Goal: Task Accomplishment & Management: Use online tool/utility

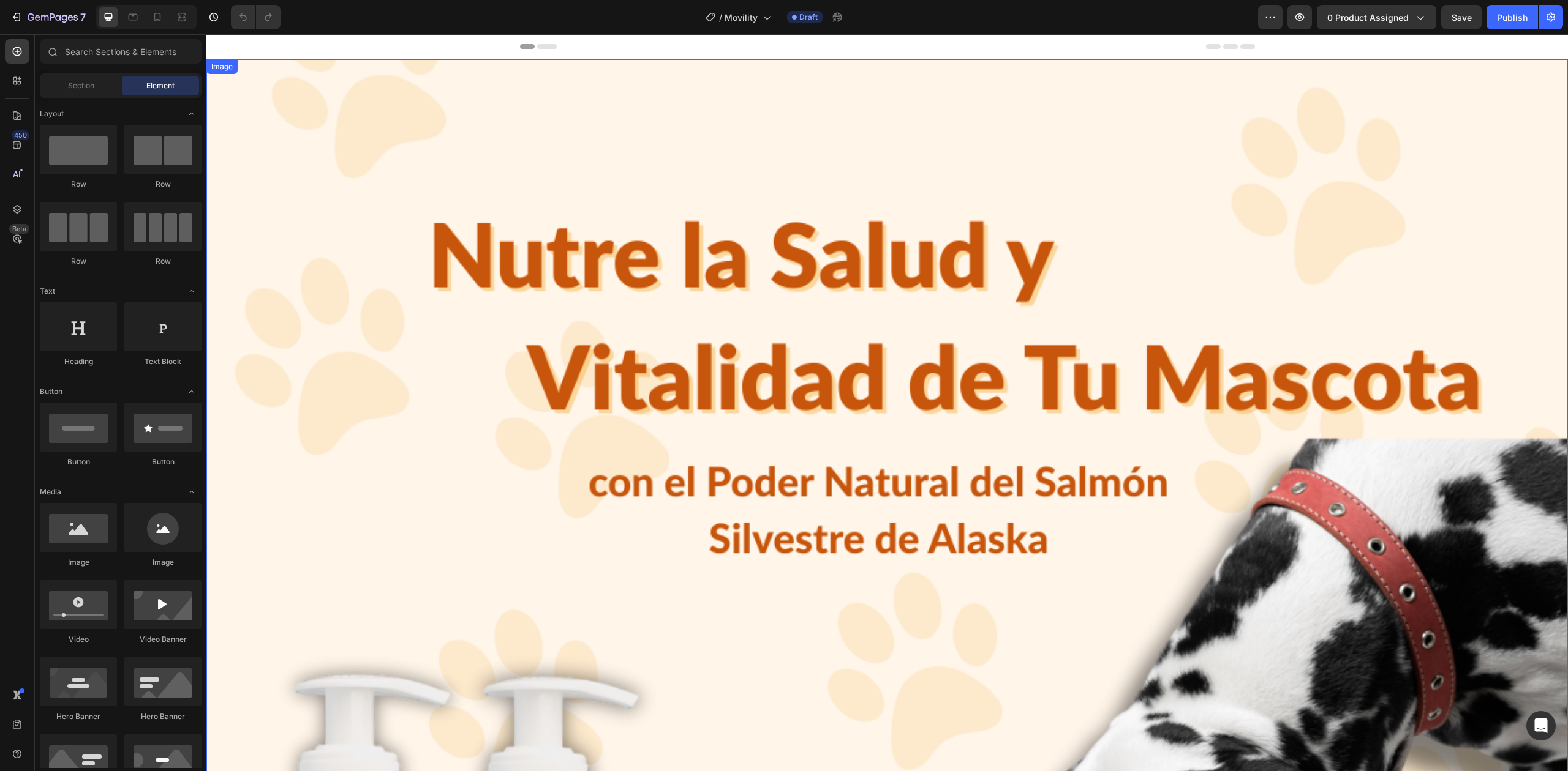
drag, startPoint x: 1002, startPoint y: 515, endPoint x: 1207, endPoint y: 88, distance: 473.7
click at [1002, 515] on img at bounding box center [887, 739] width 1362 height 1361
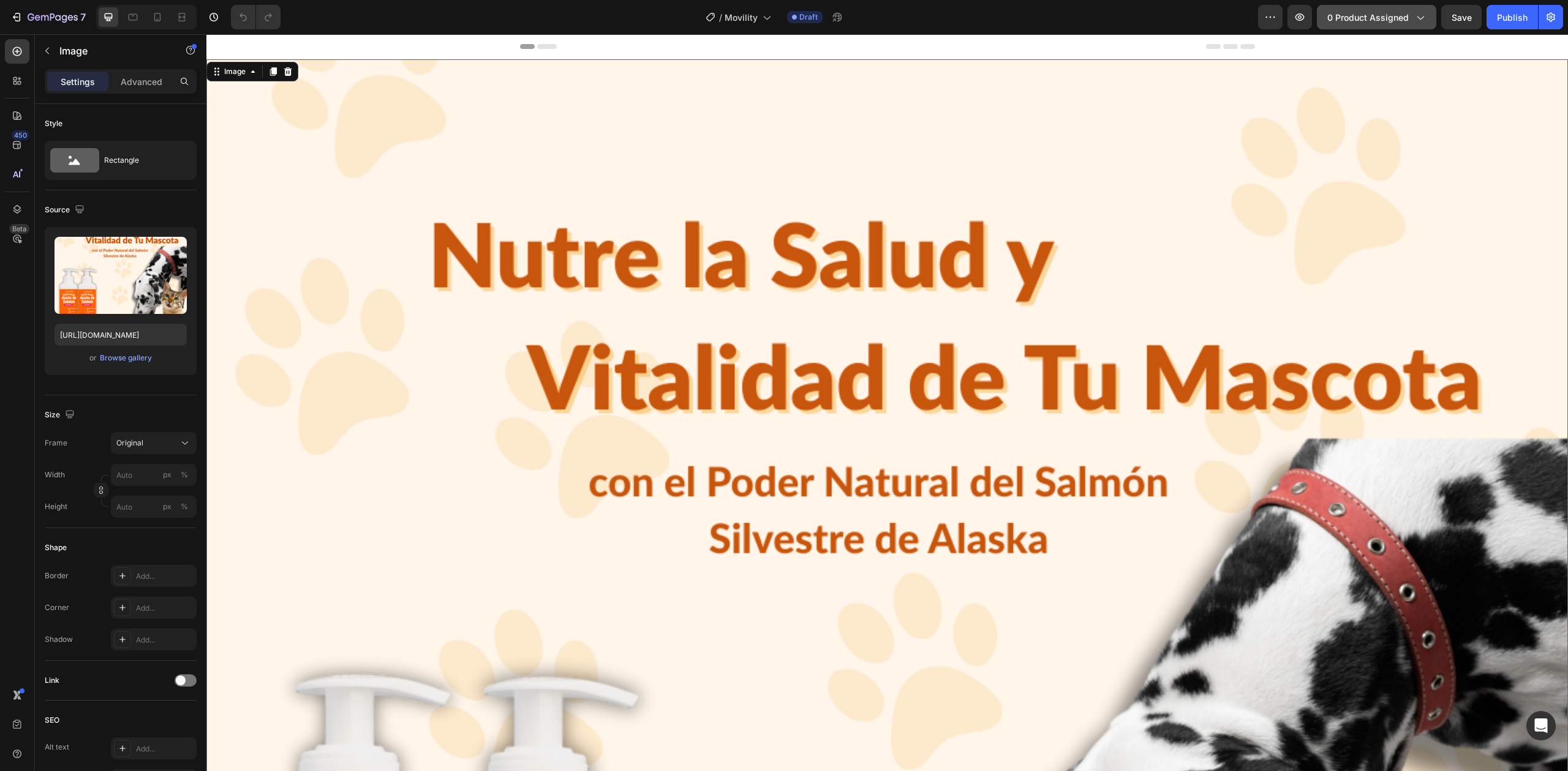
click at [1347, 22] on span "0 product assigned" at bounding box center [1368, 18] width 82 height 13
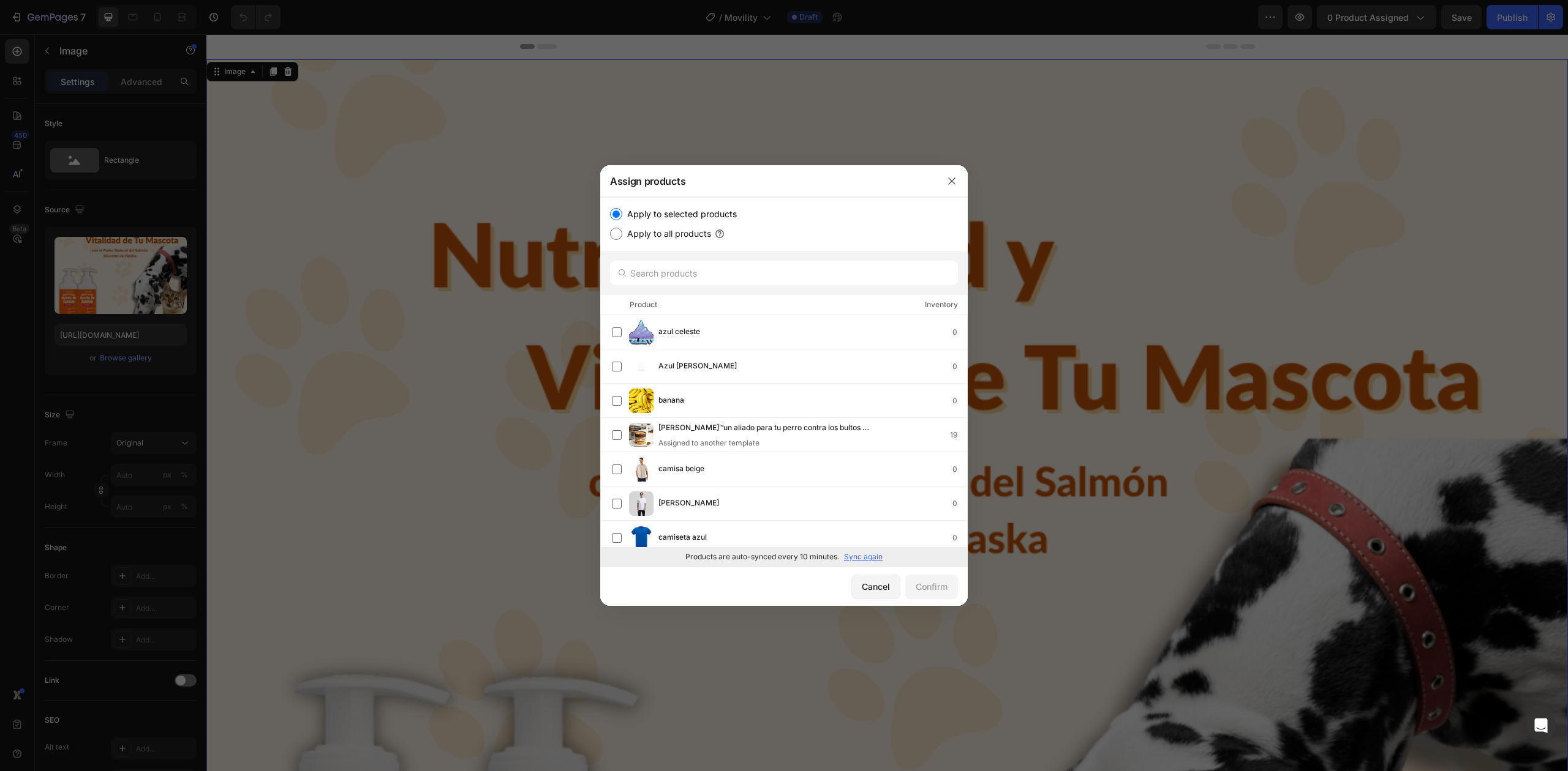
click at [877, 559] on p "Sync again" at bounding box center [863, 557] width 39 height 11
click at [753, 268] on input "text" at bounding box center [784, 273] width 348 height 24
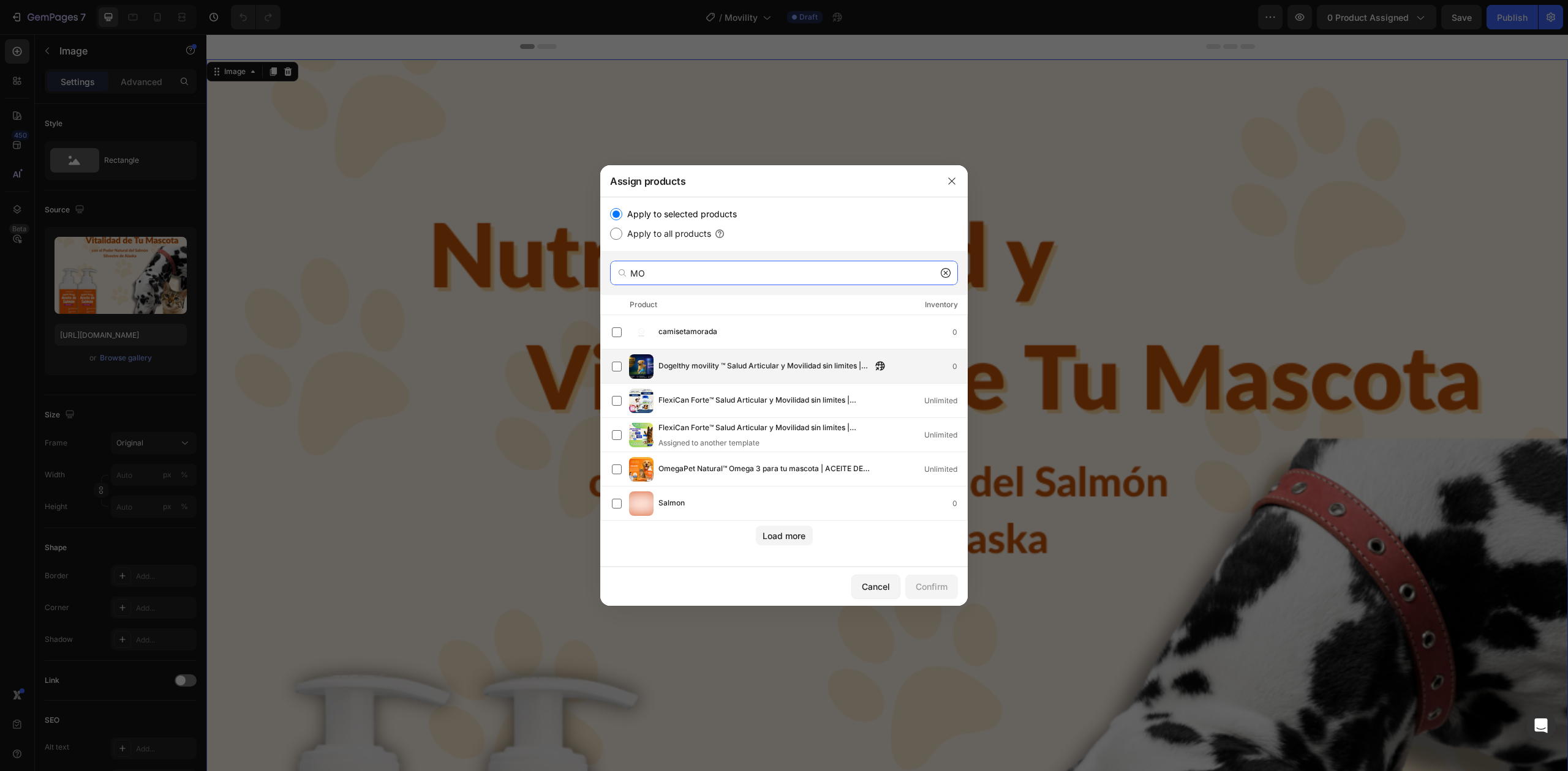
type input "MO"
click at [684, 365] on span "Dogelthy movility ™ Salud Articular y Movilidad sin limites | PROMO 2x1 🎁" at bounding box center [764, 366] width 213 height 13
click at [934, 588] on div "Confirm" at bounding box center [932, 587] width 32 height 13
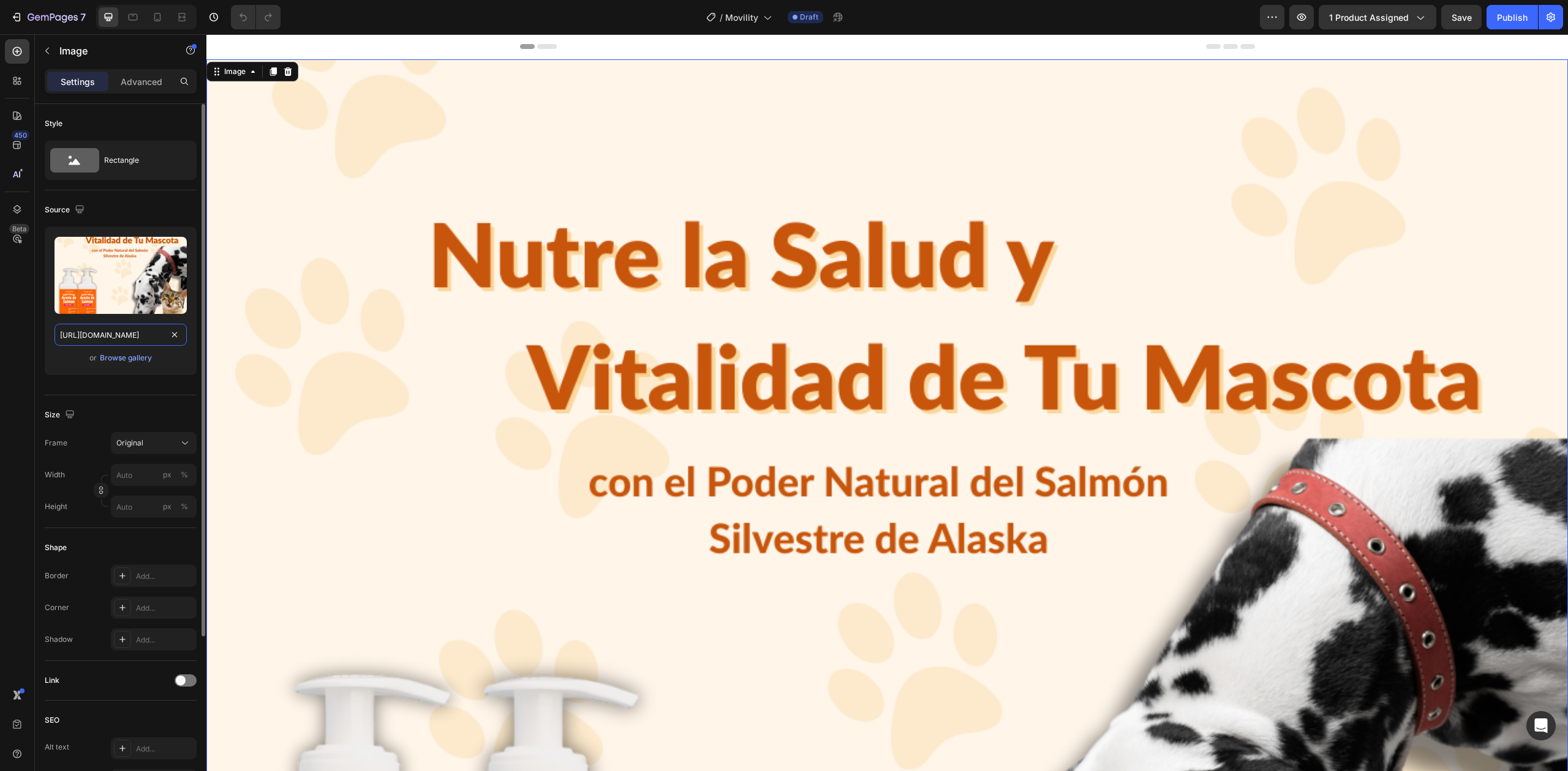
click at [97, 331] on input "[URL][DOMAIN_NAME]" at bounding box center [121, 334] width 133 height 22
paste input "718ff38f-4be4-457a-b1e1-5fe5e693ba9e.png?v=175624929"
type input "[URL][DOMAIN_NAME]"
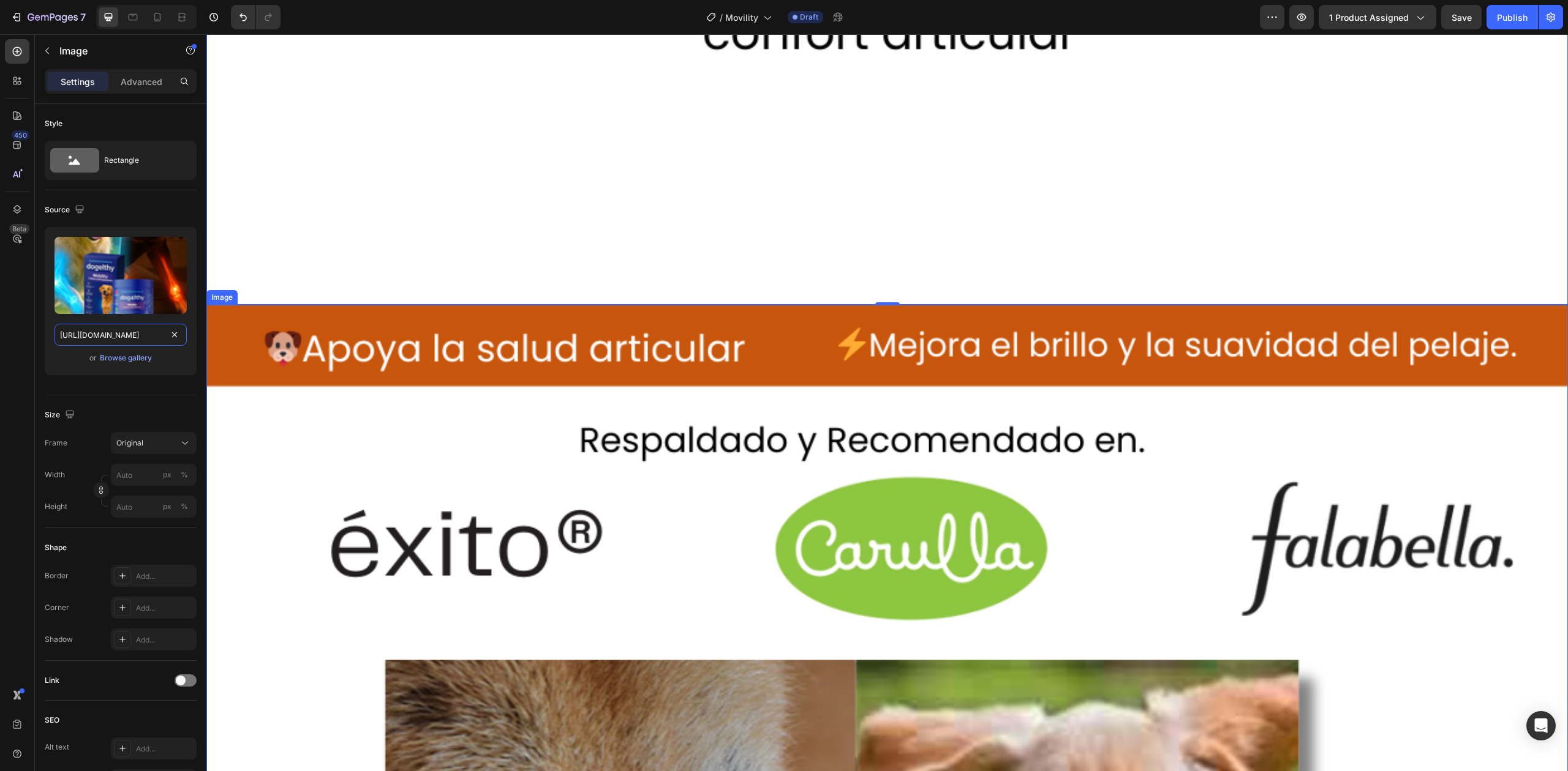
scroll to position [2331, 0]
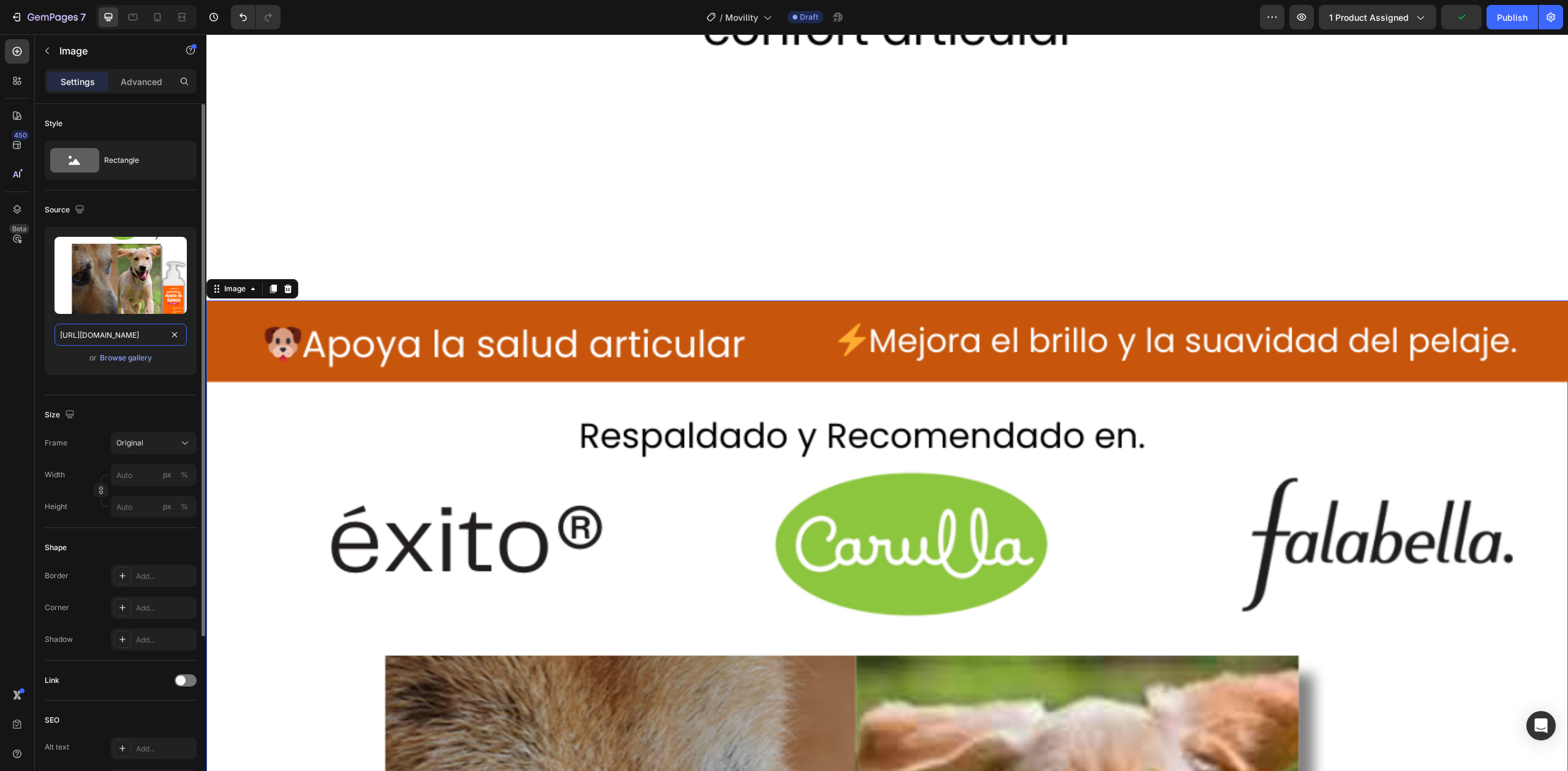
click at [123, 333] on input "[URL][DOMAIN_NAME]" at bounding box center [121, 334] width 133 height 22
paste input "_8653b065-44d6-49ba-867a-c074c72dbe43.png?v=1756249290"
type input "[URL][DOMAIN_NAME]"
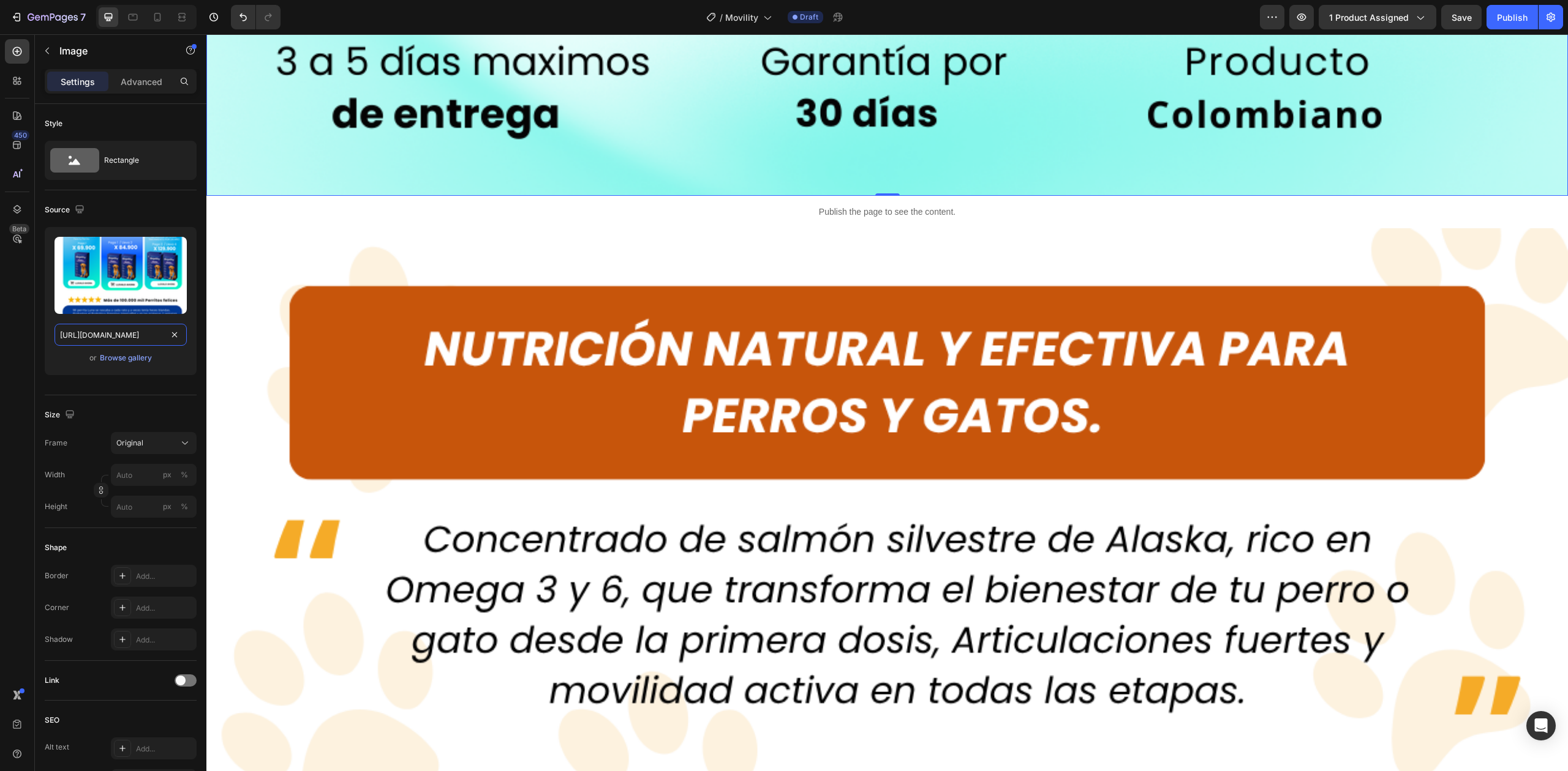
scroll to position [4488, 0]
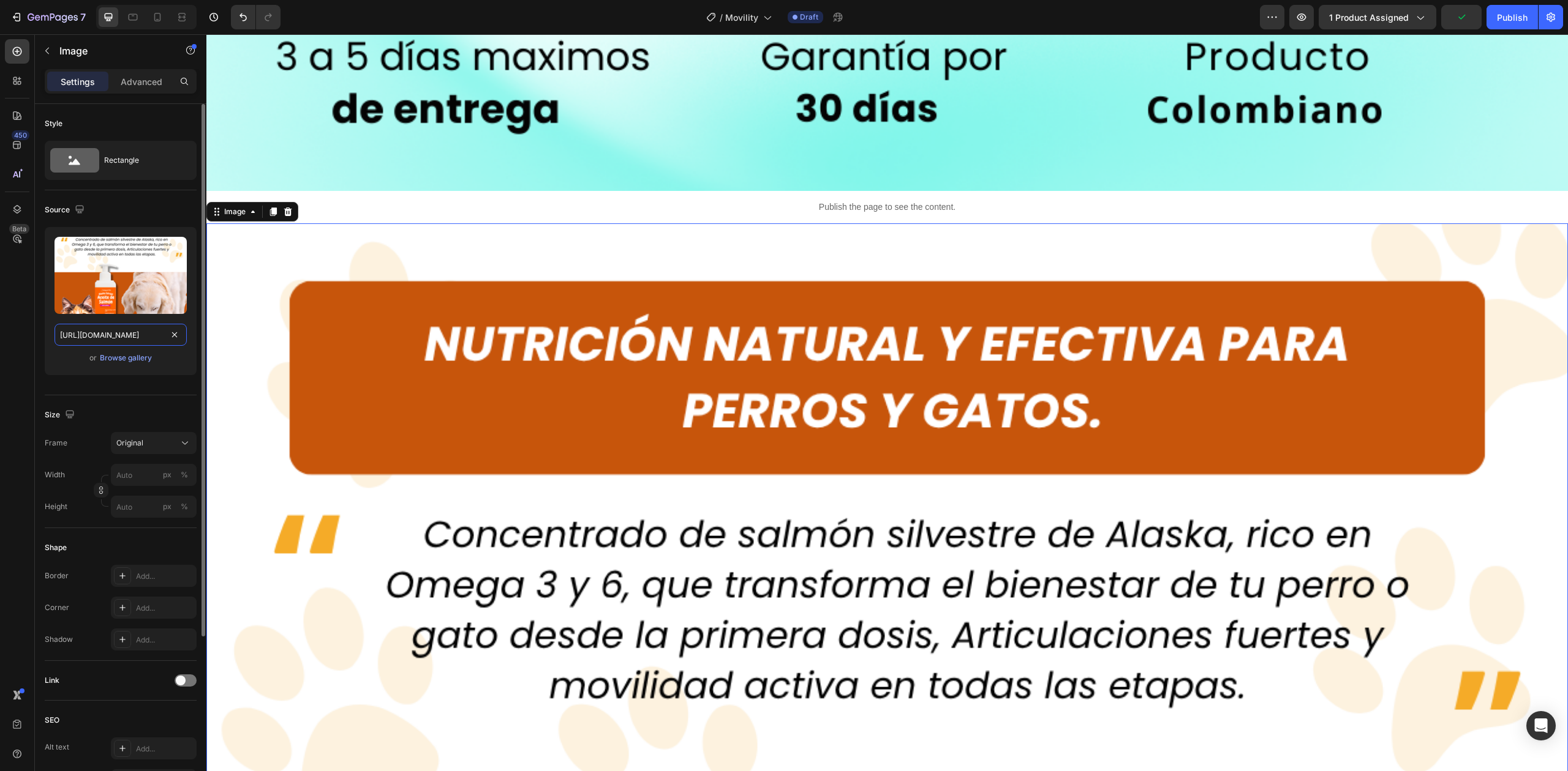
click at [143, 337] on input "[URL][DOMAIN_NAME]" at bounding box center [121, 334] width 133 height 22
paste input "3.png?v=1756249291"
type input "[URL][DOMAIN_NAME]"
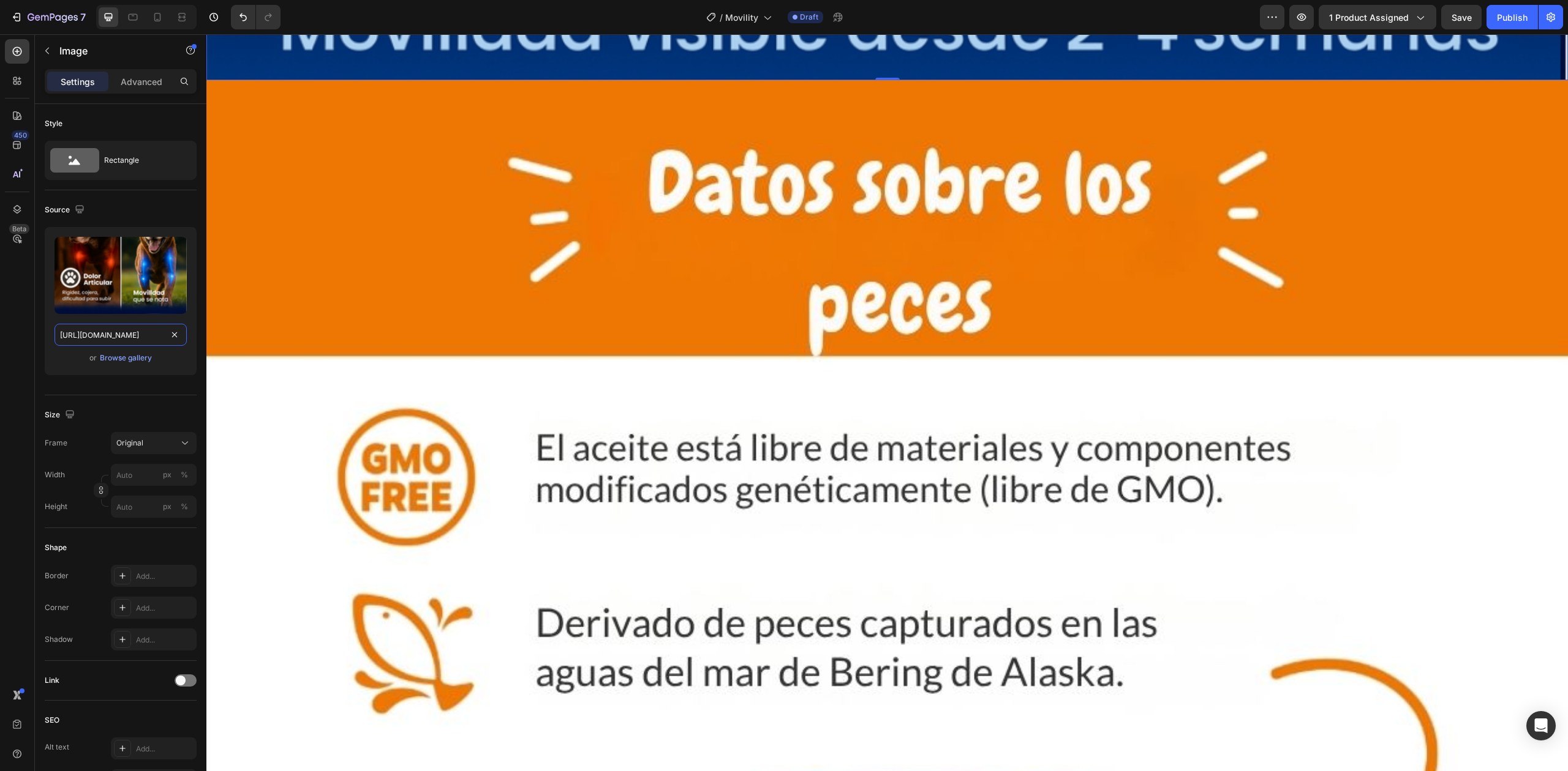
scroll to position [6562, 0]
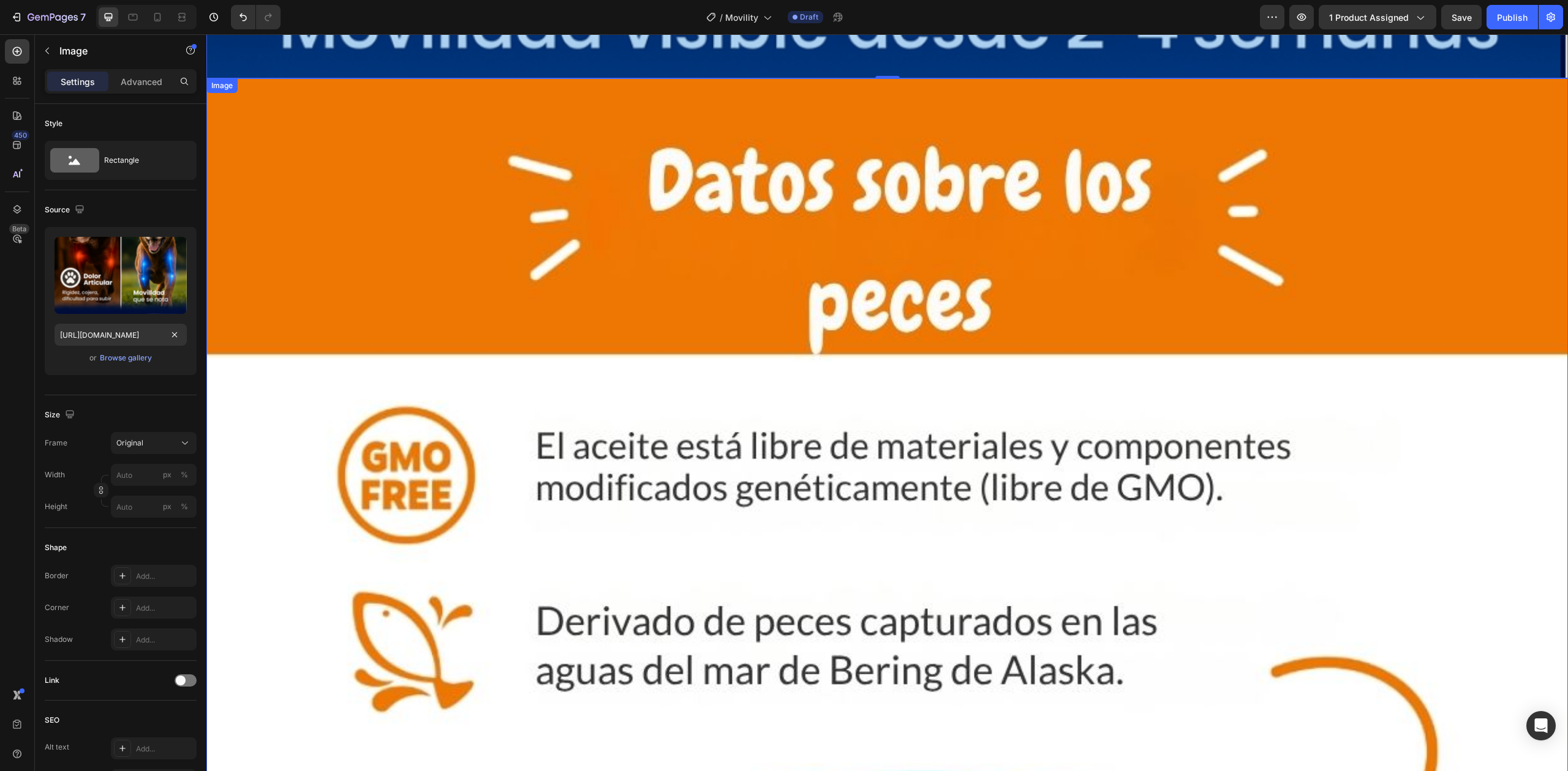
click at [726, 358] on img at bounding box center [887, 758] width 1362 height 1361
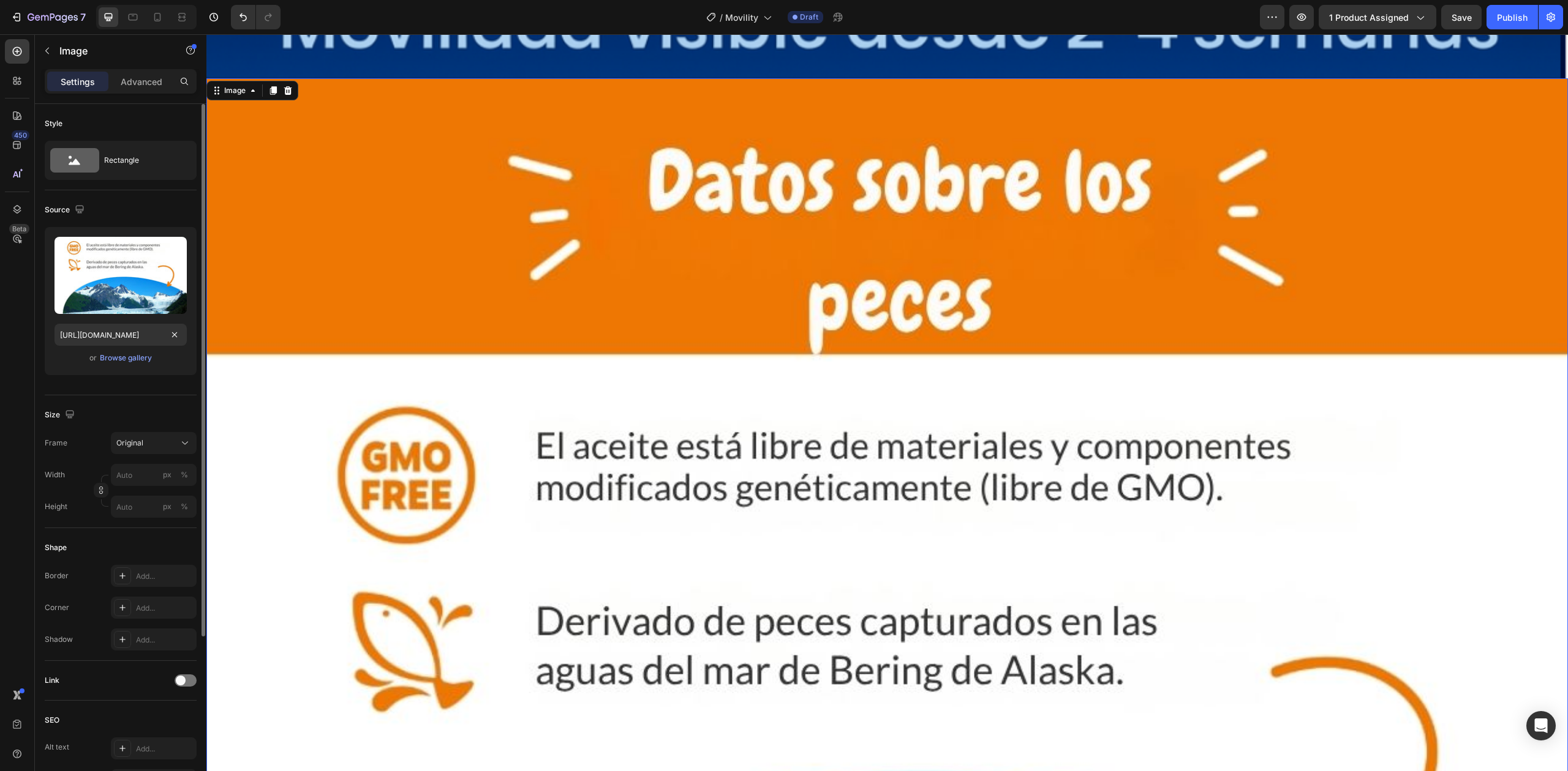
click at [160, 322] on div "Upload Image [URL][DOMAIN_NAME] or Browse gallery" at bounding box center [121, 301] width 152 height 148
click at [150, 336] on input "[URL][DOMAIN_NAME]" at bounding box center [121, 334] width 133 height 22
paste input "5.png?v=1756249291"
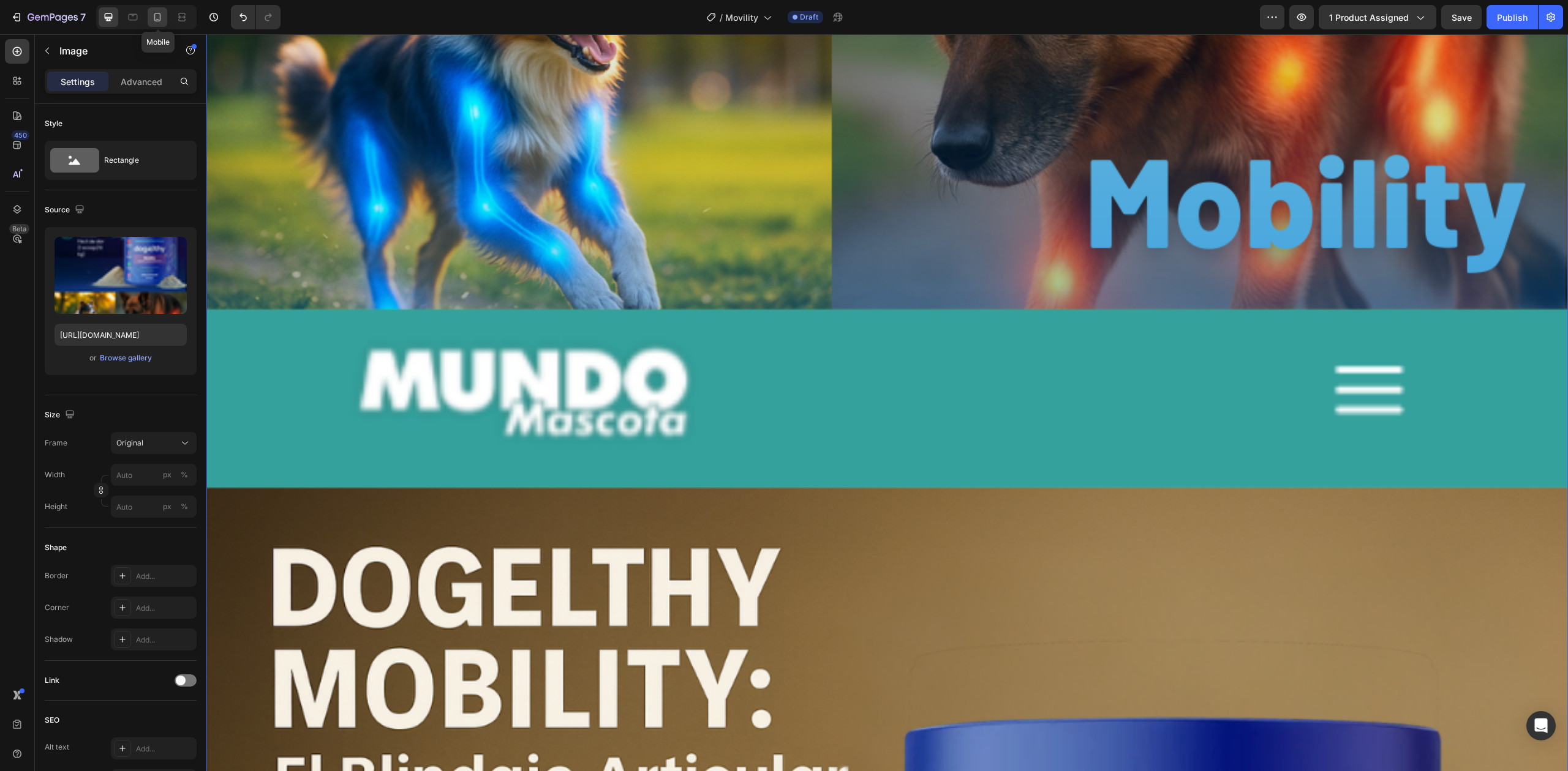
scroll to position [0, 0]
click at [152, 13] on icon at bounding box center [157, 17] width 13 height 13
type input "[URL][DOMAIN_NAME]"
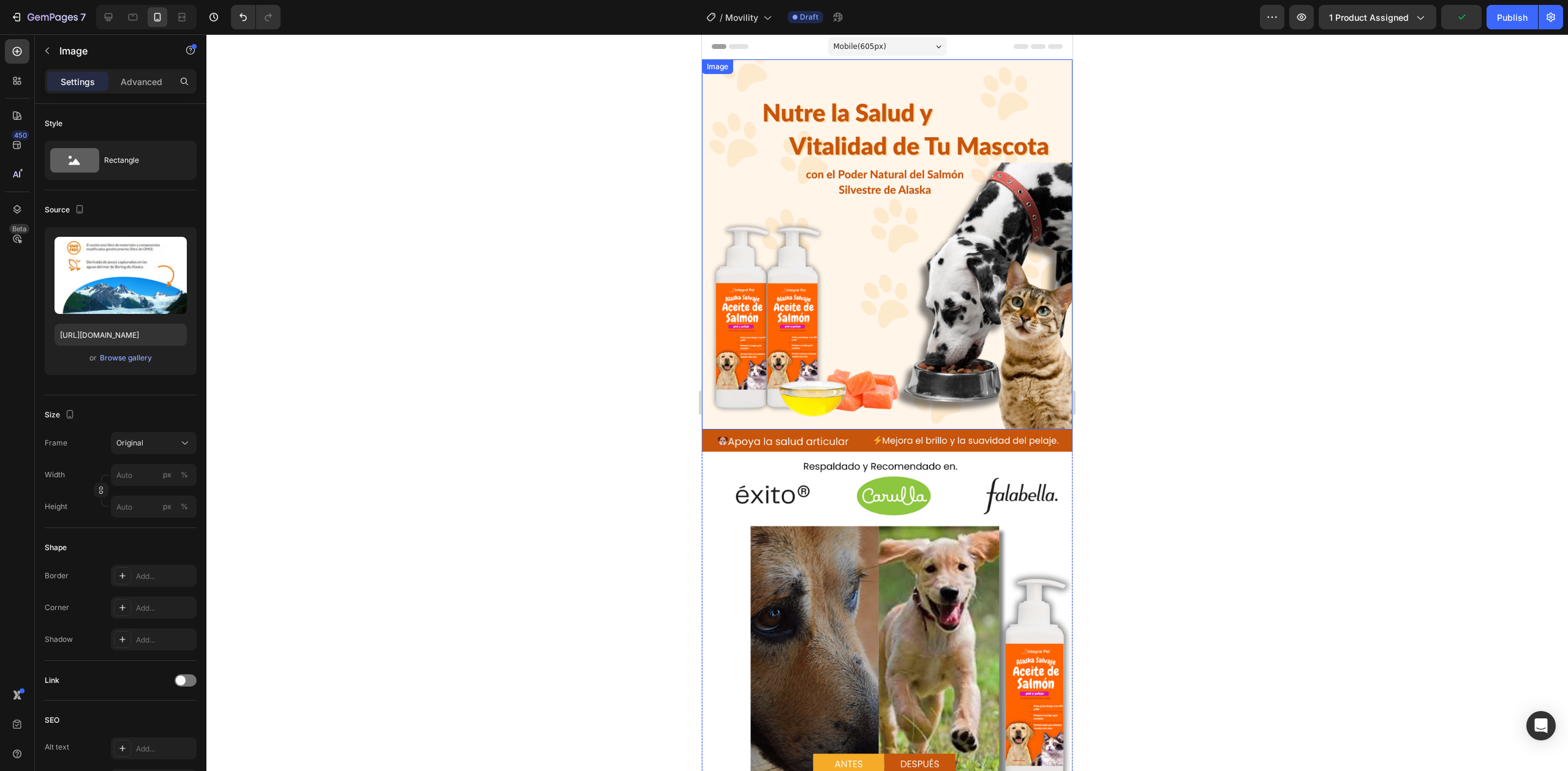
click at [865, 355] on img at bounding box center [887, 244] width 371 height 370
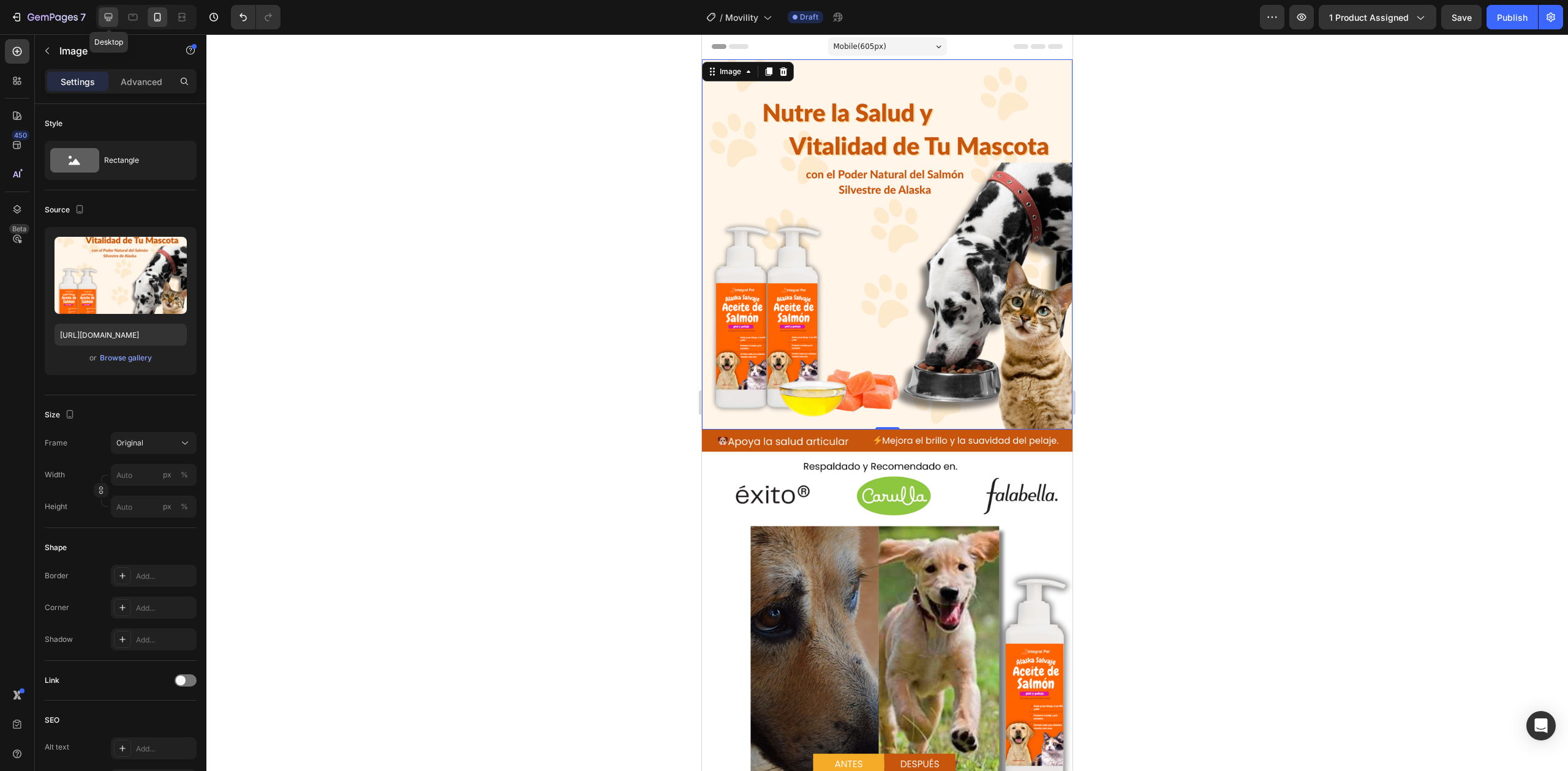
click at [99, 18] on div at bounding box center [109, 17] width 20 height 20
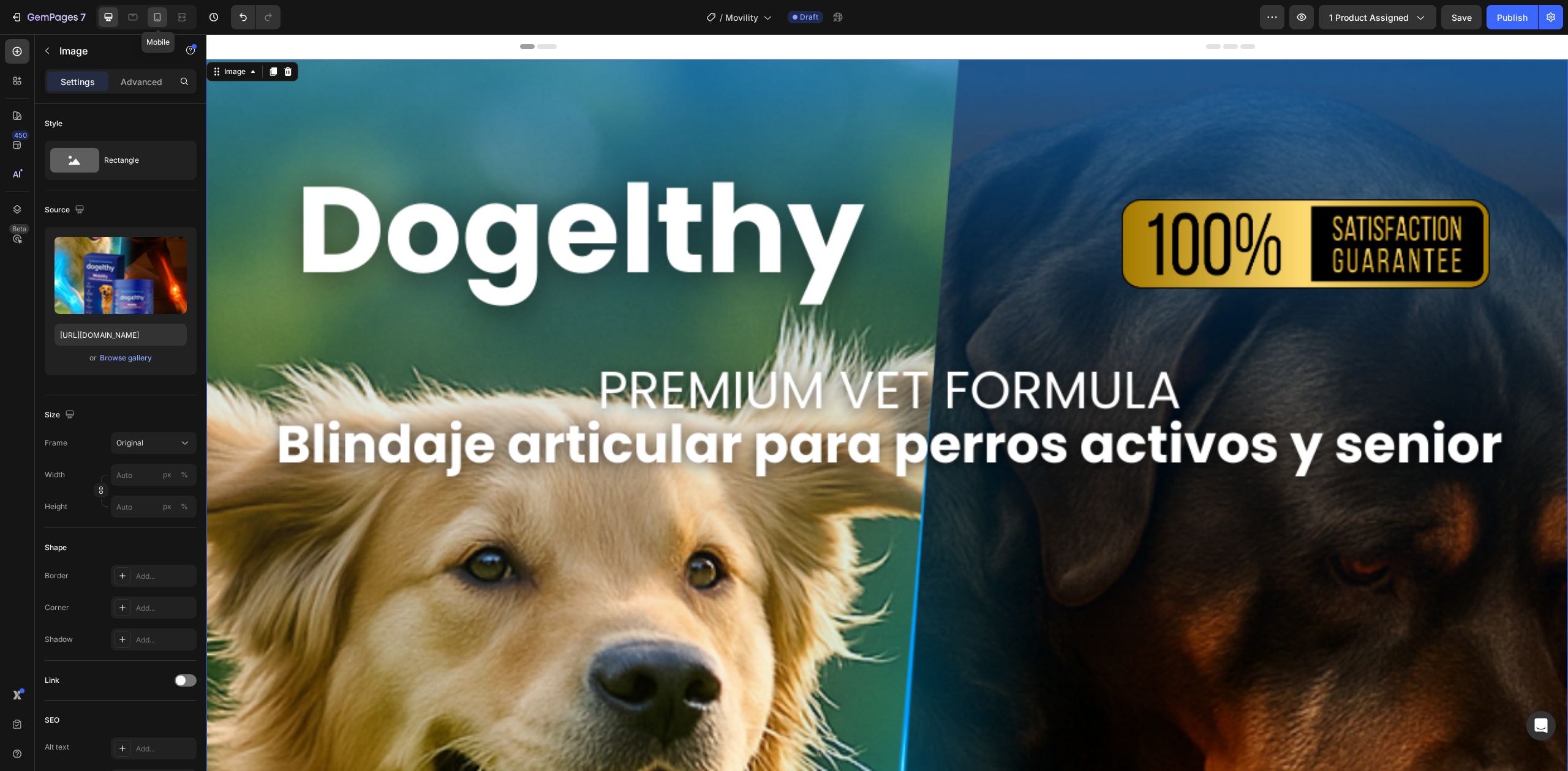
click at [158, 18] on icon at bounding box center [157, 17] width 13 height 13
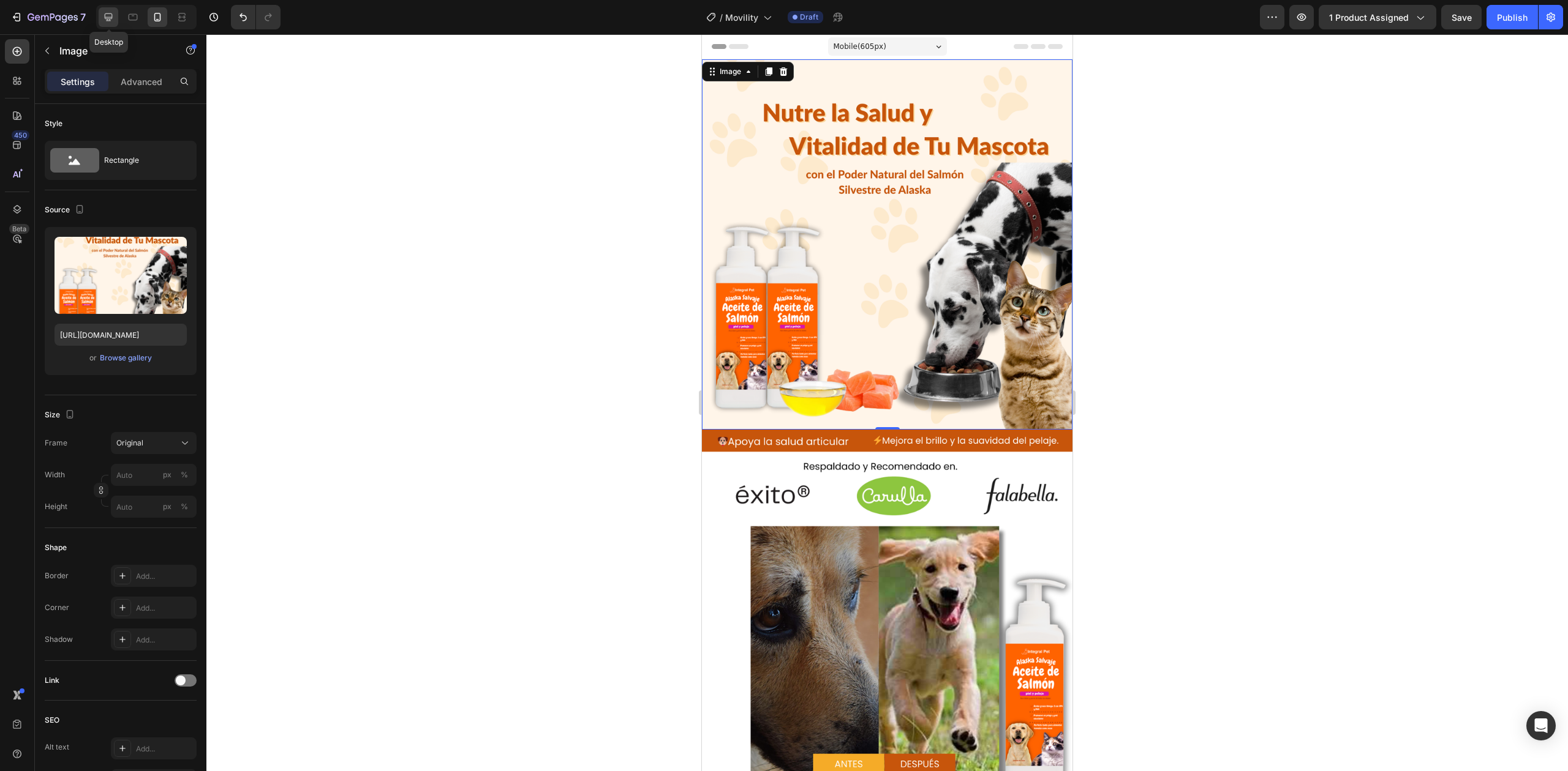
click at [108, 14] on icon at bounding box center [108, 17] width 13 height 13
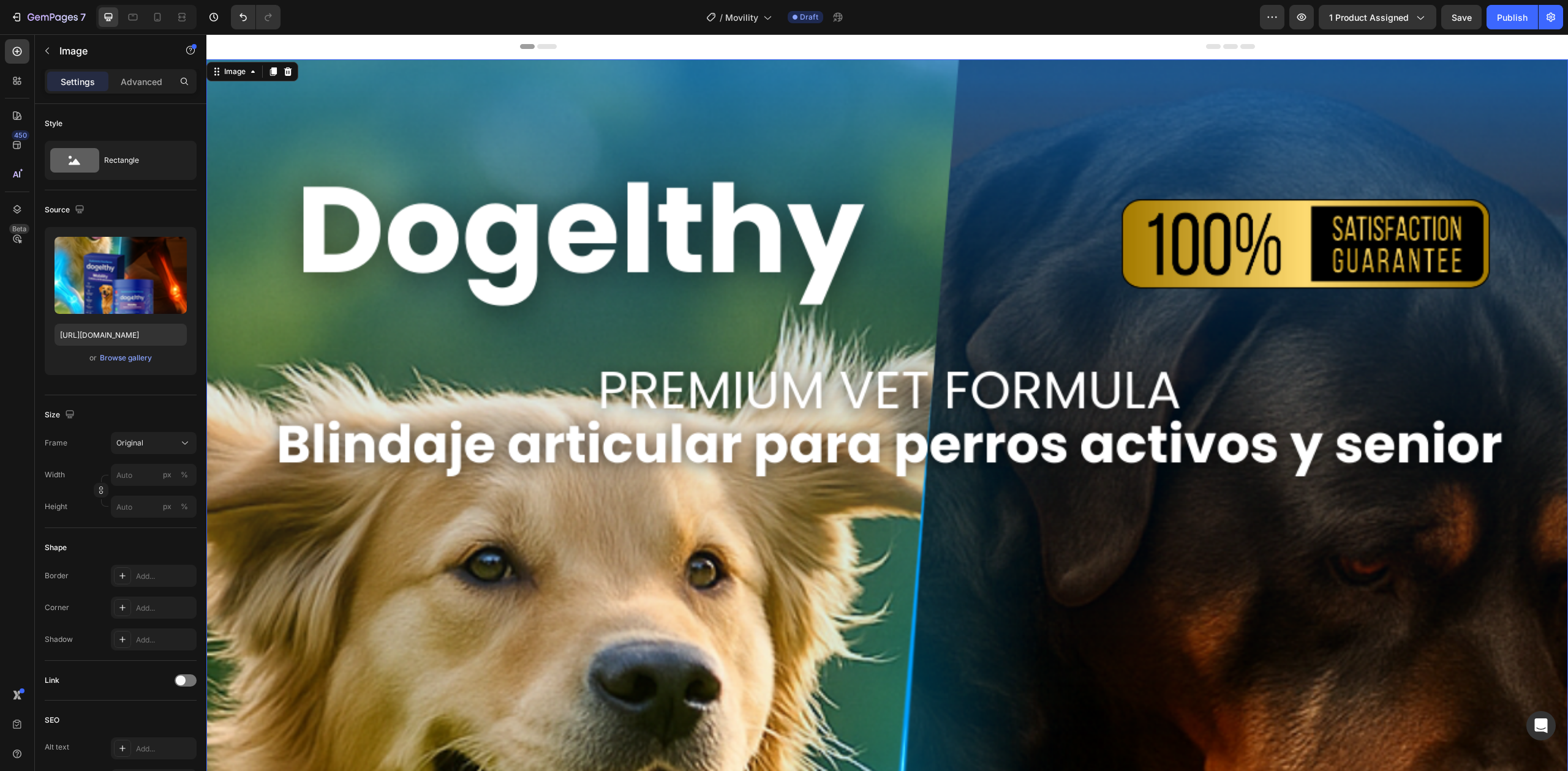
click at [142, 339] on input "[URL][DOMAIN_NAME]" at bounding box center [121, 334] width 133 height 22
click at [159, 20] on icon at bounding box center [158, 17] width 7 height 9
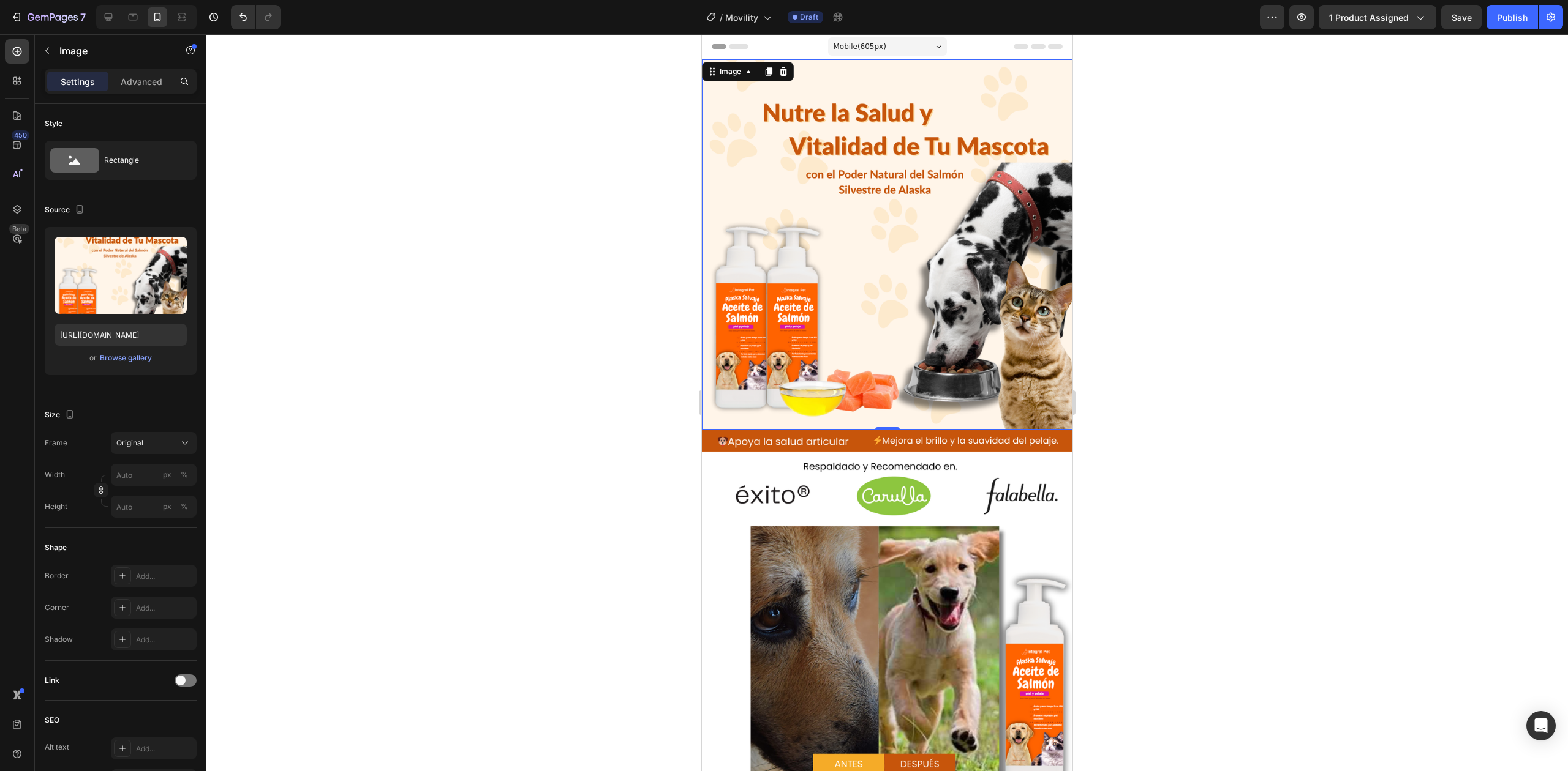
click at [850, 324] on img at bounding box center [887, 244] width 371 height 370
click at [111, 339] on input "[URL][DOMAIN_NAME]" at bounding box center [121, 334] width 133 height 22
paste input "718ff38f-4be4-457a-b1e1-5fe5e693ba9e.png?v=175624929"
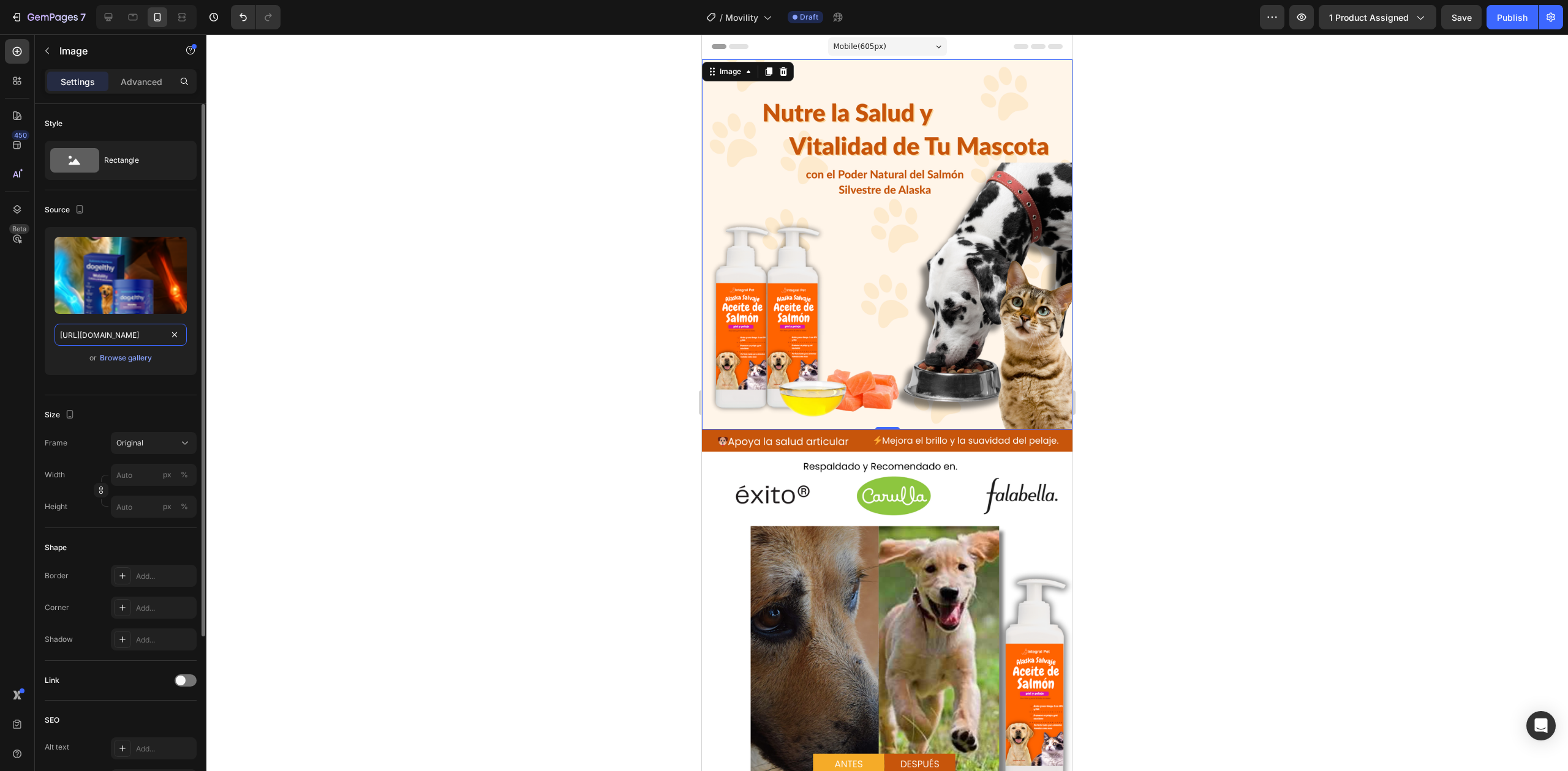
scroll to position [0, 307]
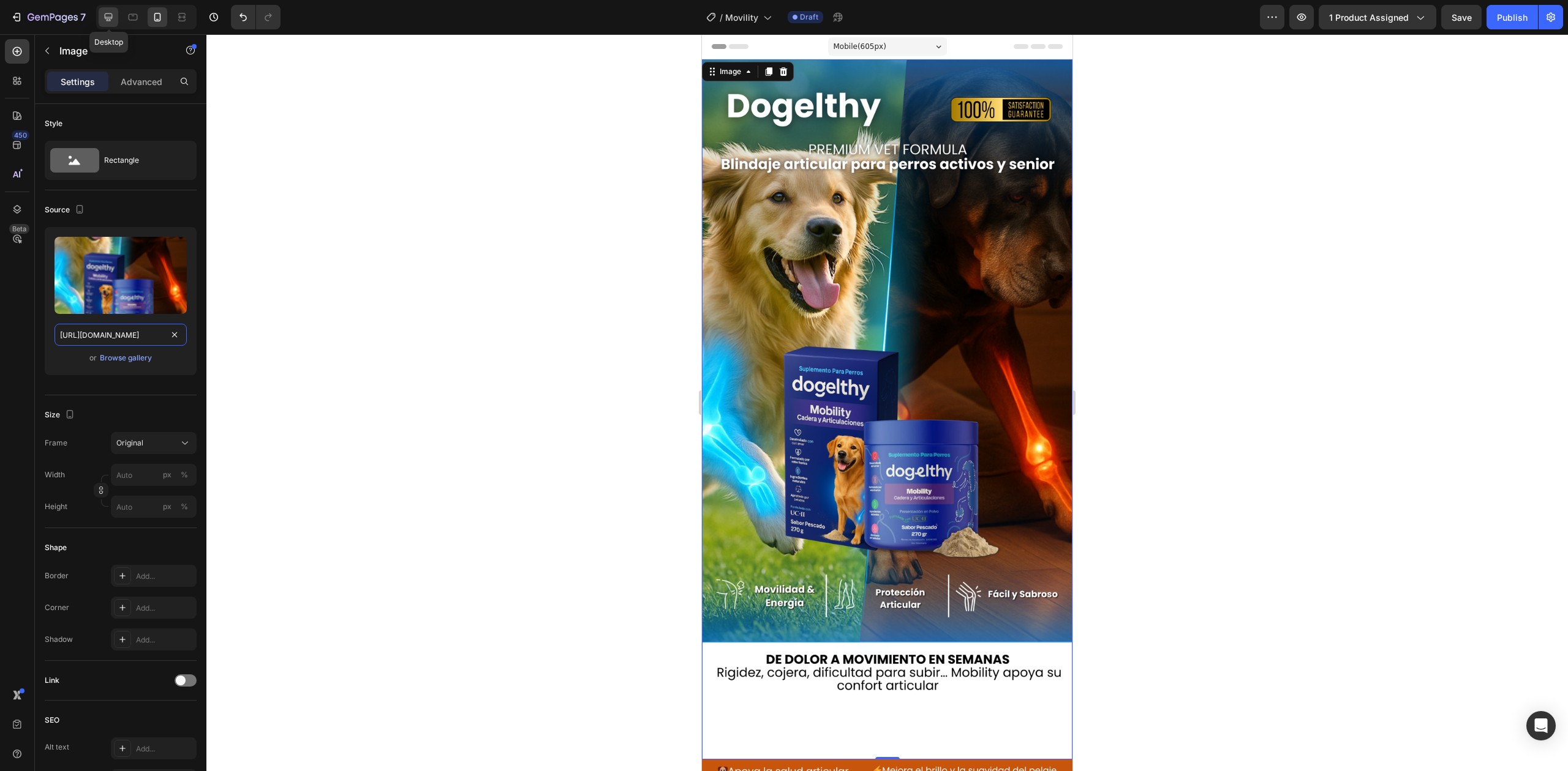
type input "[URL][DOMAIN_NAME]"
click at [111, 18] on icon at bounding box center [109, 17] width 8 height 8
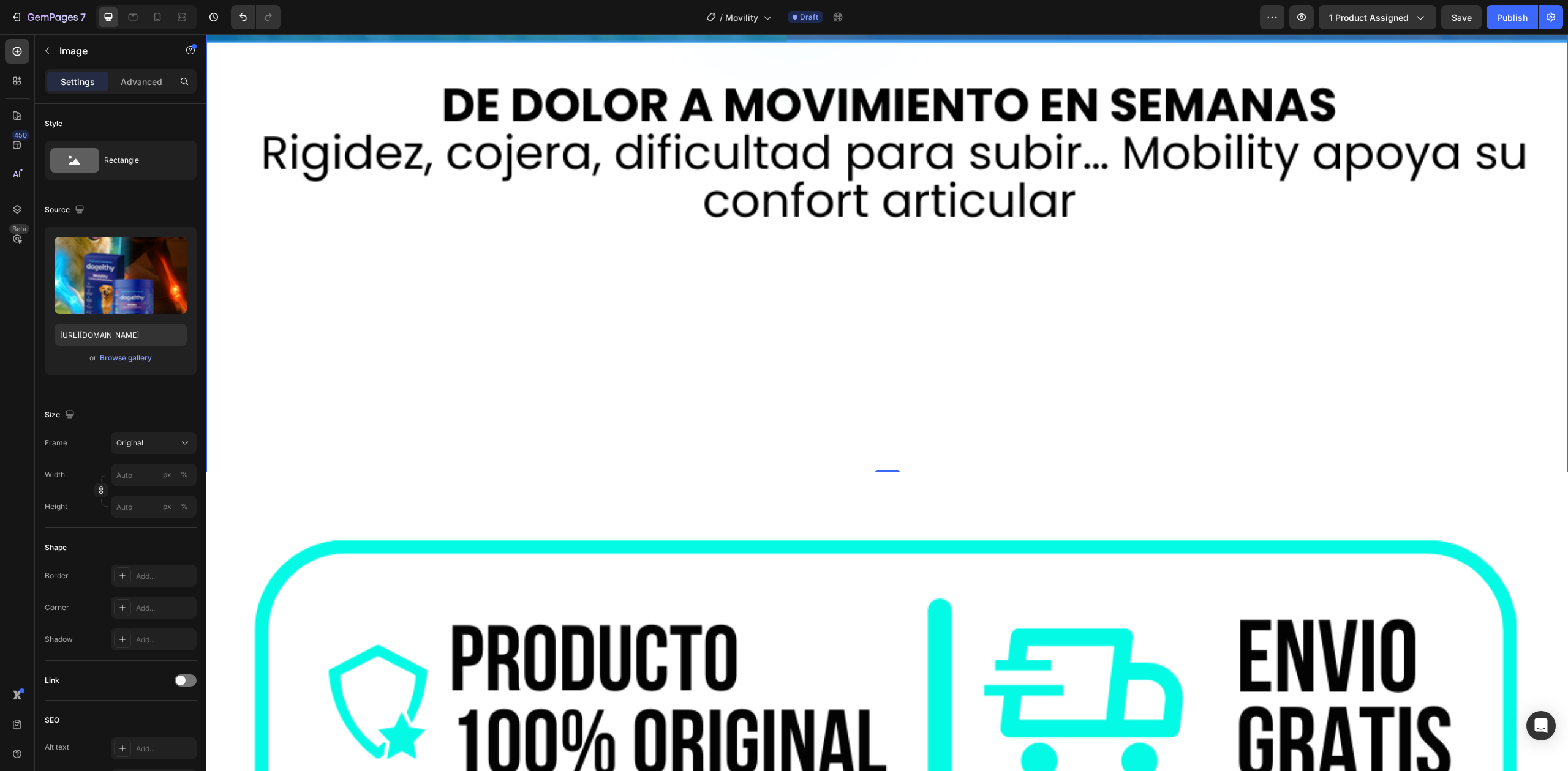
scroll to position [2194, 0]
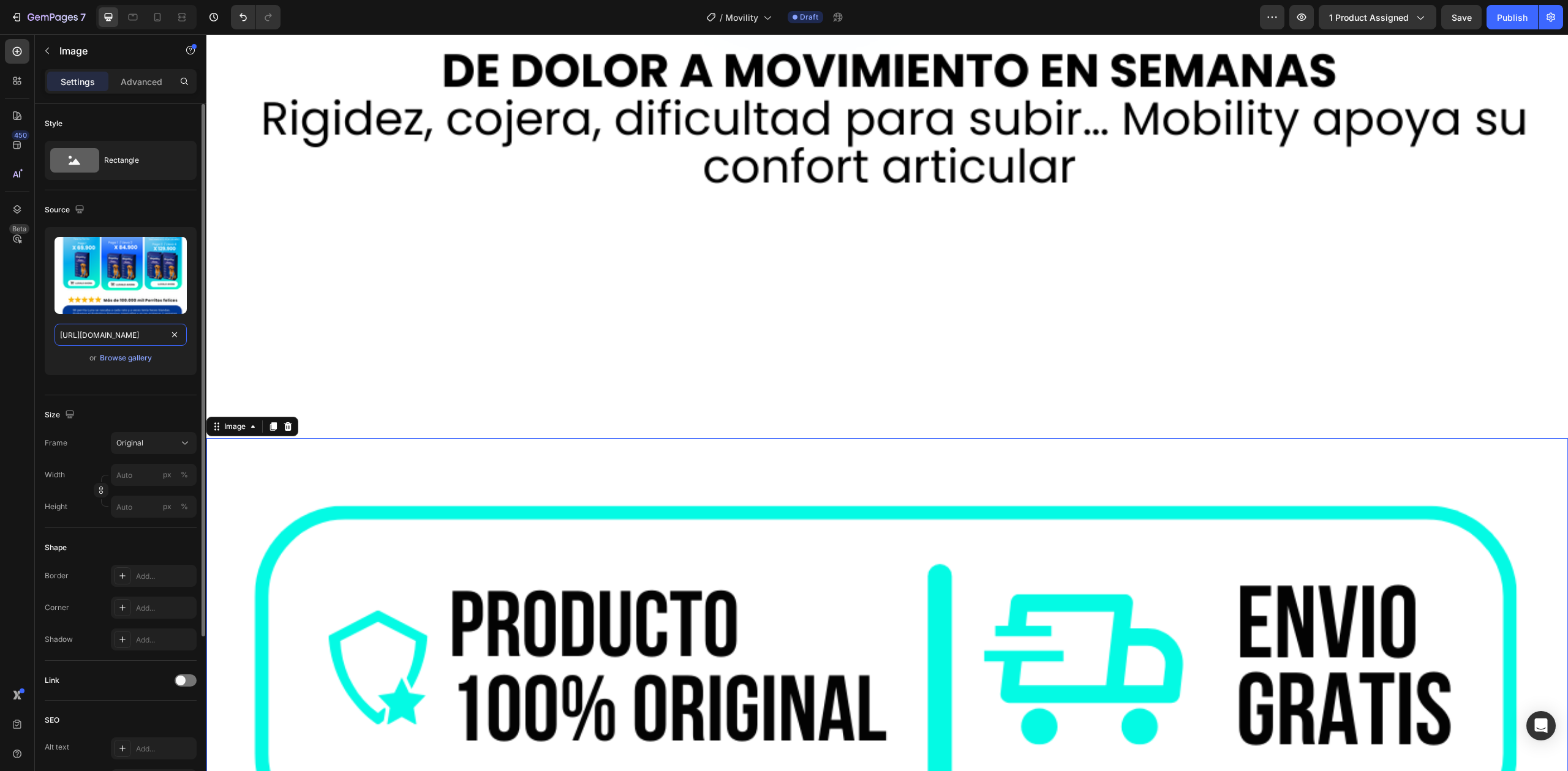
click at [159, 343] on input "[URL][DOMAIN_NAME]" at bounding box center [121, 334] width 133 height 22
click at [162, 15] on icon at bounding box center [157, 17] width 13 height 13
type input "[URL][DOMAIN_NAME]"
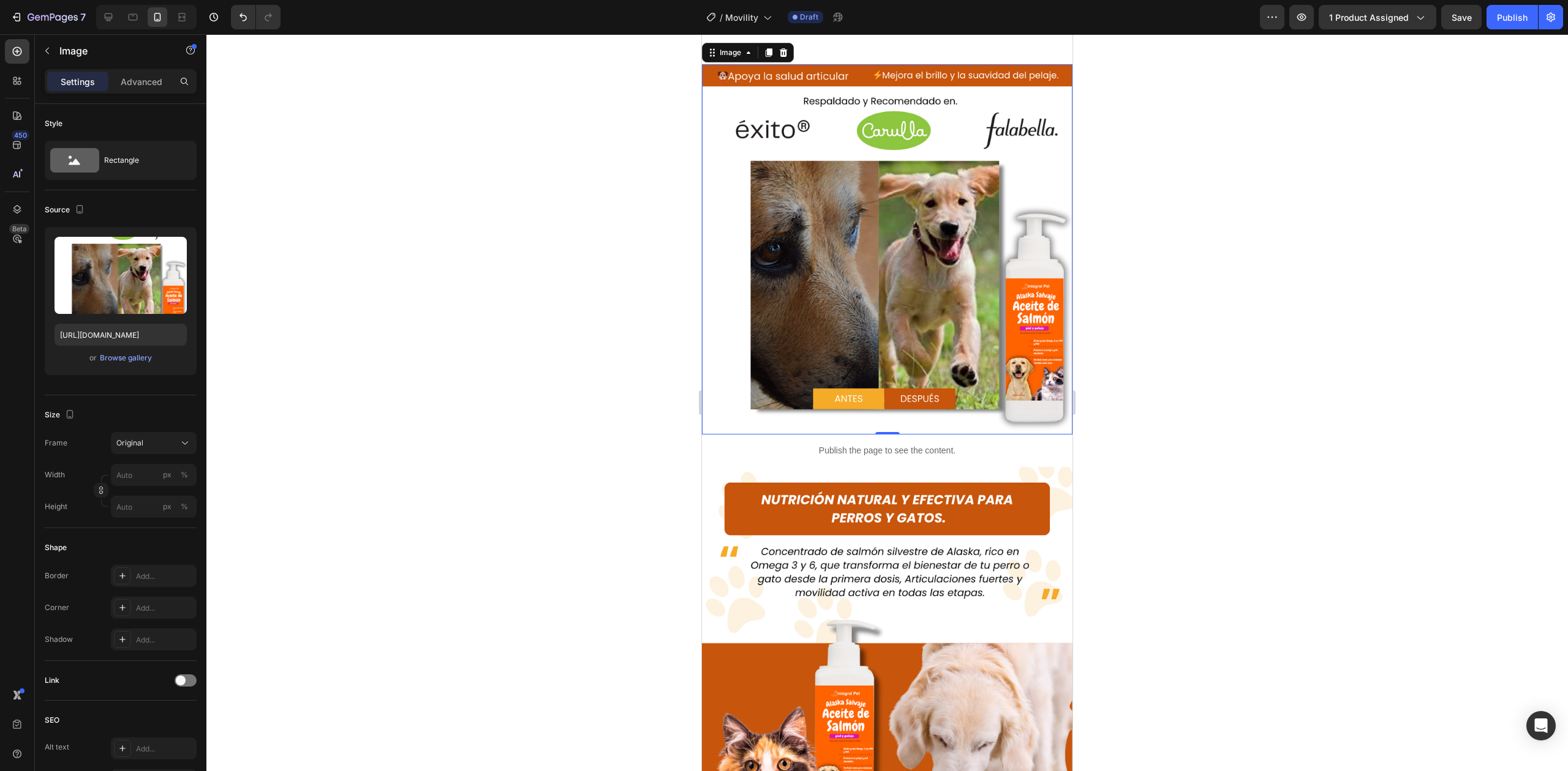
scroll to position [659, 0]
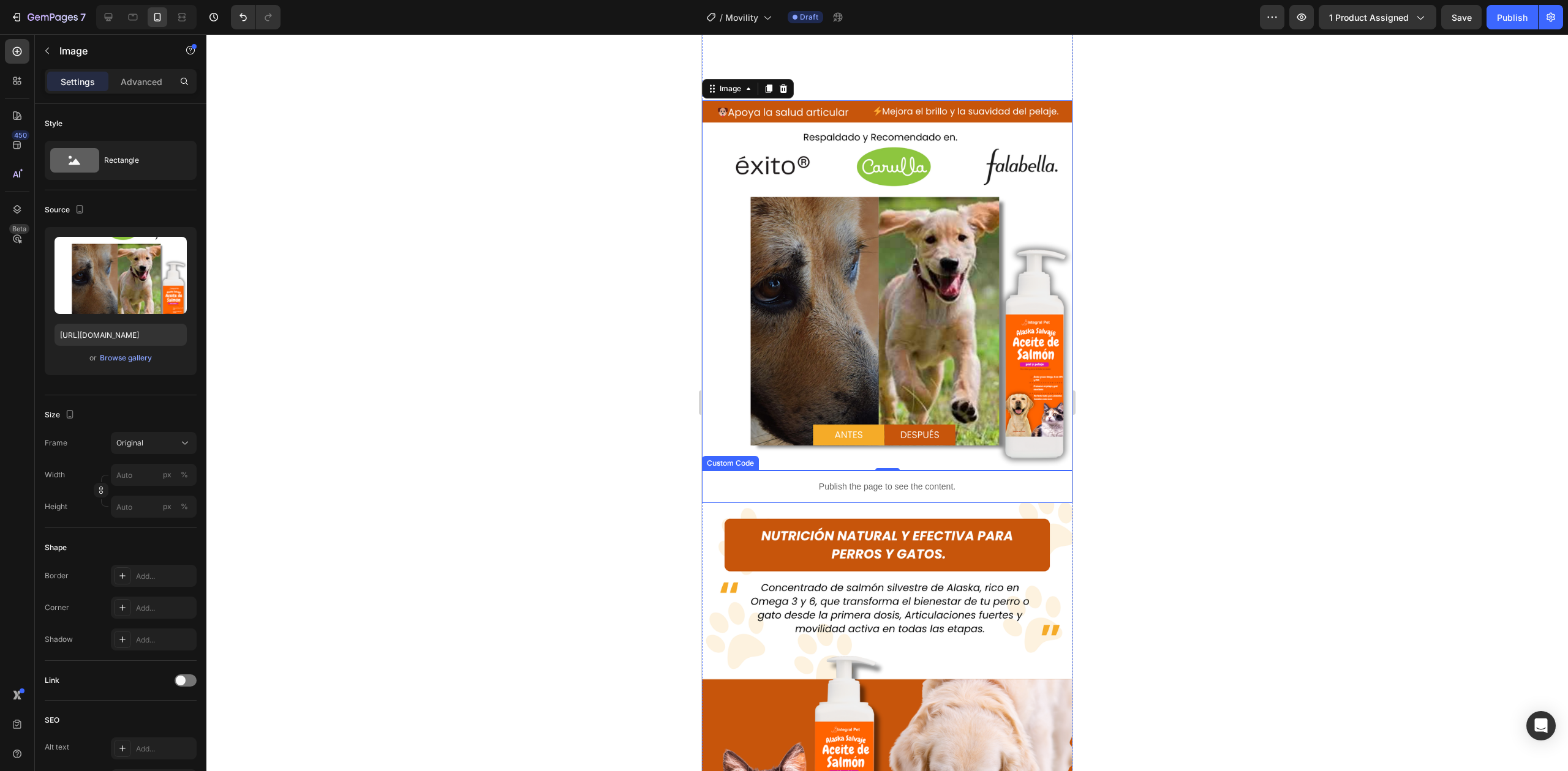
click at [813, 471] on div "Publish the page to see the content." at bounding box center [887, 486] width 371 height 32
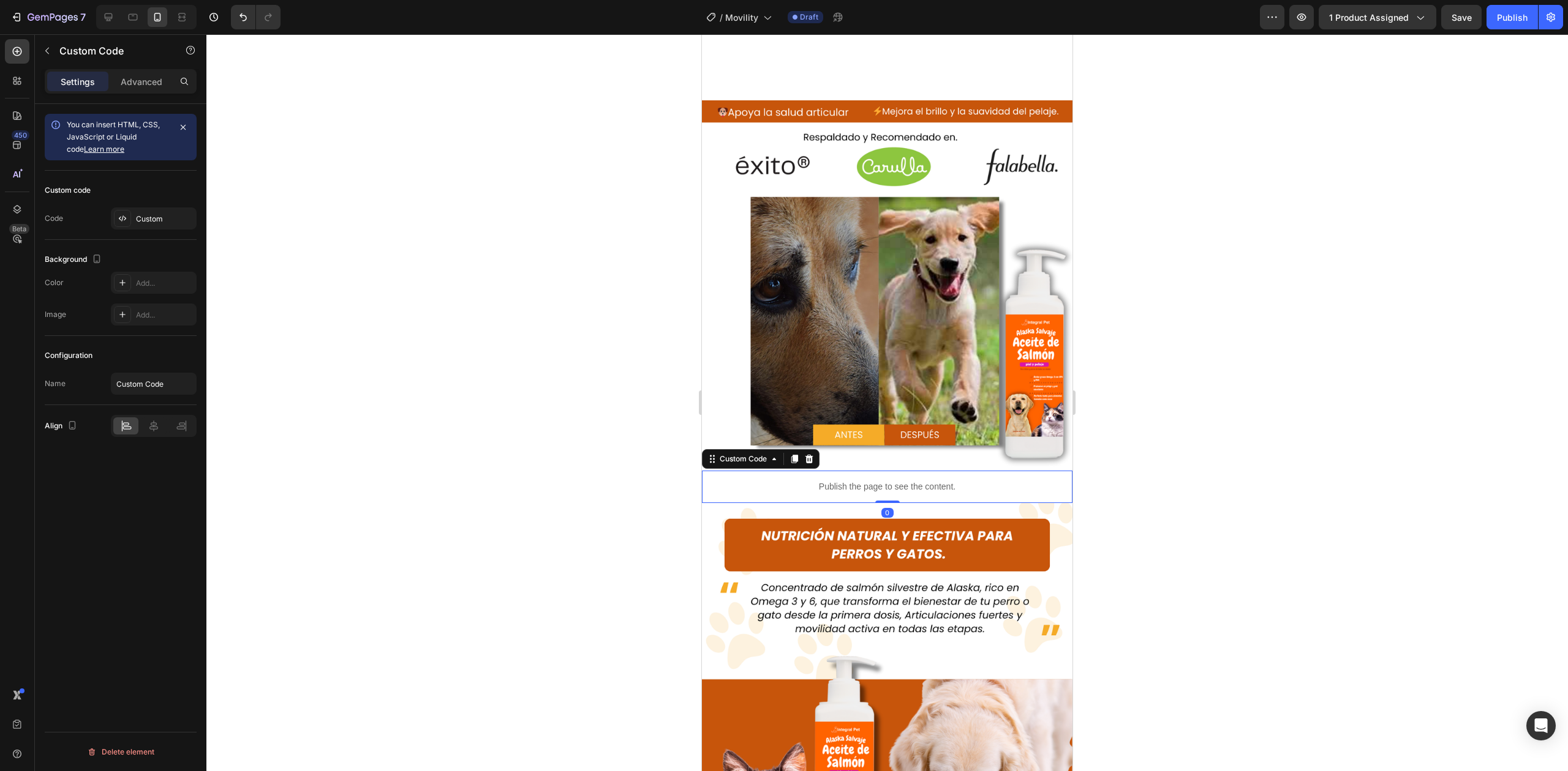
click at [734, 324] on img at bounding box center [887, 285] width 371 height 370
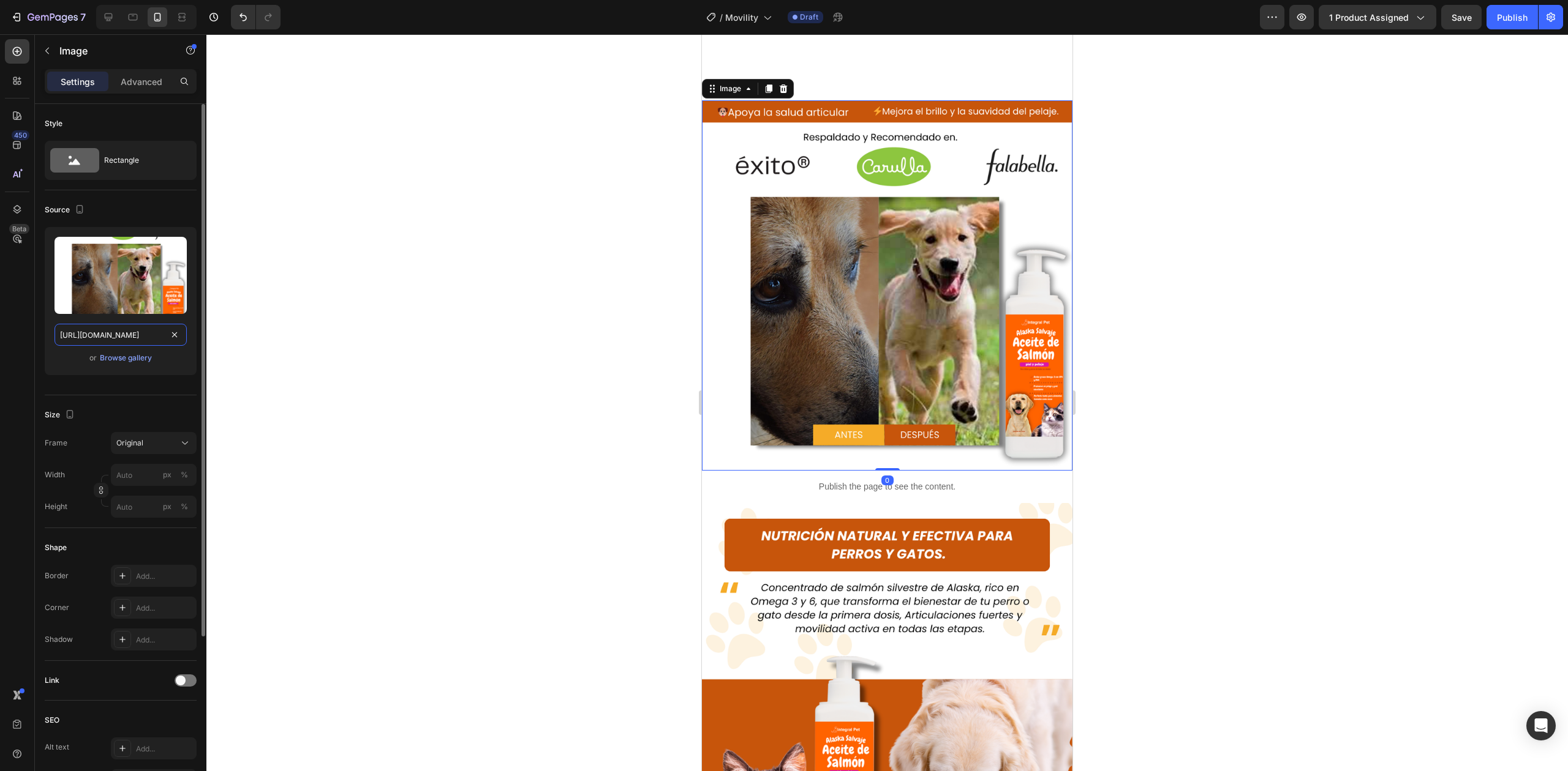
click at [130, 333] on input "[URL][DOMAIN_NAME]" at bounding box center [121, 334] width 133 height 22
paste input "_8653b065-44d6-49ba-867a-c074c72dbe43.png?v=1756249290"
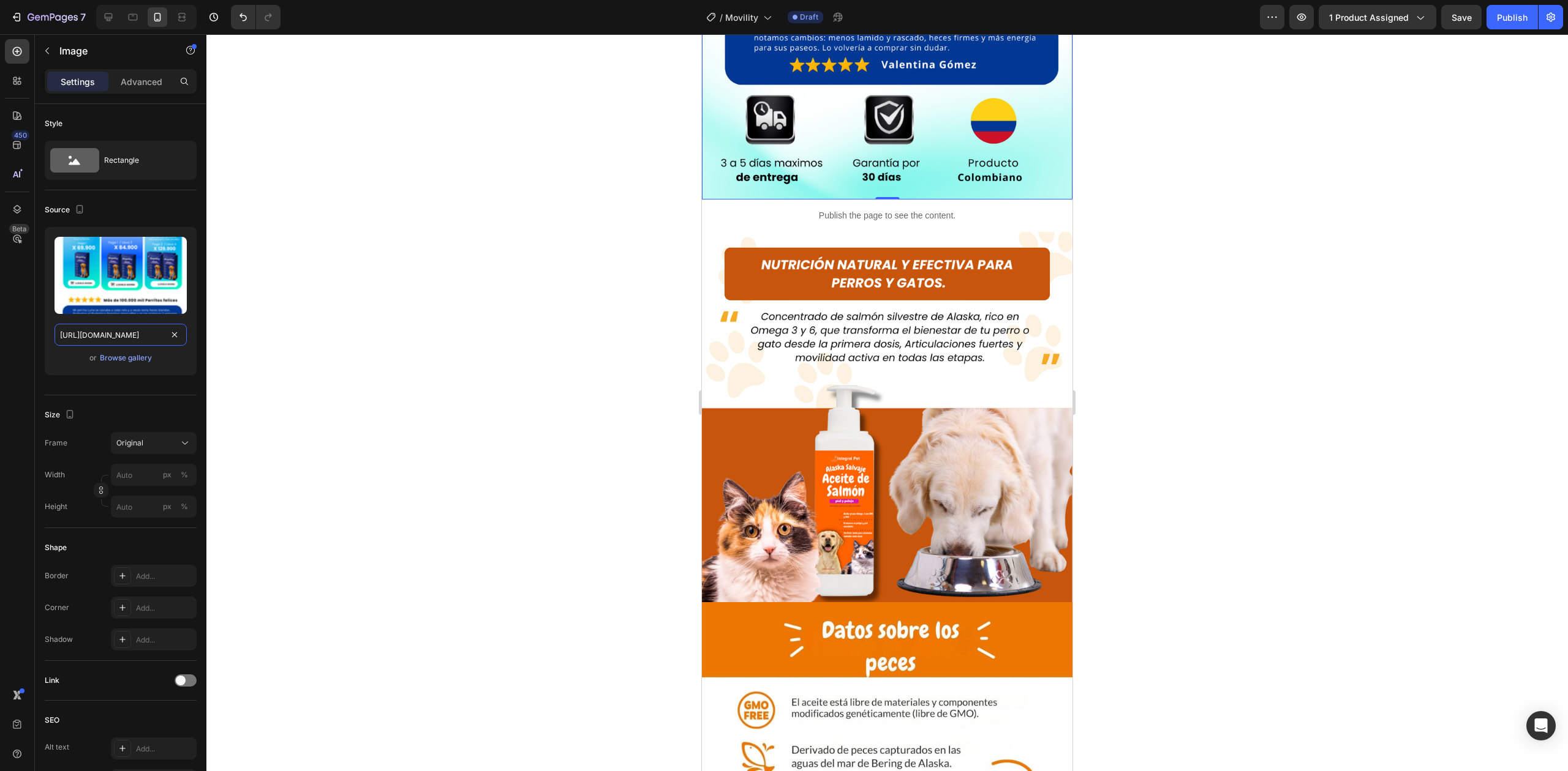
scroll to position [1118, 0]
type input "[URL][DOMAIN_NAME]"
click at [111, 5] on div at bounding box center [146, 16] width 100 height 24
click at [111, 8] on div at bounding box center [109, 17] width 20 height 20
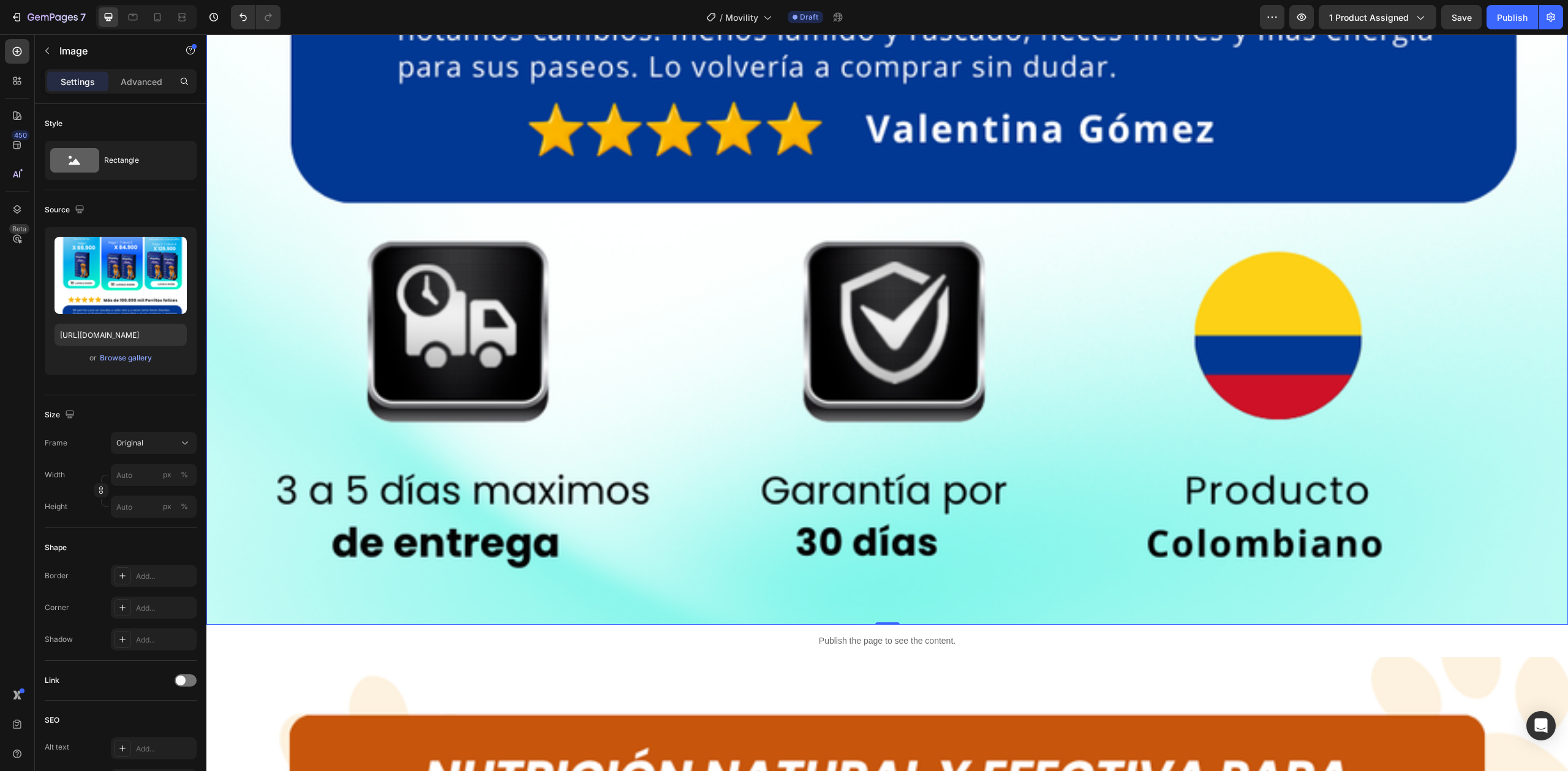
scroll to position [4498, 0]
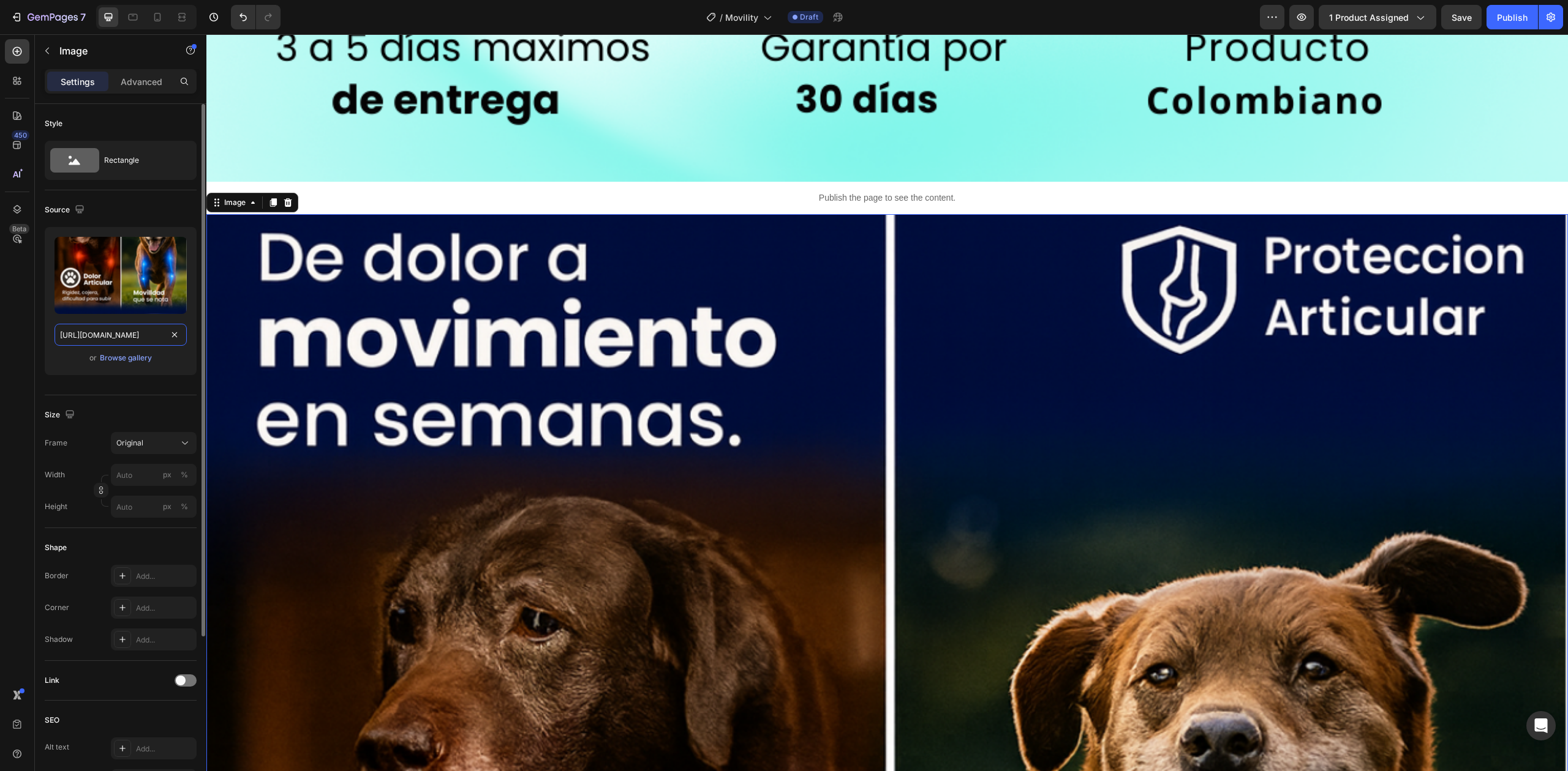
click at [135, 331] on input "[URL][DOMAIN_NAME]" at bounding box center [121, 334] width 133 height 22
click at [163, 22] on icon at bounding box center [157, 17] width 13 height 13
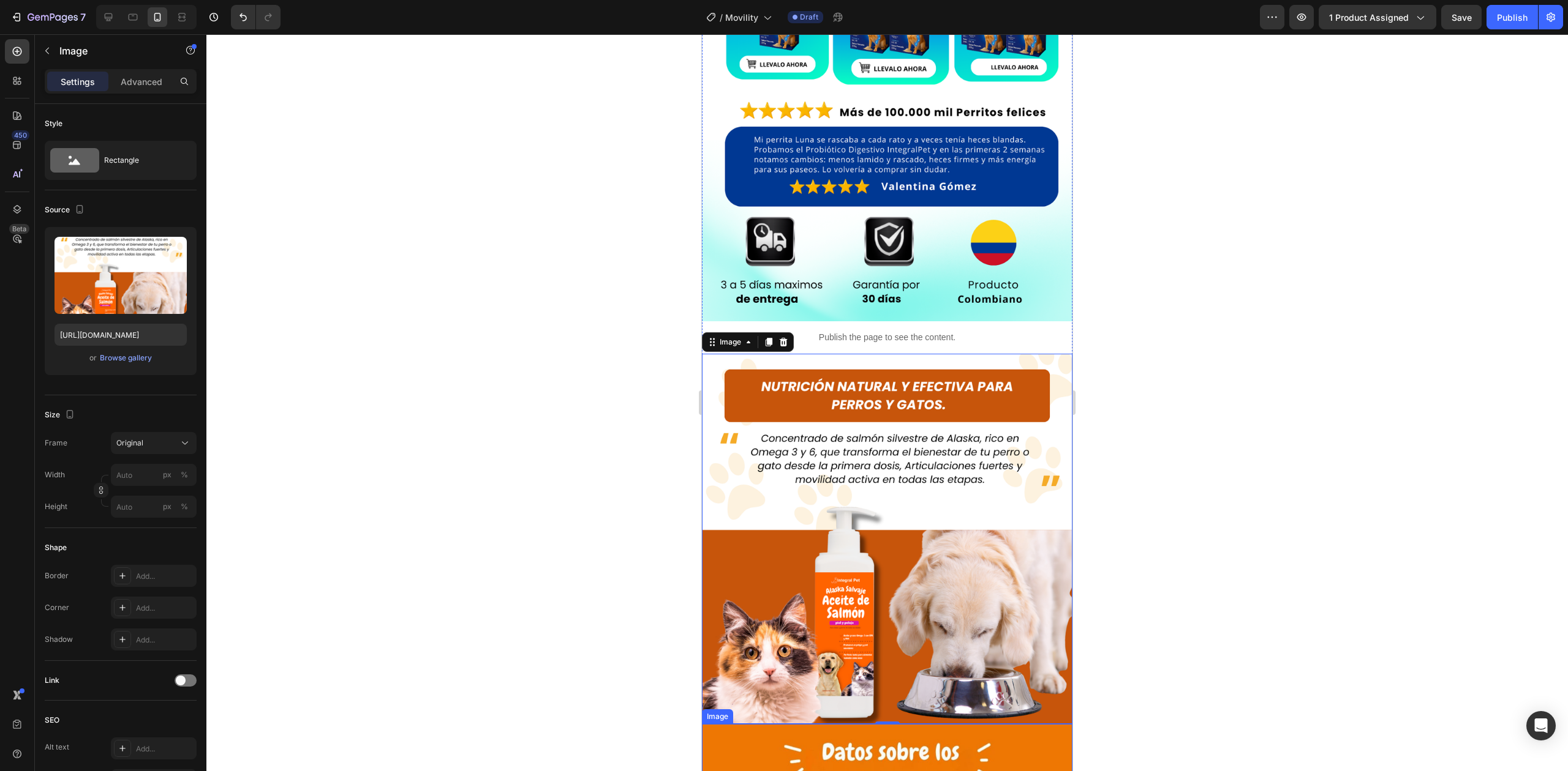
scroll to position [996, 0]
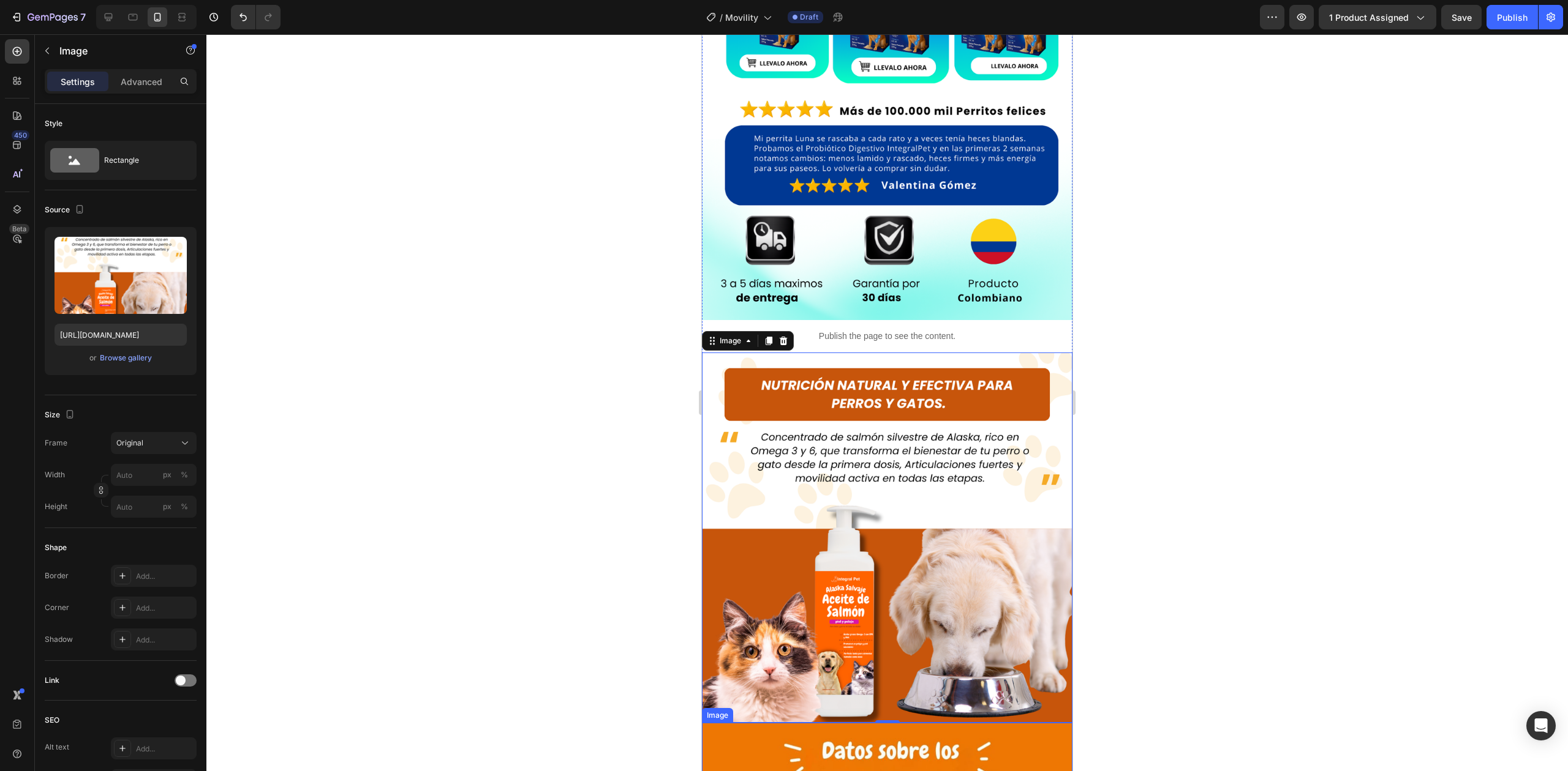
click at [860, 419] on img at bounding box center [887, 538] width 371 height 370
click at [103, 331] on input "[URL][DOMAIN_NAME]" at bounding box center [121, 334] width 133 height 22
paste input "3.png?v=1756249291"
type input "[URL][DOMAIN_NAME]"
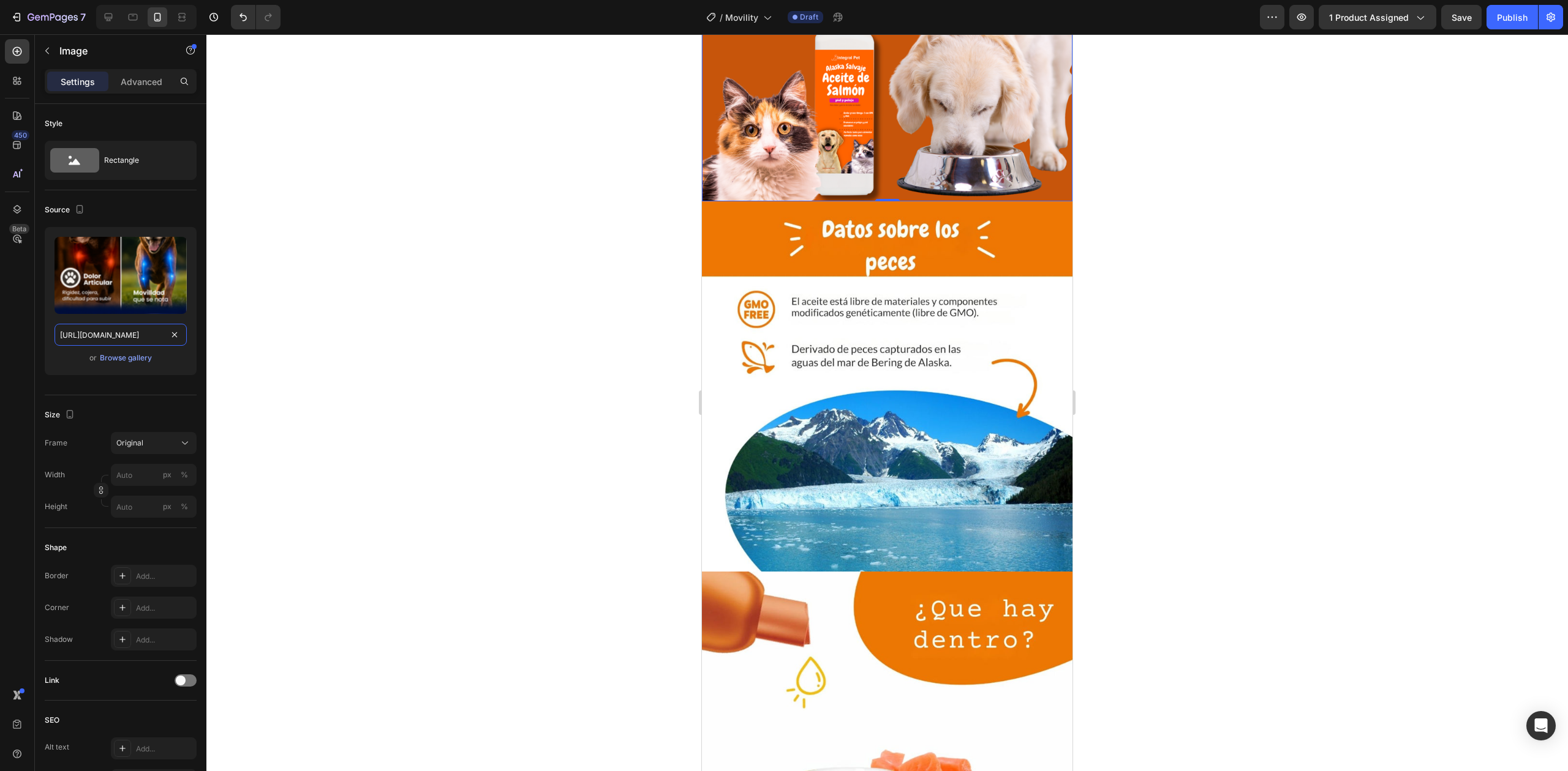
scroll to position [1518, 0]
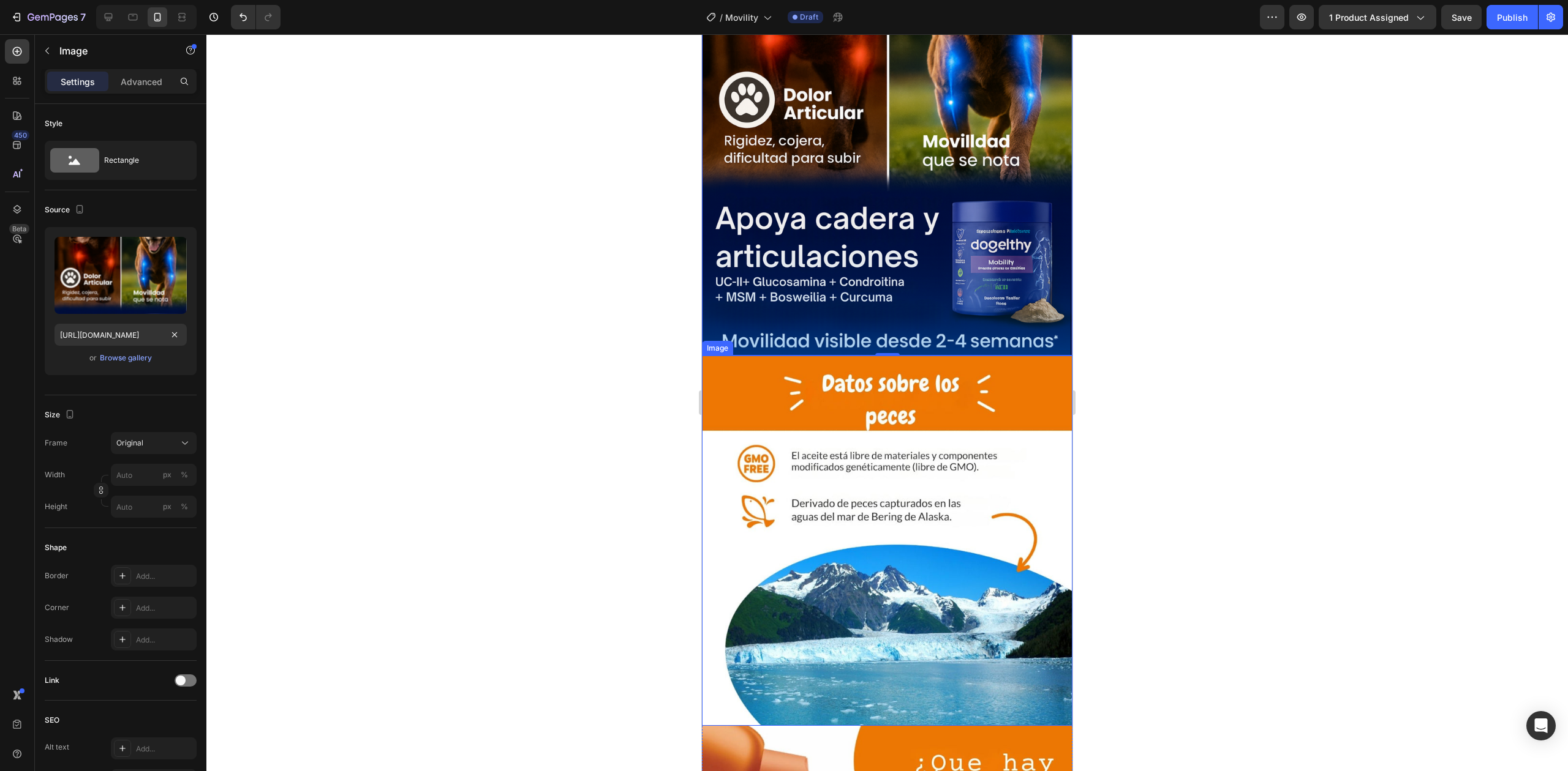
click at [822, 461] on img at bounding box center [887, 541] width 371 height 370
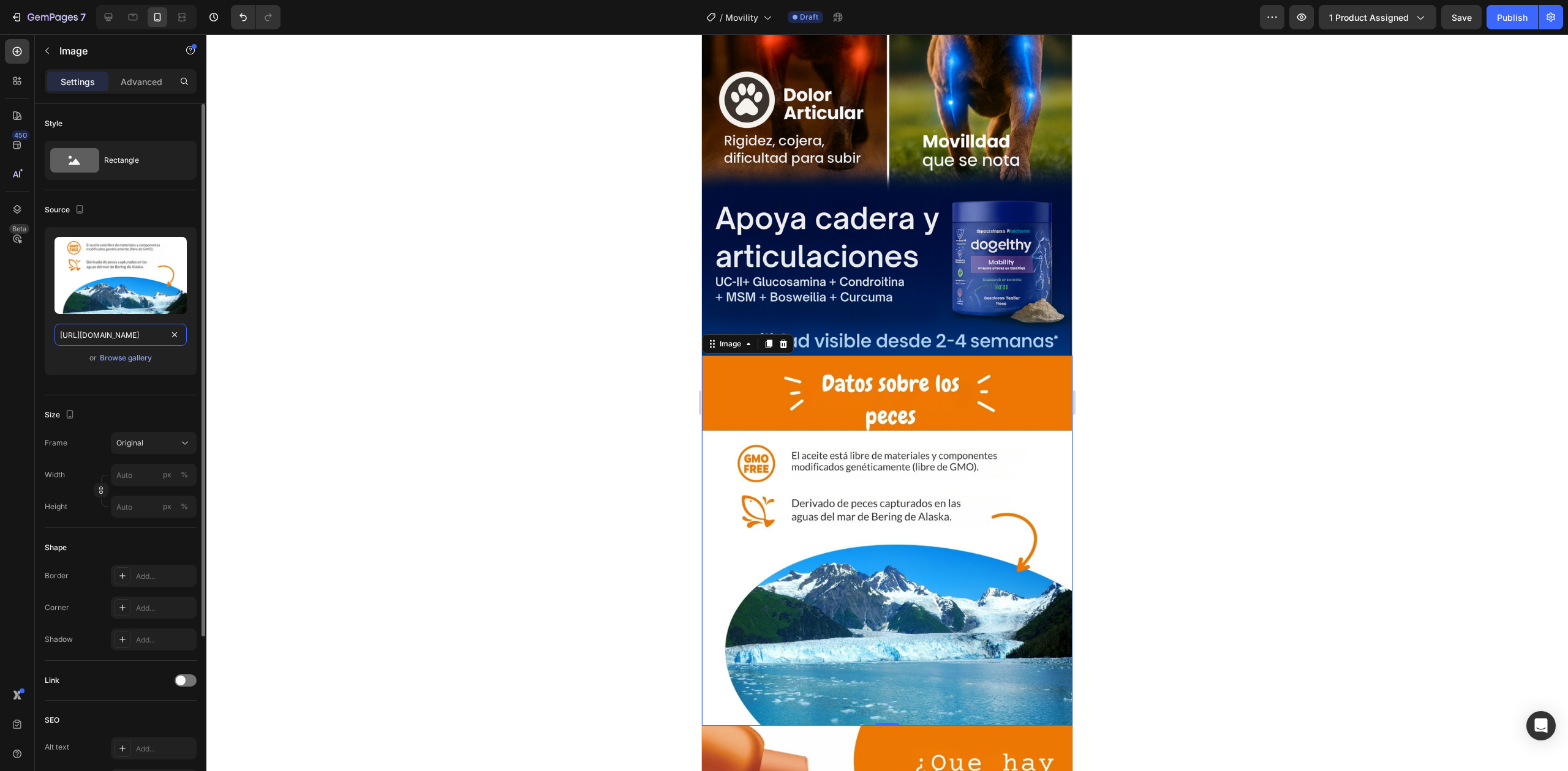
click at [77, 336] on input "[URL][DOMAIN_NAME]" at bounding box center [121, 334] width 133 height 22
paste input "5.png?v=1756249291"
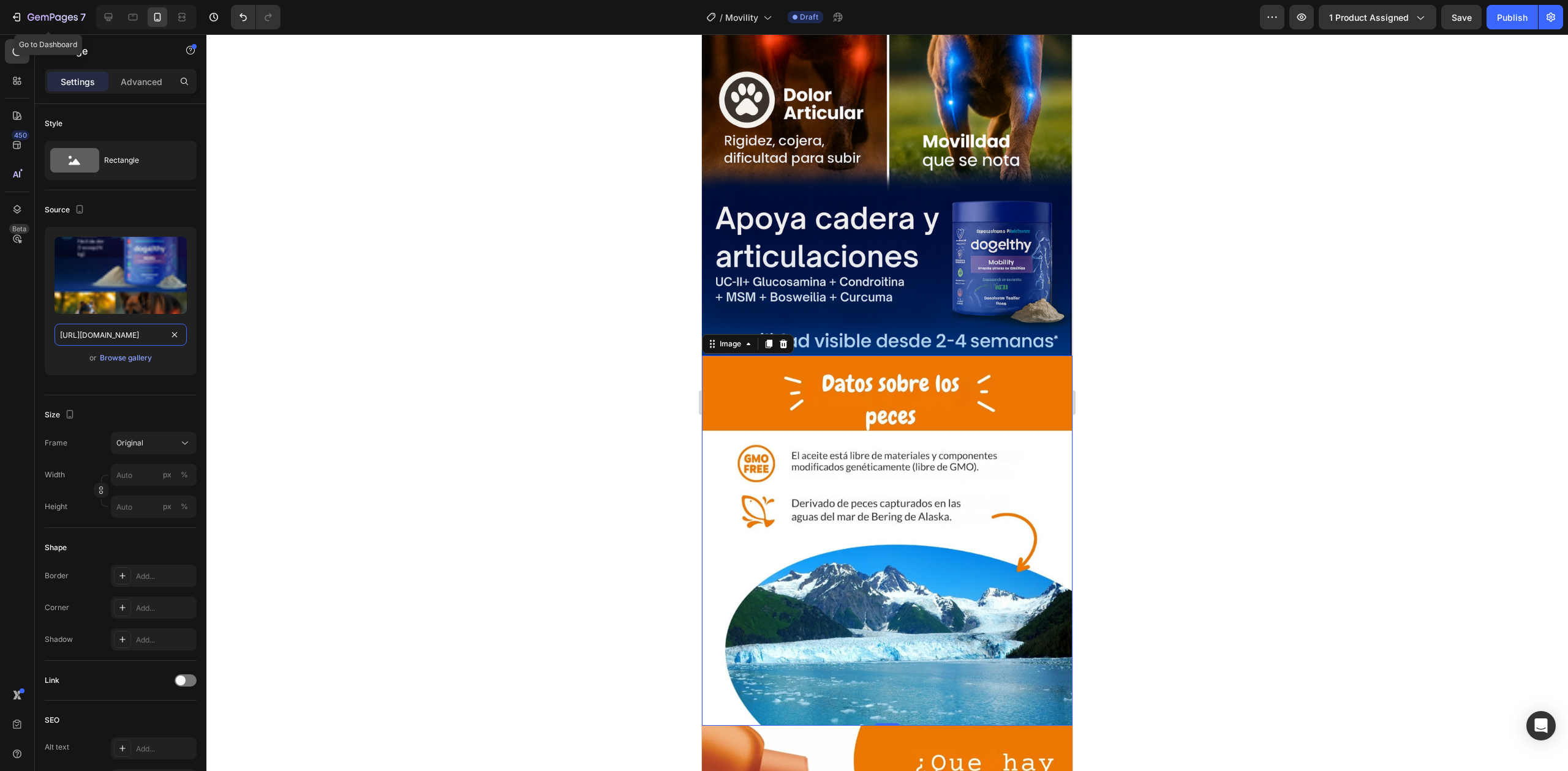
type input "[URL][DOMAIN_NAME]"
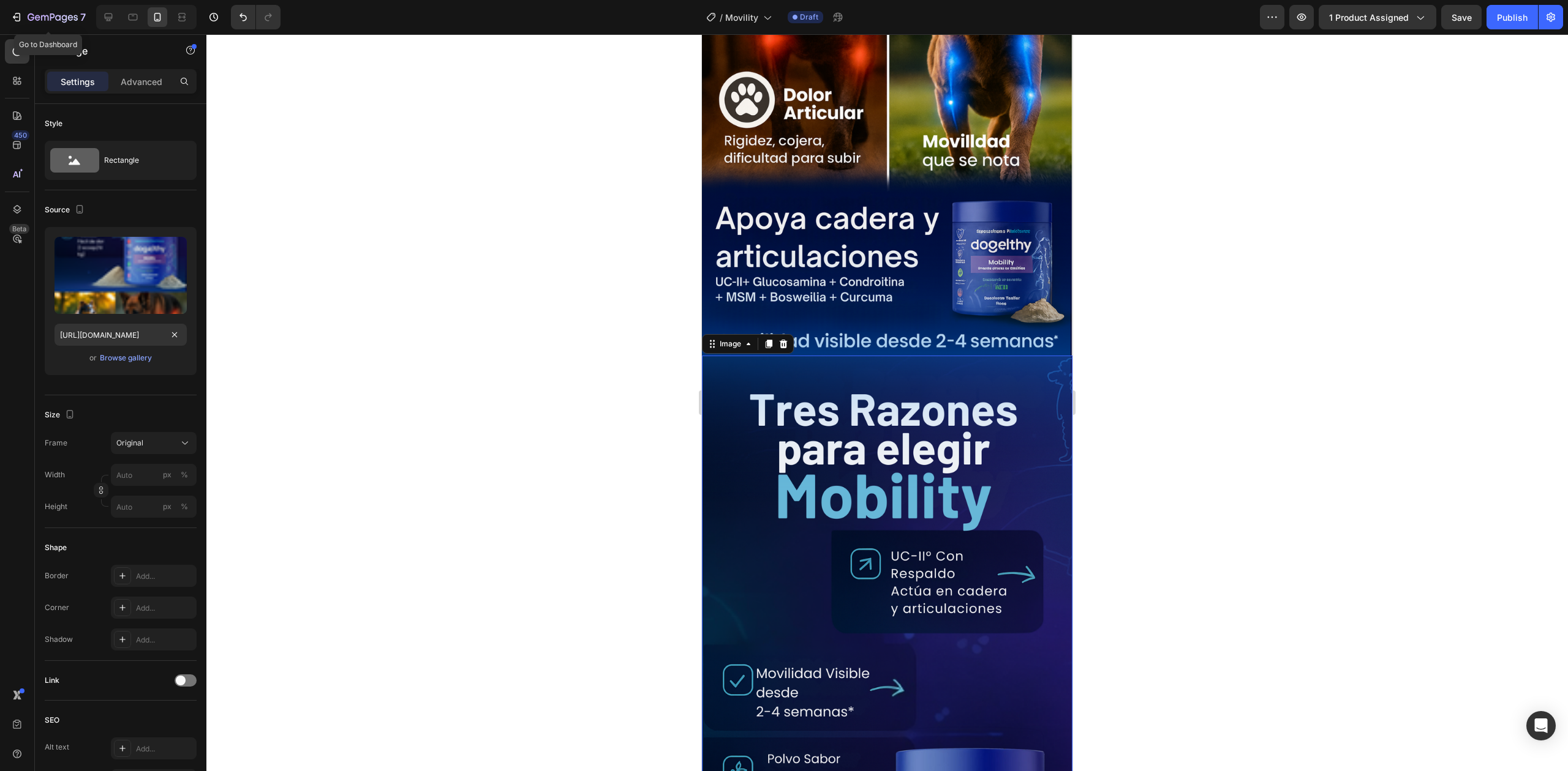
scroll to position [0, 0]
click at [96, 17] on div at bounding box center [146, 16] width 100 height 24
drag, startPoint x: 102, startPoint y: 15, endPoint x: 110, endPoint y: 18, distance: 8.5
click at [103, 15] on icon at bounding box center [108, 17] width 13 height 13
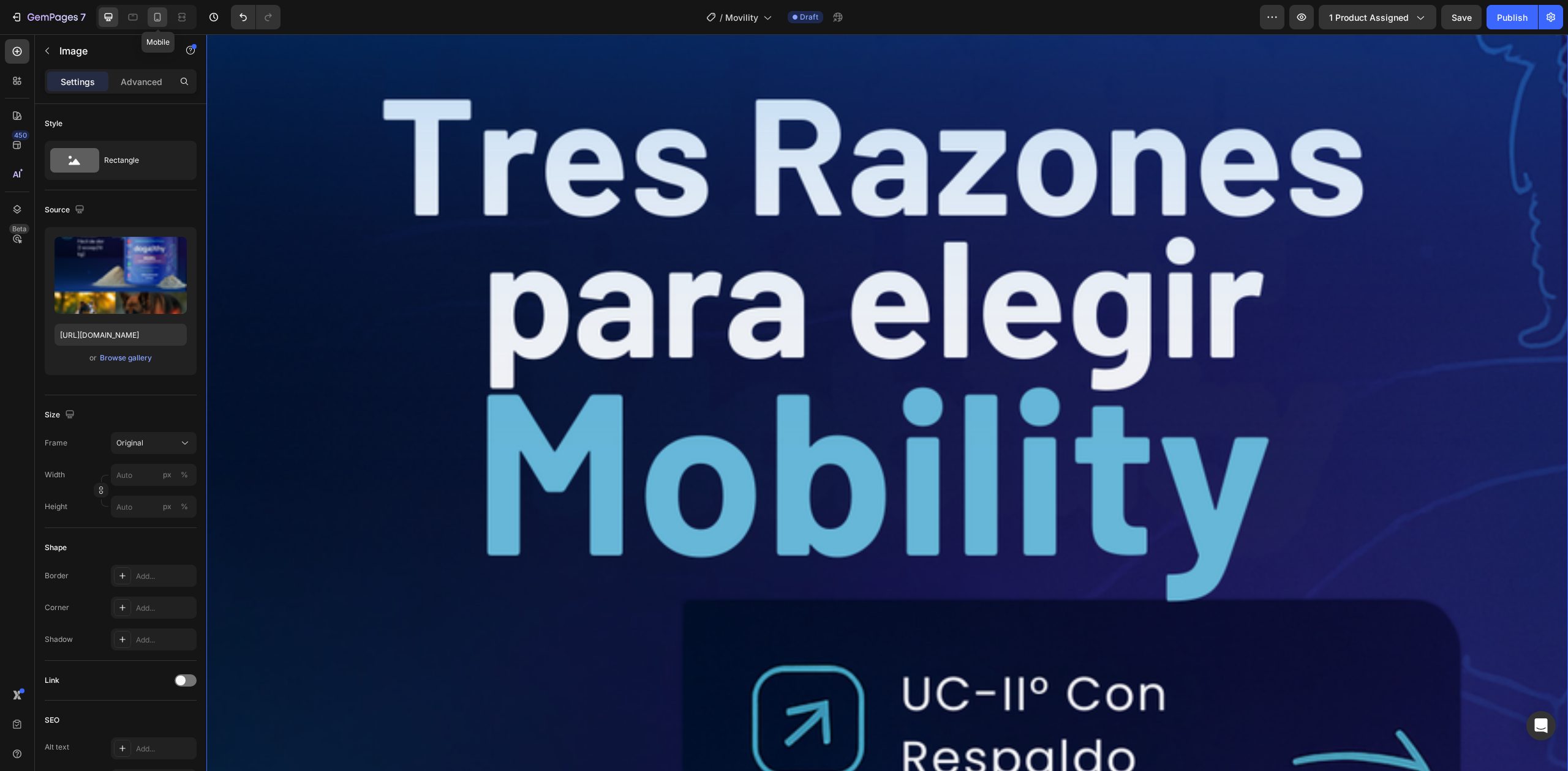
click at [153, 18] on icon at bounding box center [157, 17] width 13 height 13
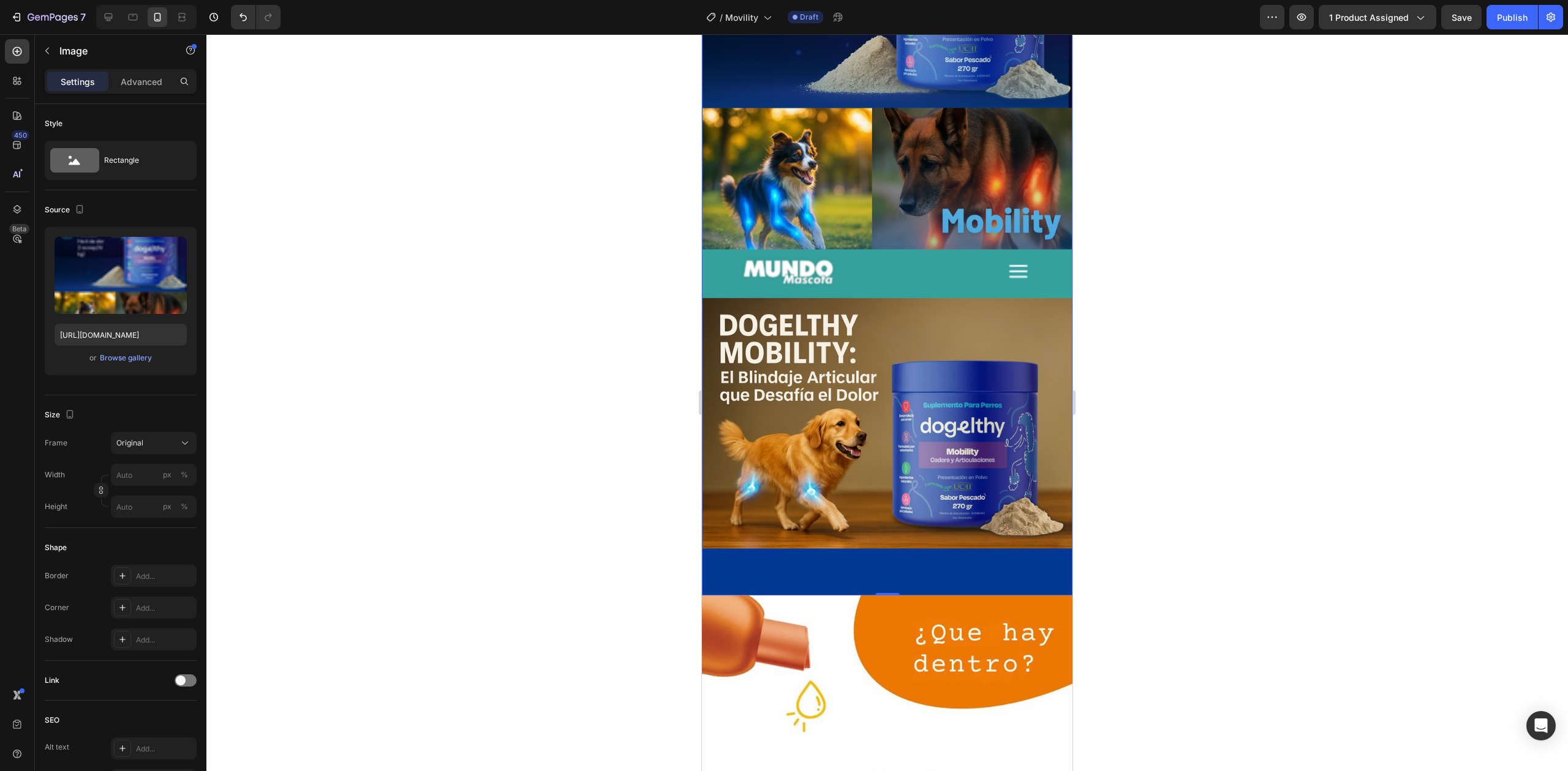
scroll to position [2546, 0]
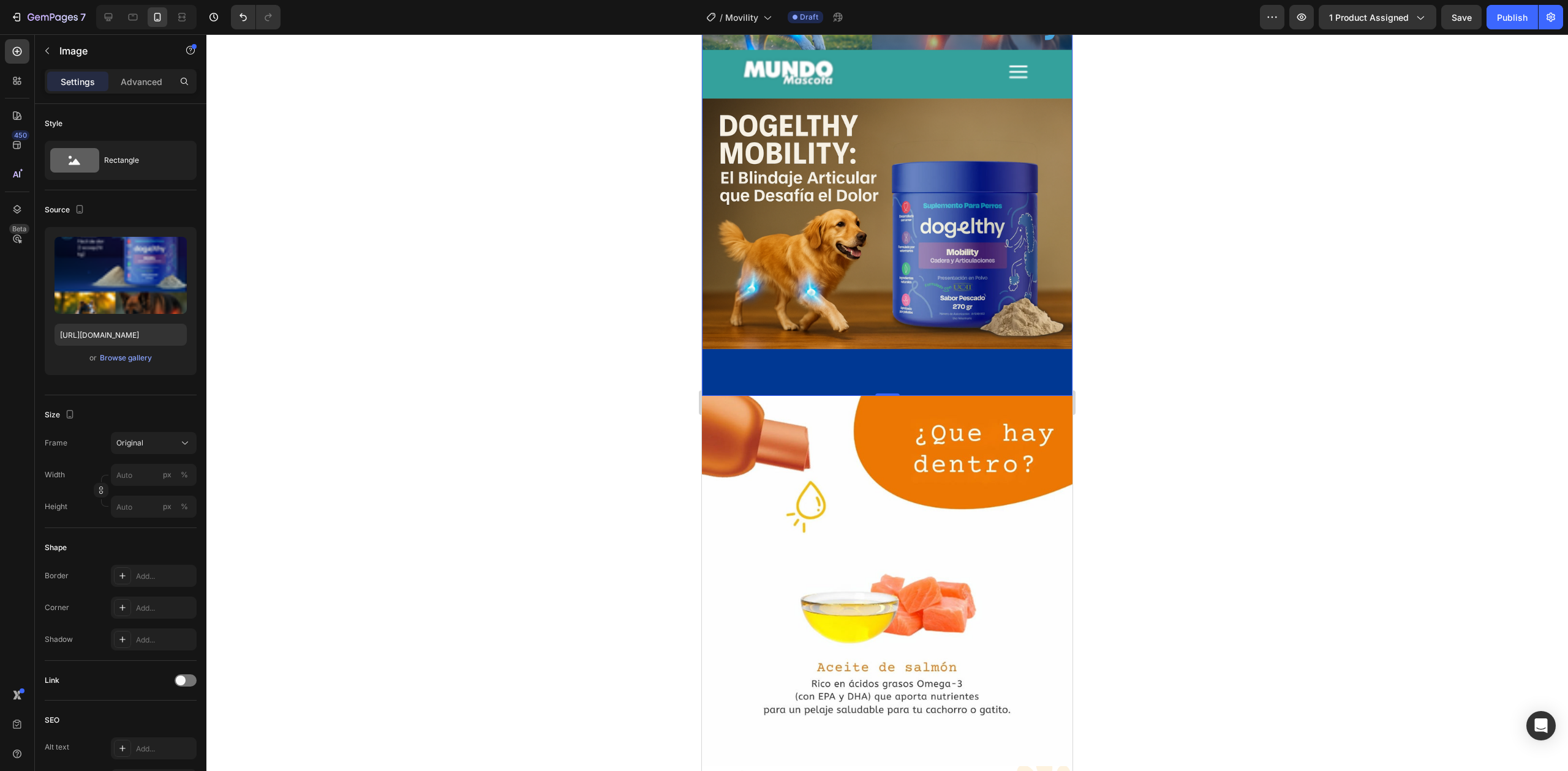
click at [854, 396] on img at bounding box center [887, 581] width 371 height 370
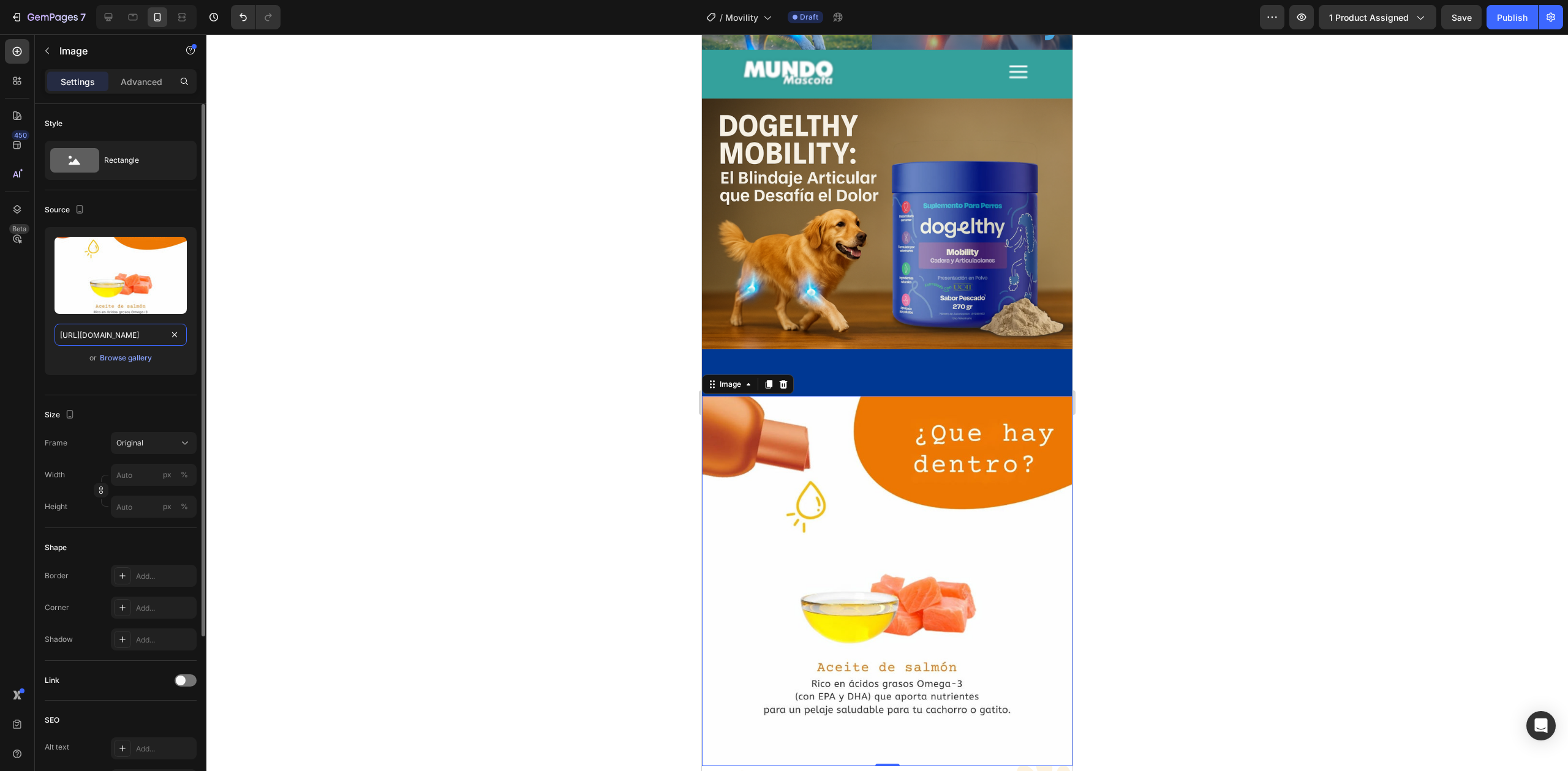
click at [141, 329] on input "[URL][DOMAIN_NAME]" at bounding box center [121, 334] width 133 height 22
paste input "6_ed541b0c-c33f-454f-ae87-4dcba1f83e1b.png?v=1756249290"
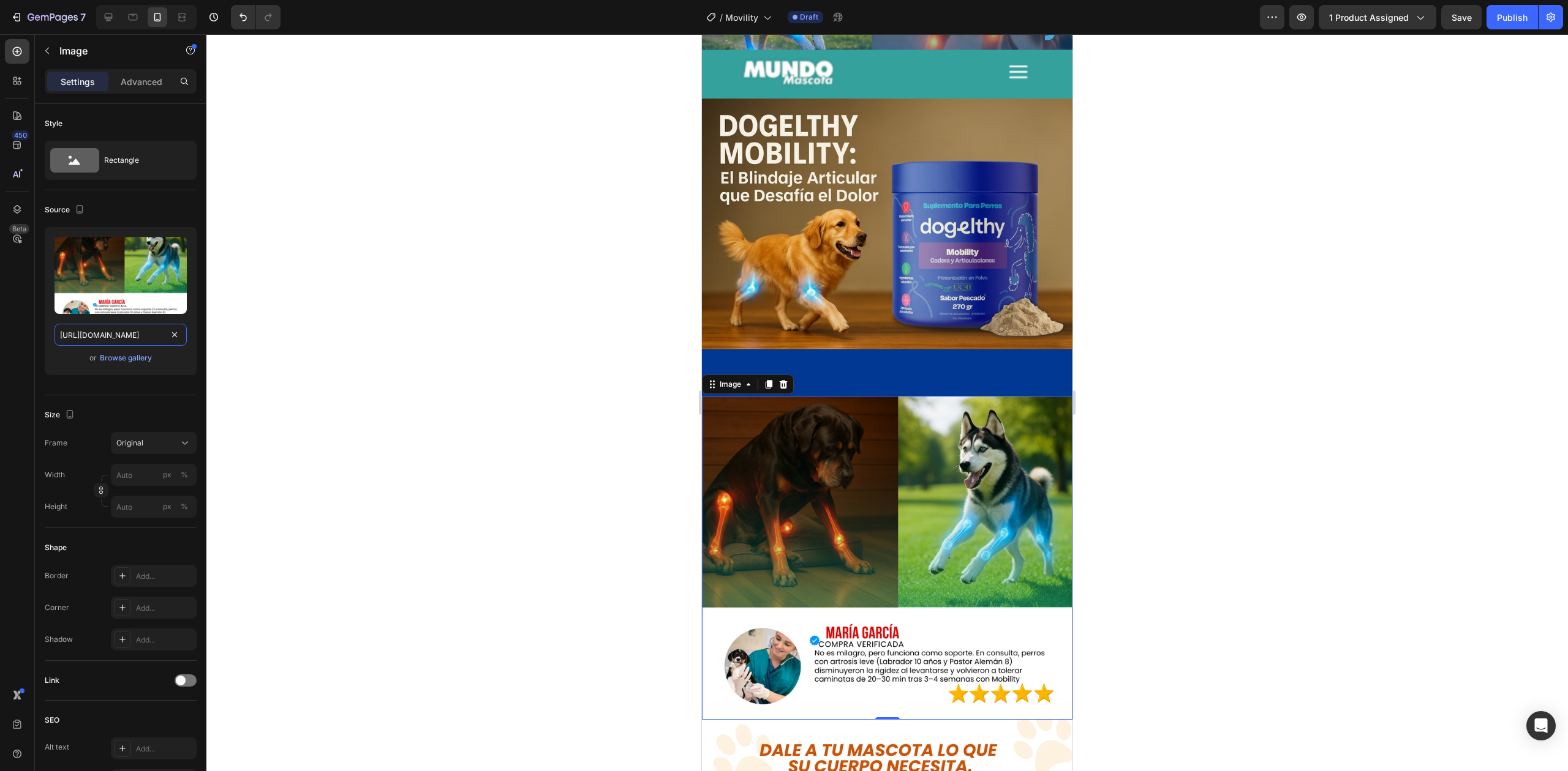
type input "[URL][DOMAIN_NAME]"
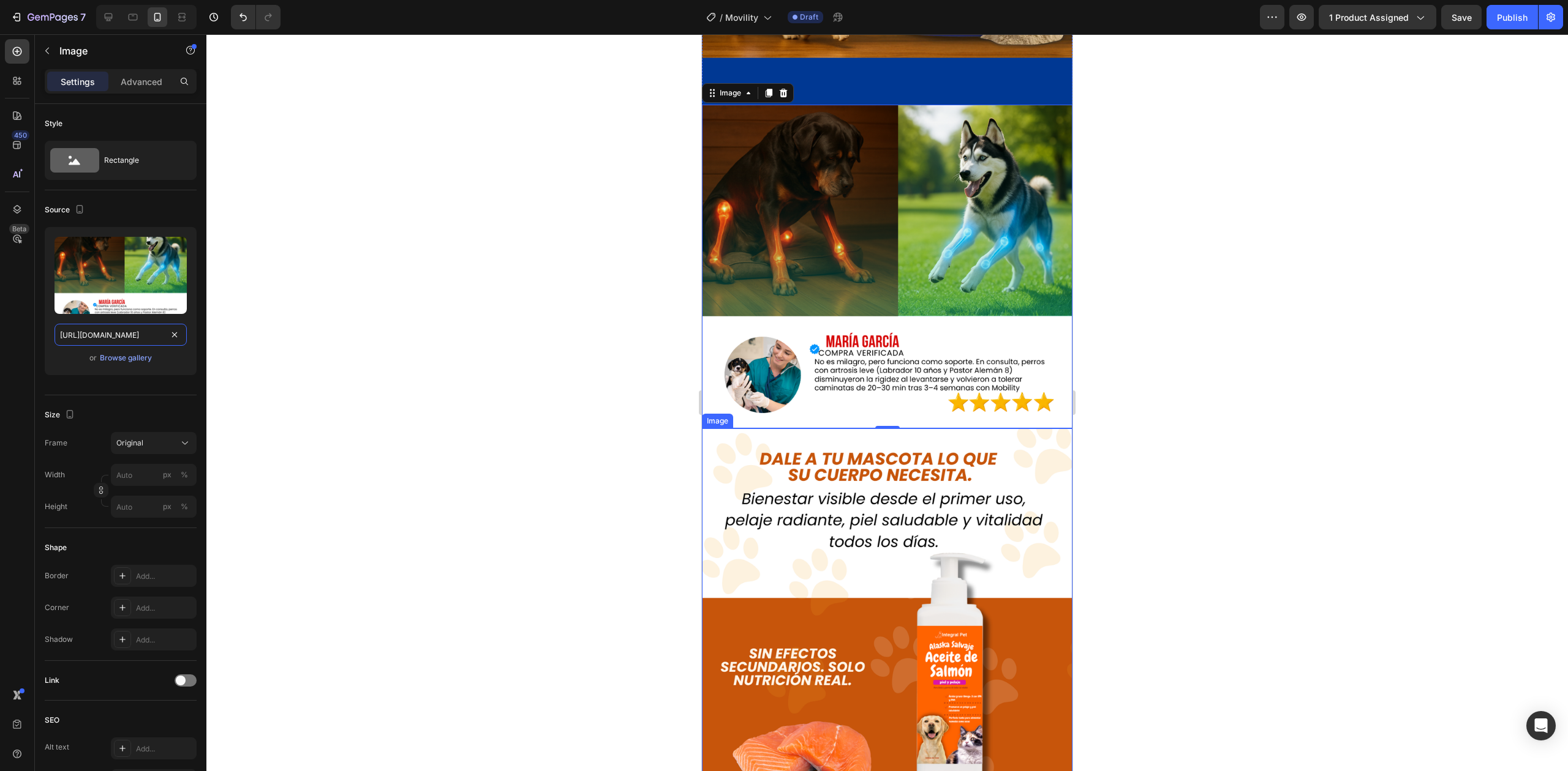
scroll to position [2842, 0]
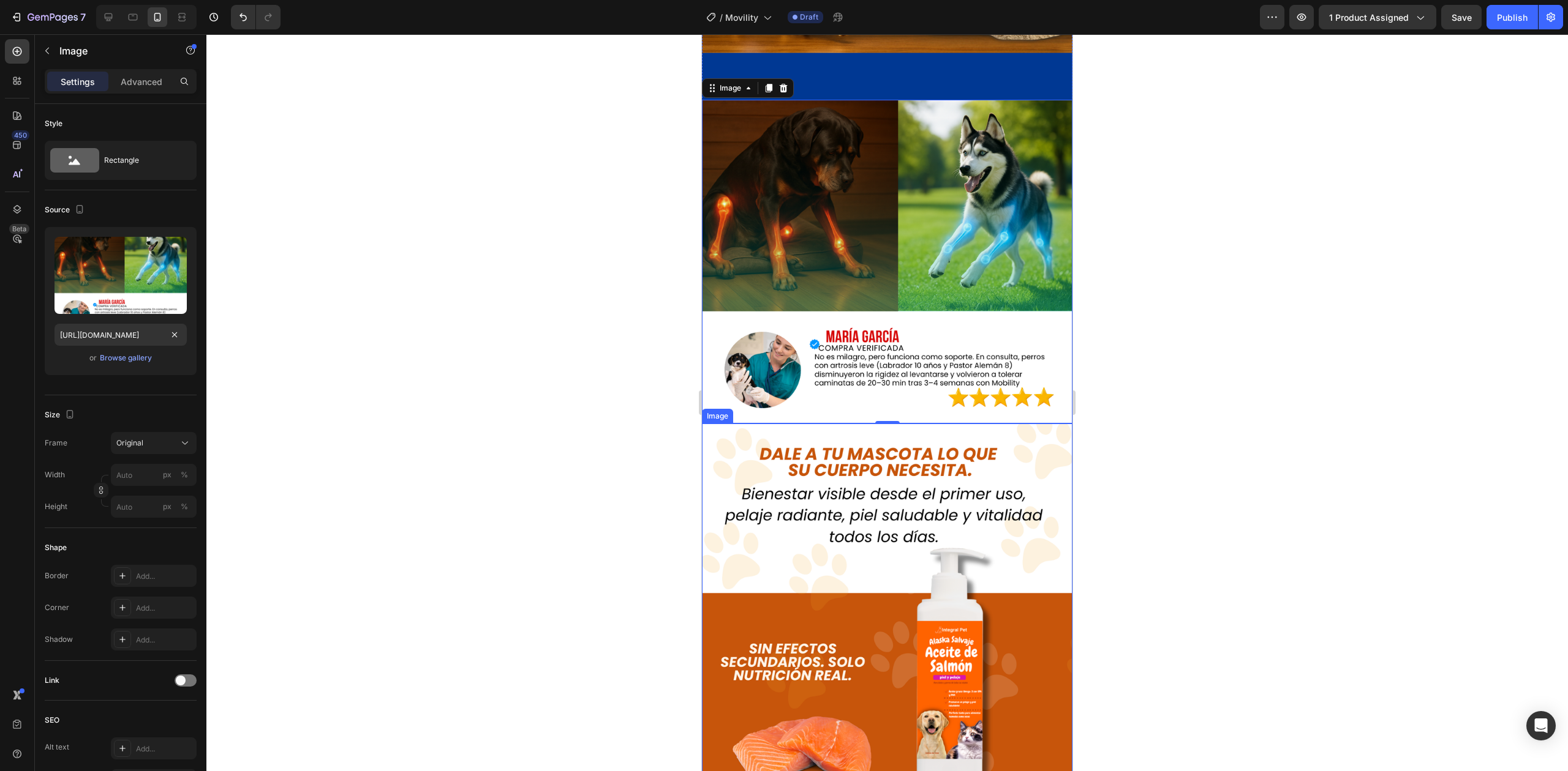
click at [777, 436] on img at bounding box center [887, 609] width 371 height 370
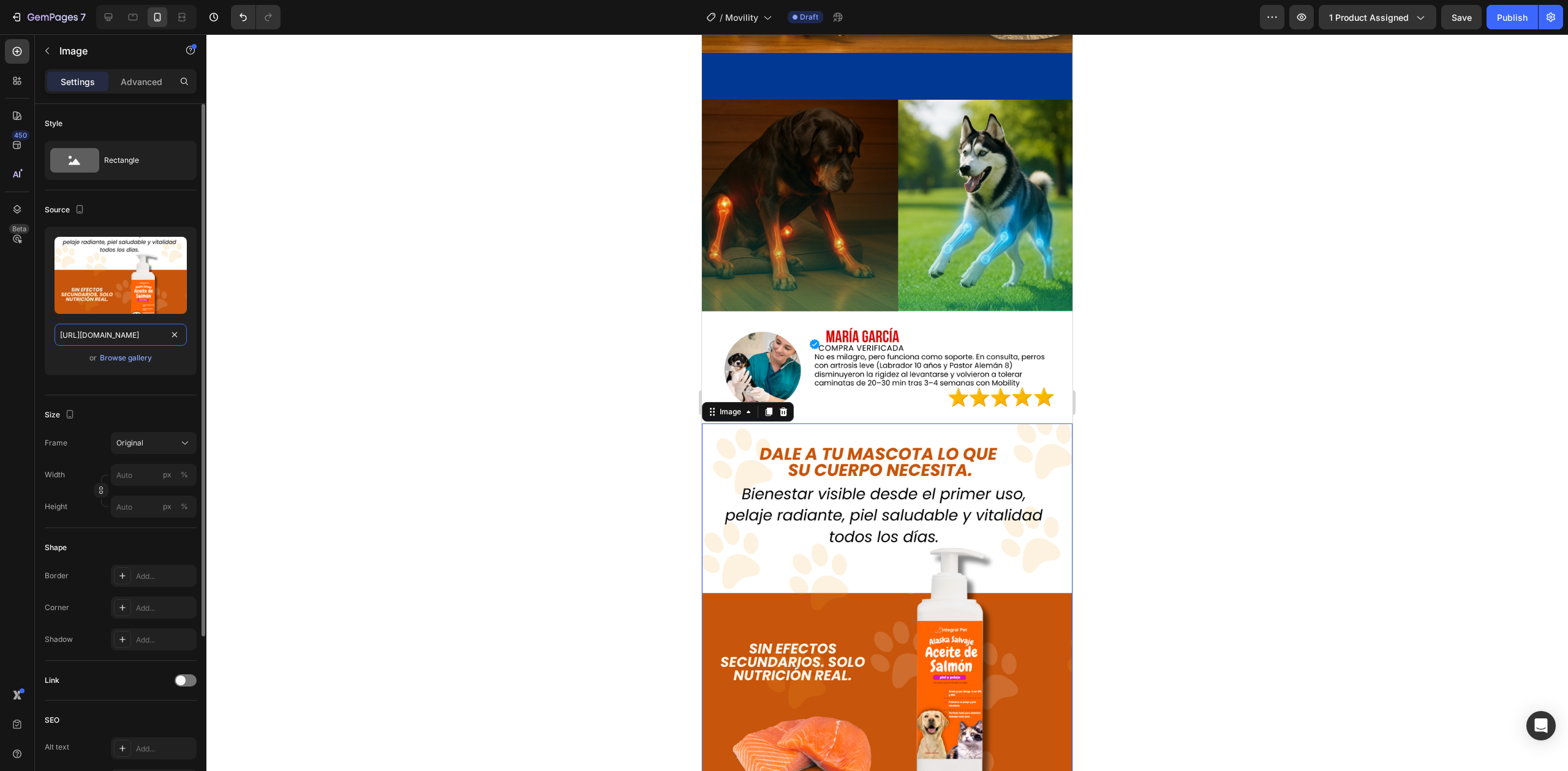
click at [109, 338] on input "[URL][DOMAIN_NAME]" at bounding box center [121, 334] width 133 height 22
paste input "8_312c0fb1-c6c9-4cb6-b1db-5ae2280fef96.png?v=1756249167"
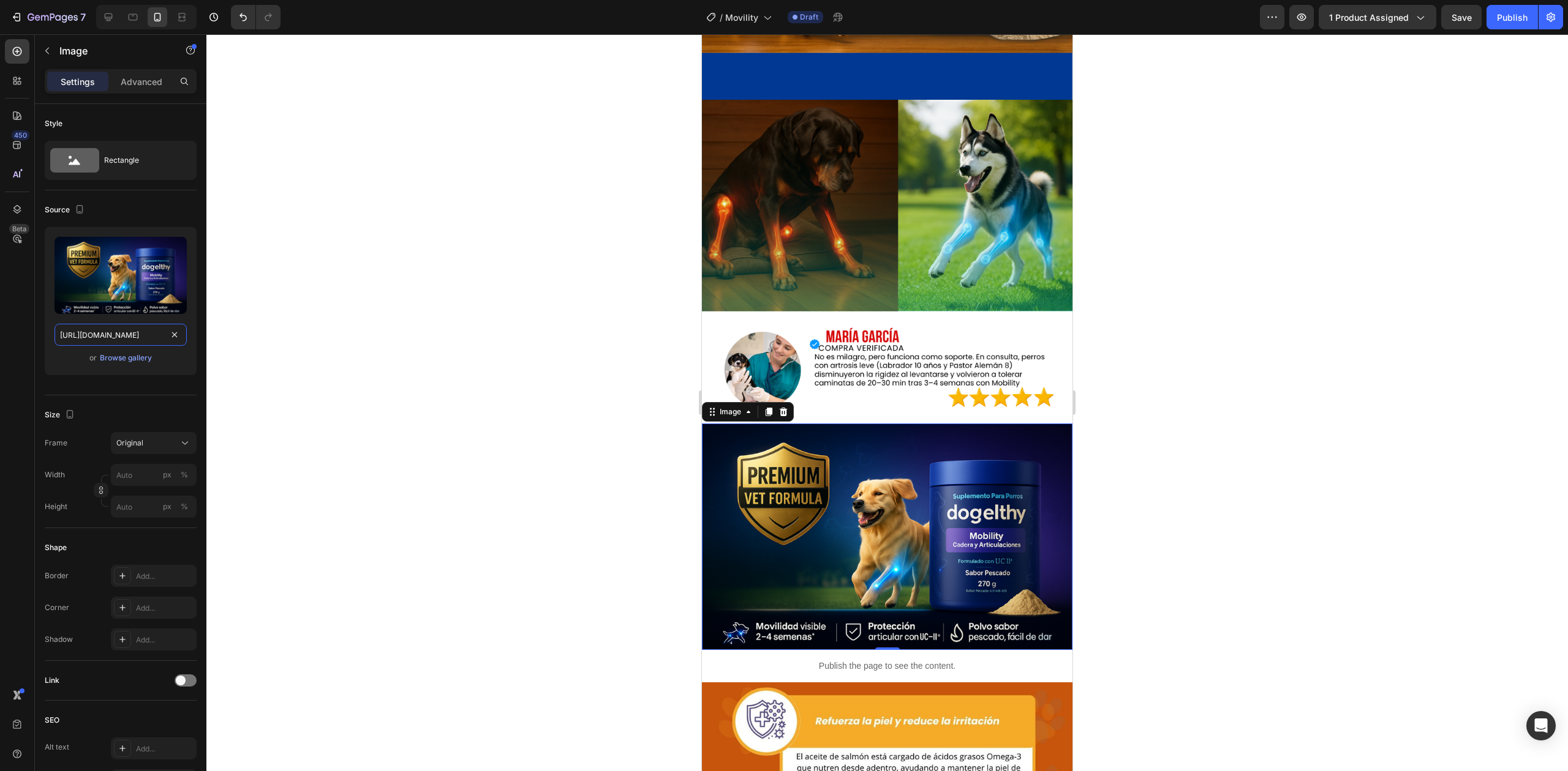
type input "[URL][DOMAIN_NAME]"
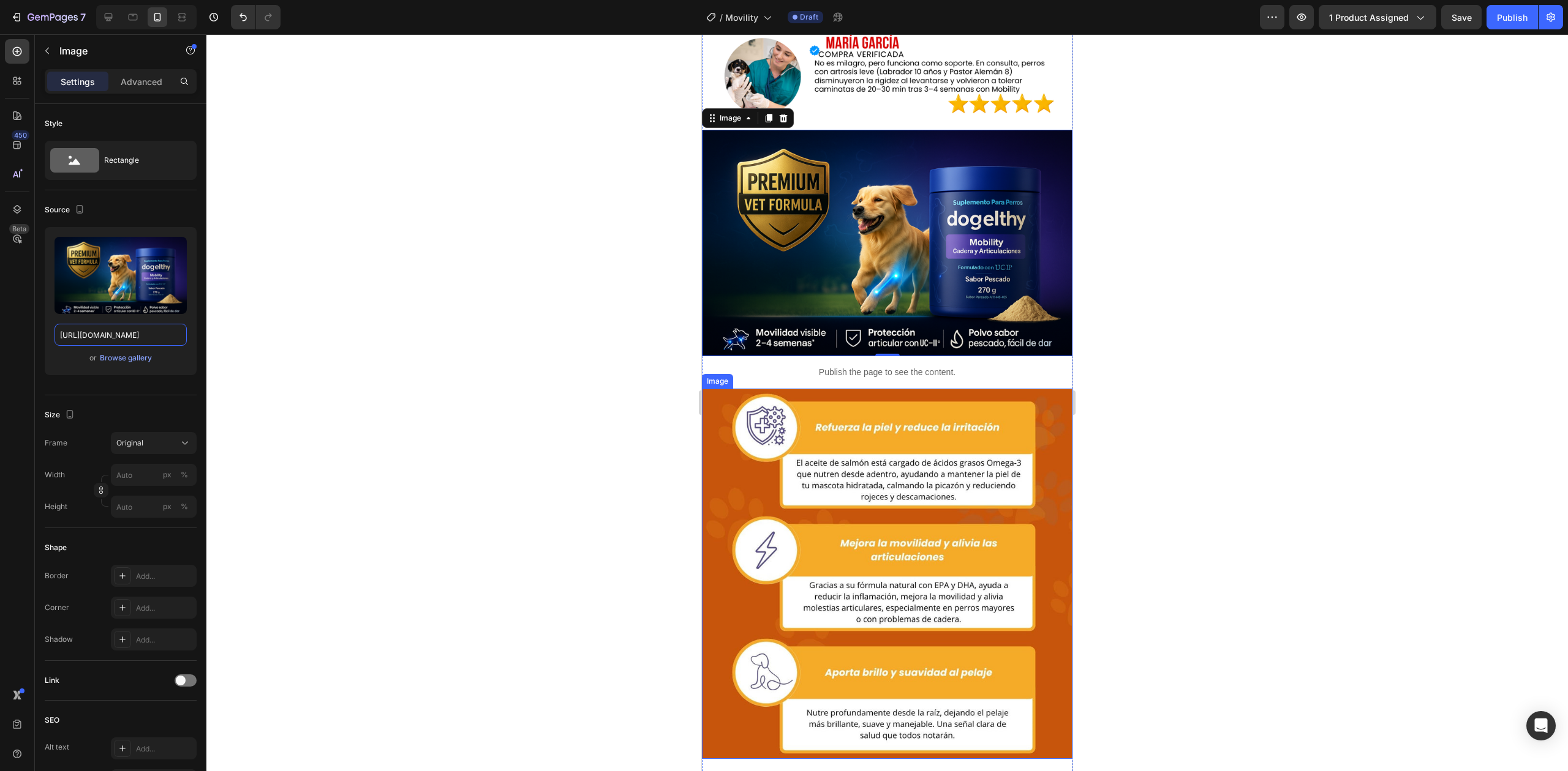
scroll to position [3137, 0]
click at [907, 469] on img at bounding box center [887, 573] width 371 height 370
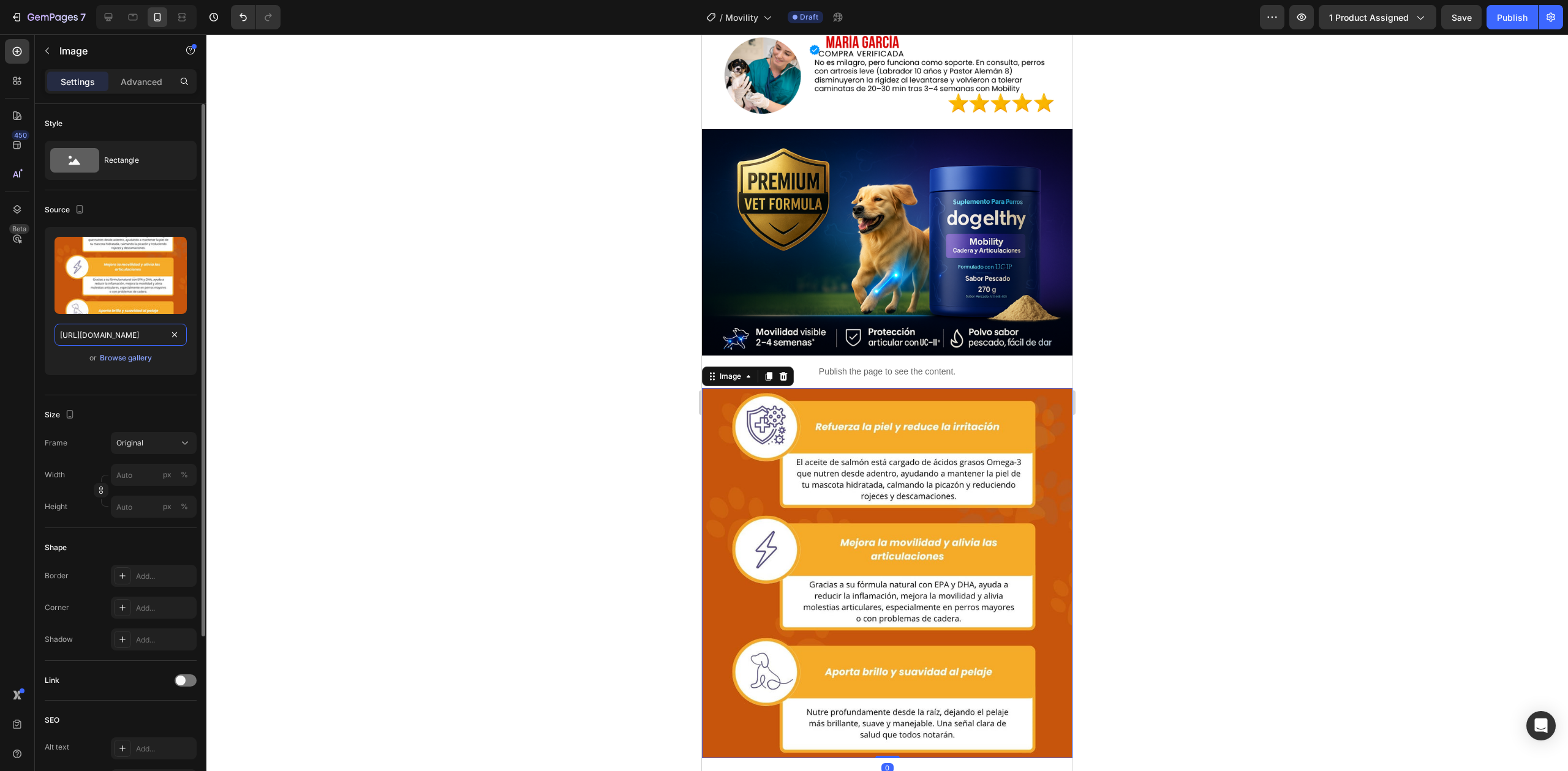
click at [89, 329] on input "[URL][DOMAIN_NAME]" at bounding box center [121, 334] width 133 height 22
paste input "9_73ea842e-5e20-4216-b1db-c2b144c19fd3.png?v=1756249291"
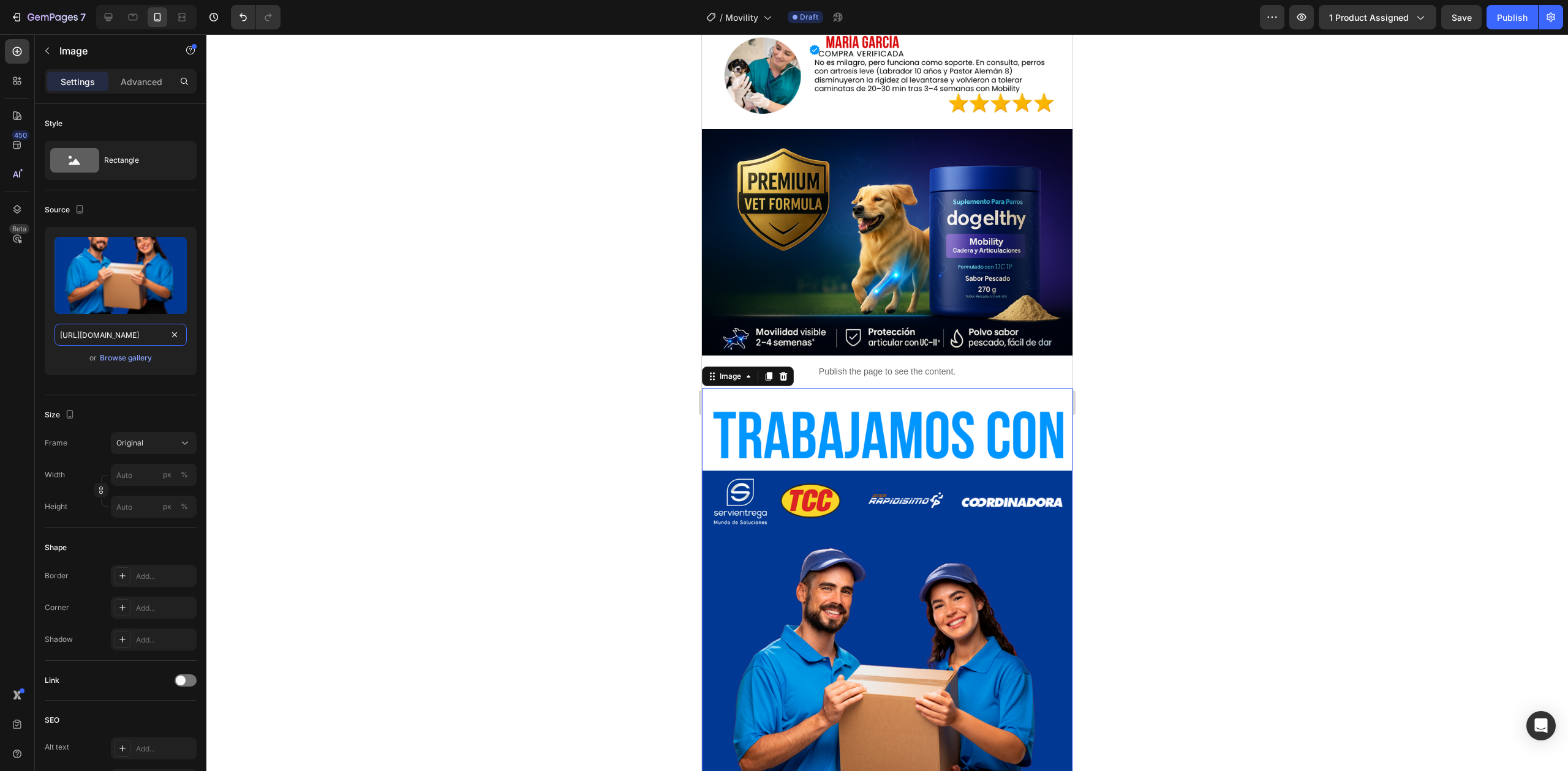
type input "[URL][DOMAIN_NAME]"
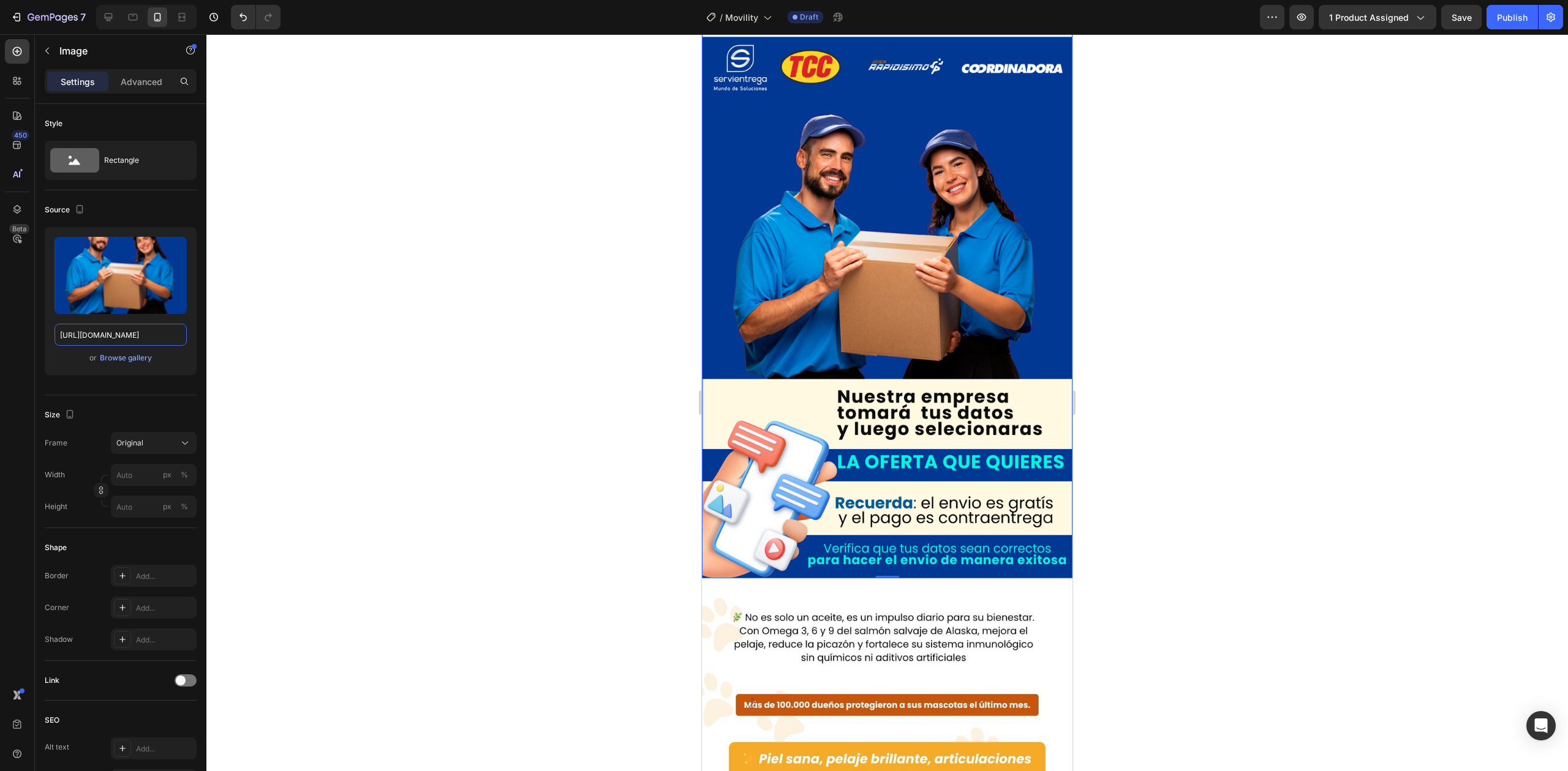
scroll to position [3574, 0]
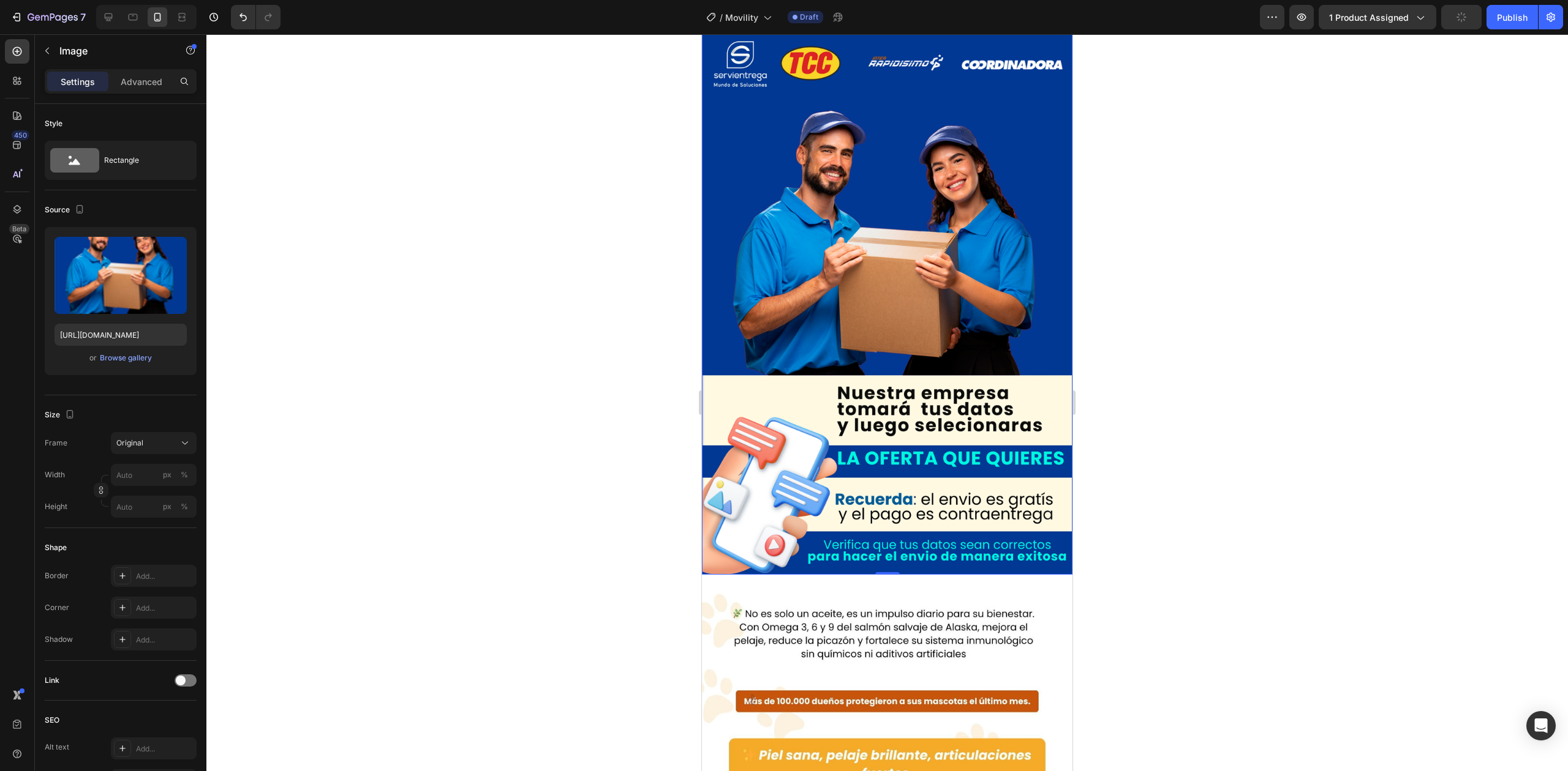
click at [824, 441] on img at bounding box center [887, 262] width 371 height 624
click at [836, 575] on img at bounding box center [887, 760] width 371 height 370
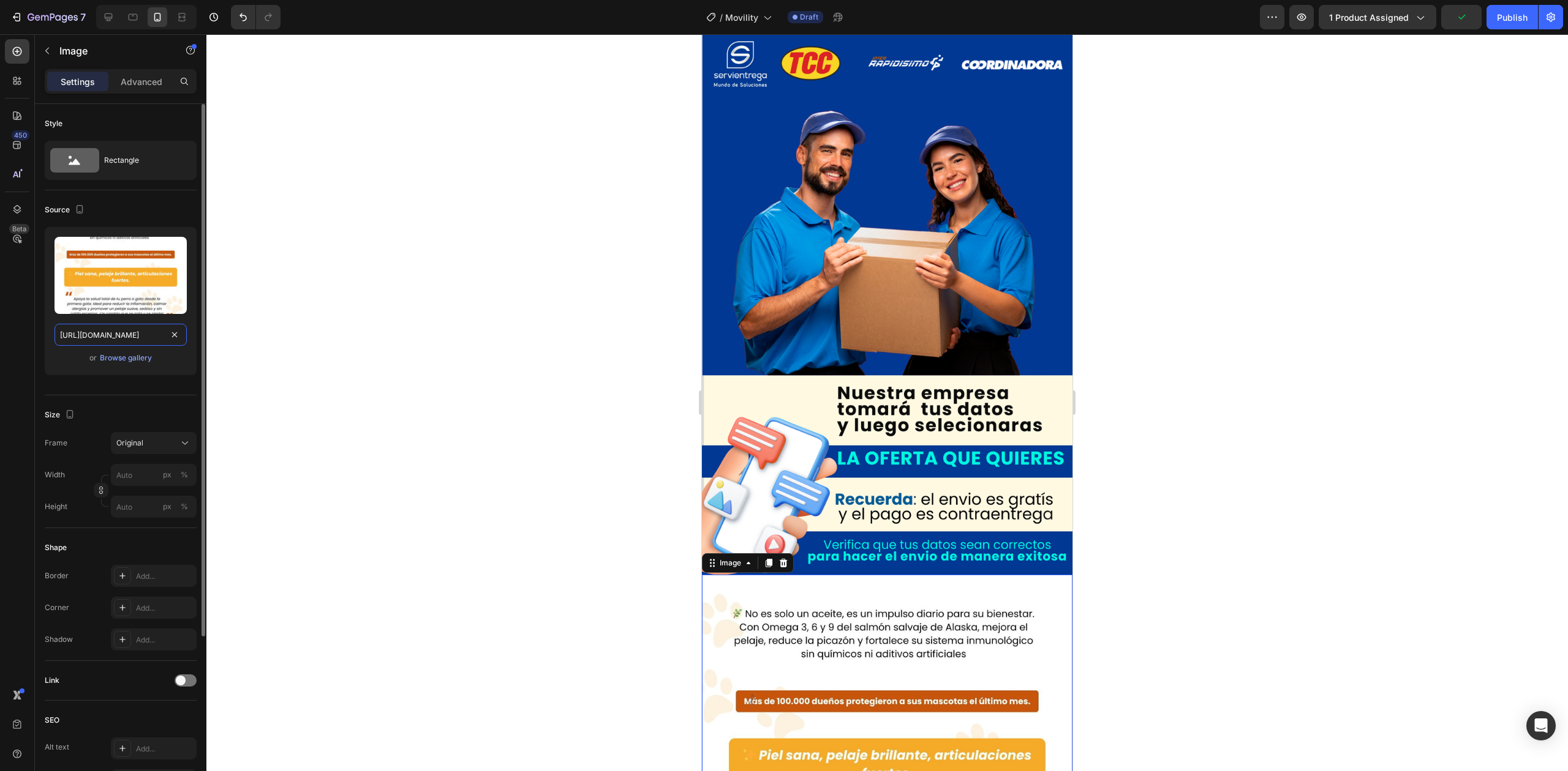
click at [77, 338] on input "[URL][DOMAIN_NAME]" at bounding box center [121, 334] width 133 height 22
paste input "10_f6a9296c-94a5-40dc-b06d-0e509db44192.png?v=1756249290"
type input "[URL][DOMAIN_NAME]"
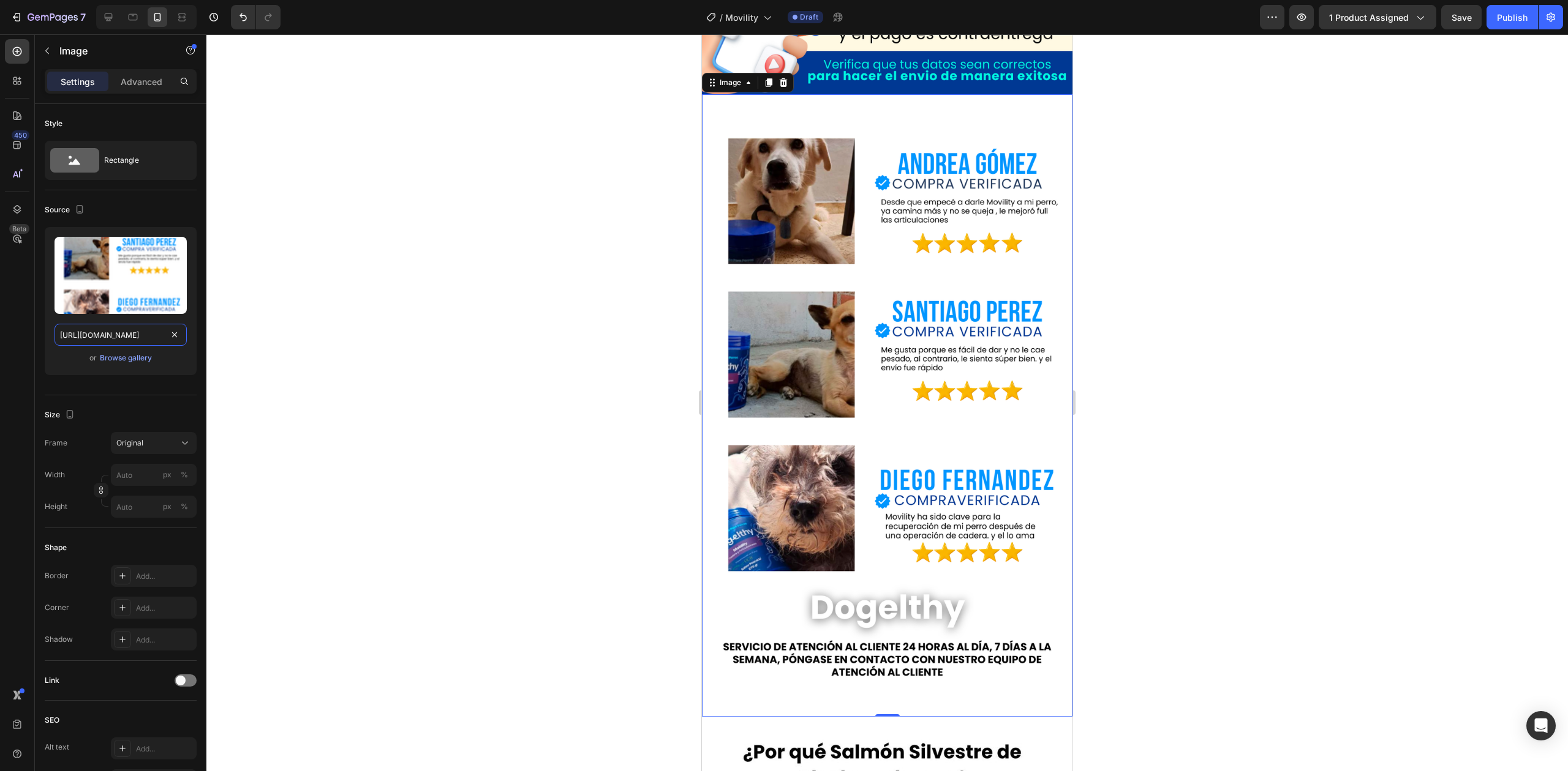
scroll to position [4216, 0]
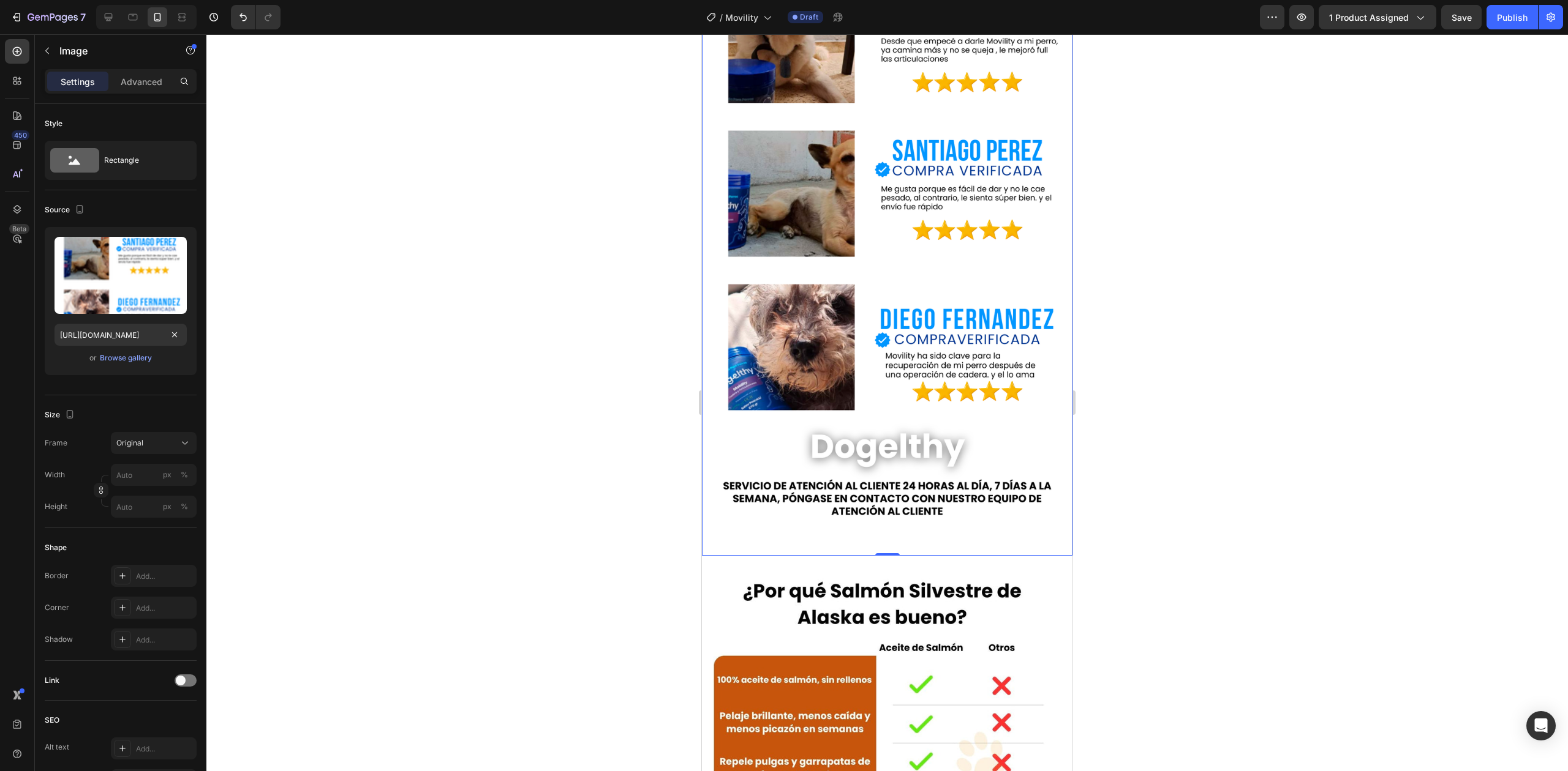
click at [976, 556] on img at bounding box center [887, 741] width 371 height 370
click at [790, 537] on div at bounding box center [783, 544] width 15 height 14
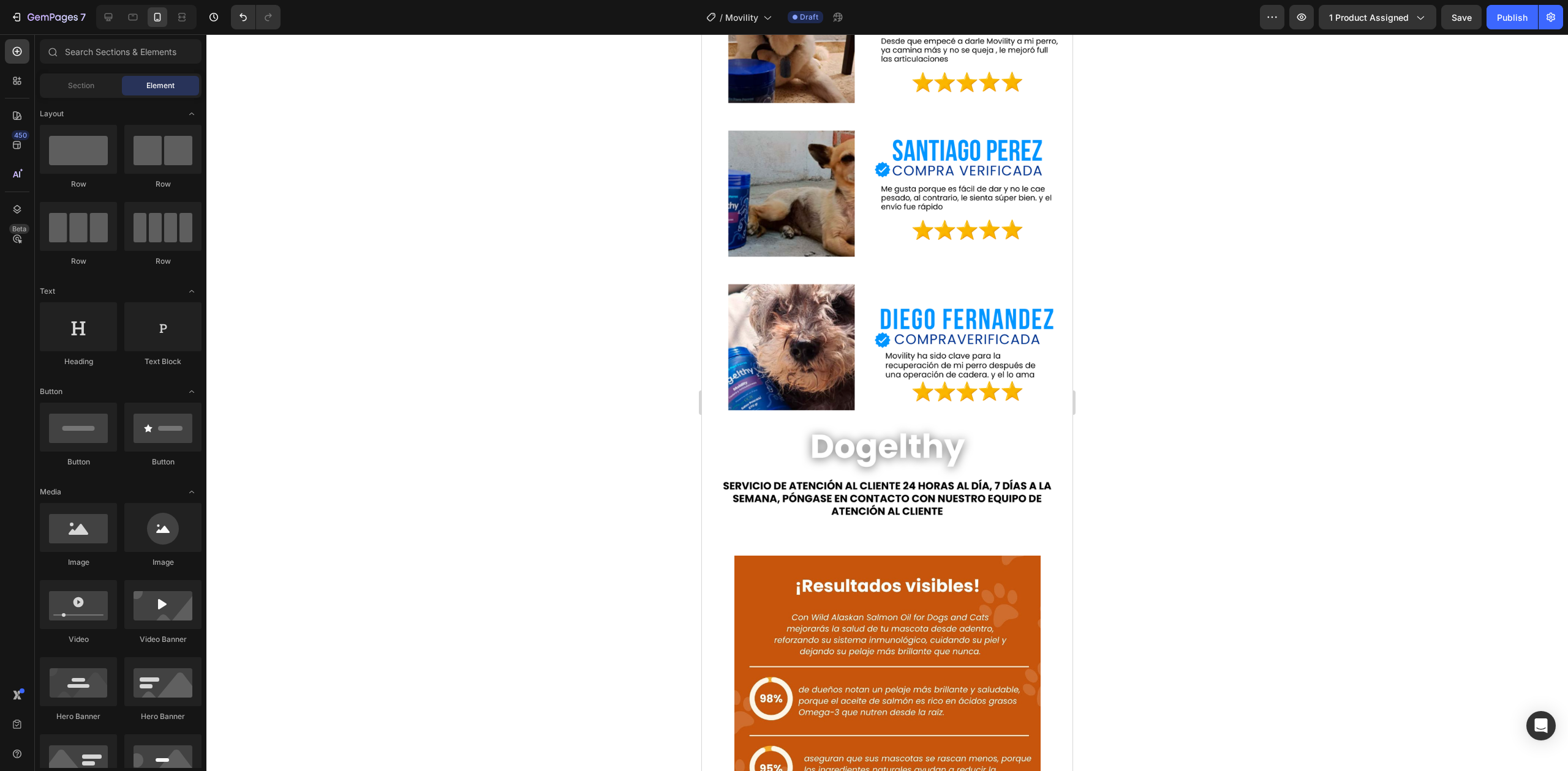
click at [864, 556] on img at bounding box center [888, 708] width 306 height 306
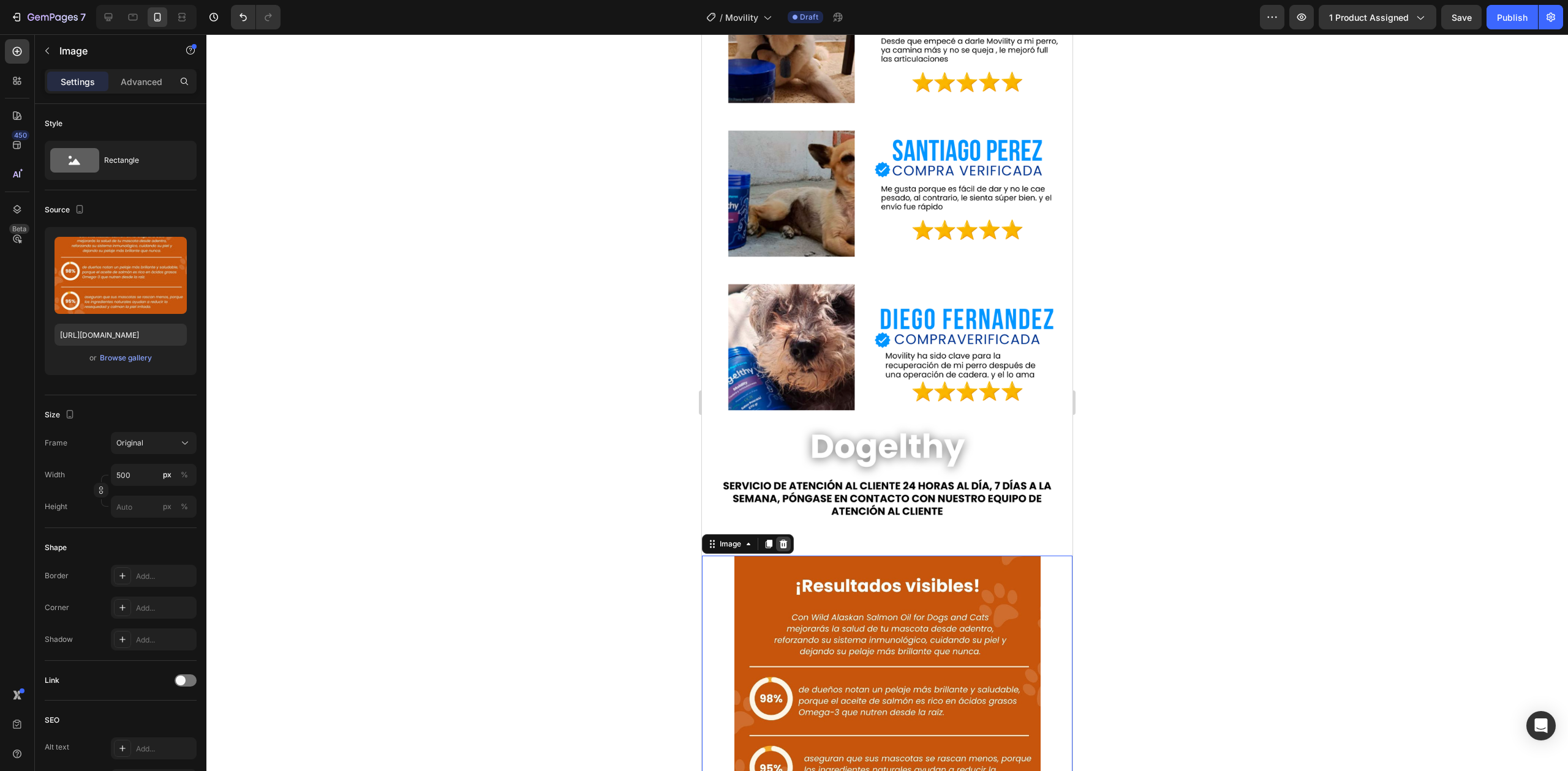
click at [787, 540] on icon at bounding box center [783, 544] width 8 height 9
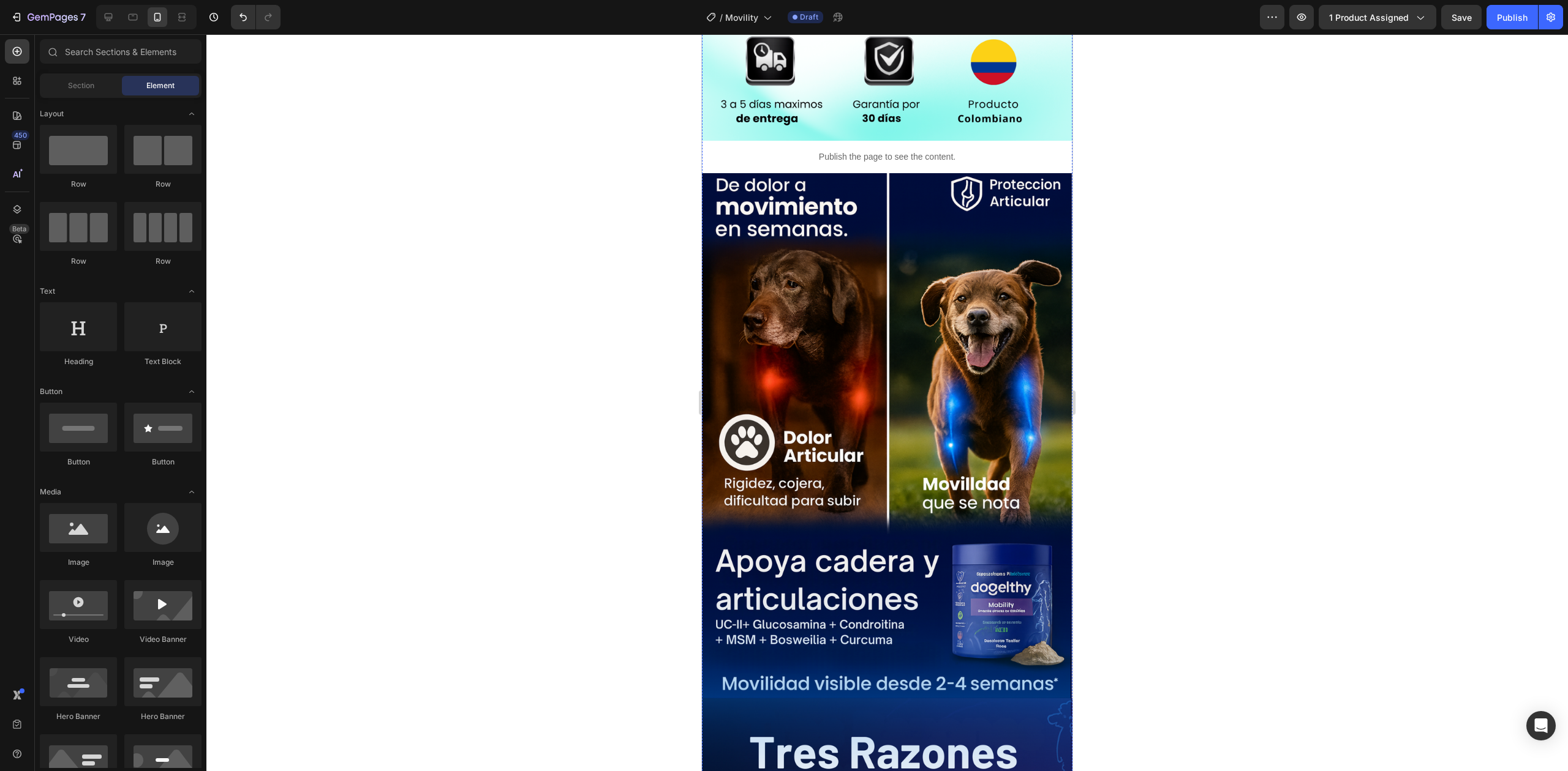
scroll to position [1168, 0]
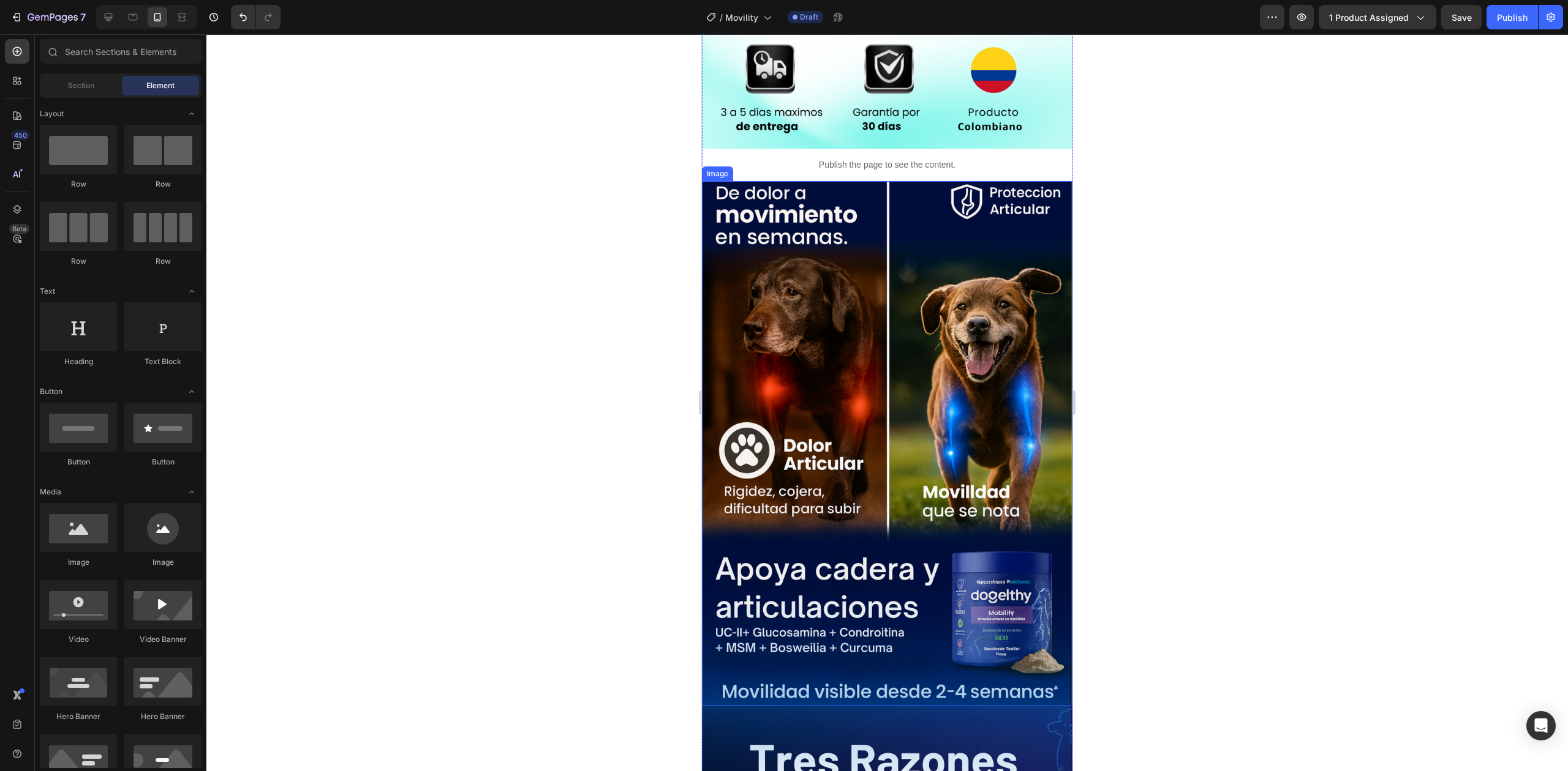
click at [831, 592] on img at bounding box center [887, 443] width 371 height 525
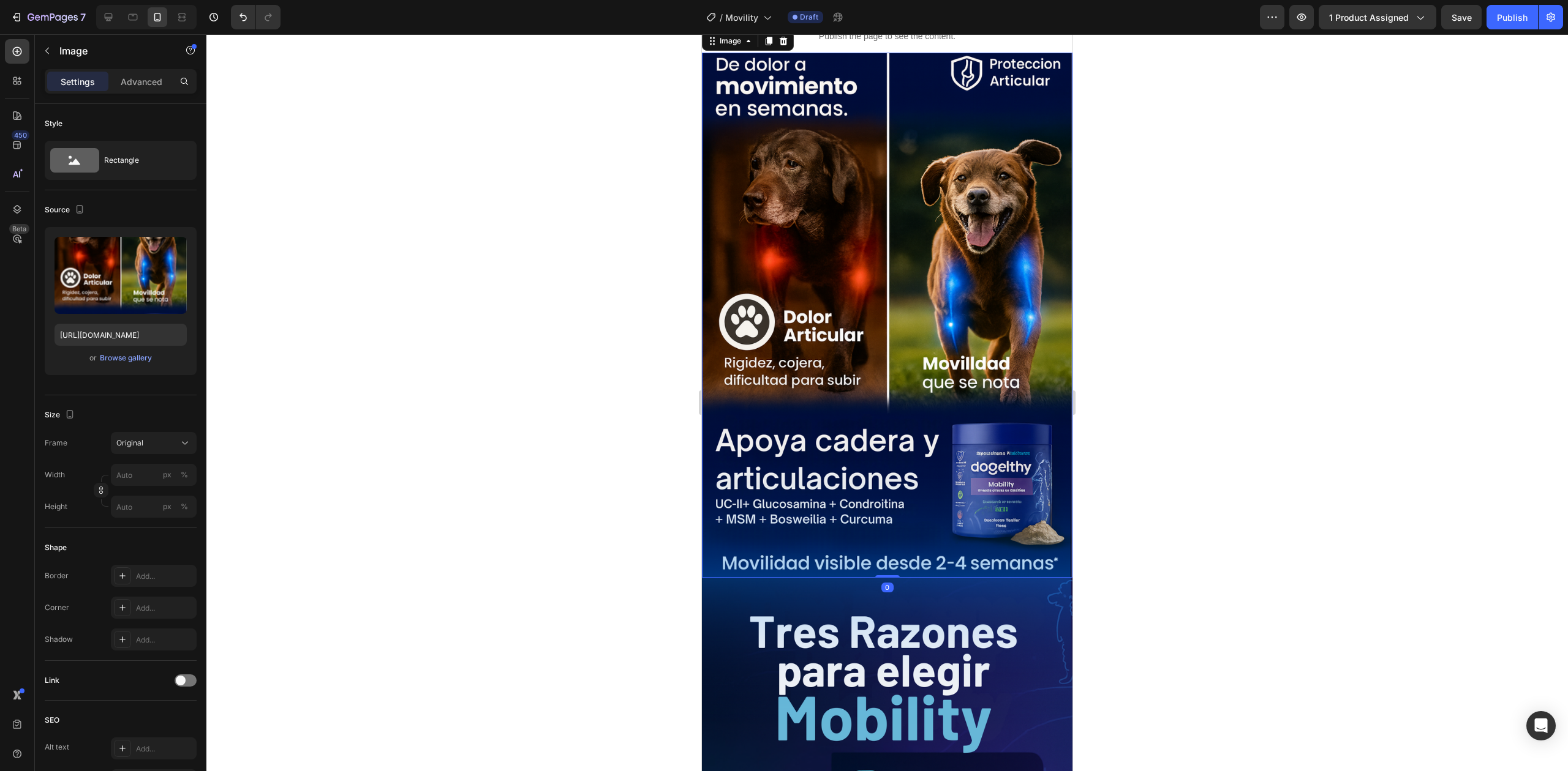
scroll to position [1298, 0]
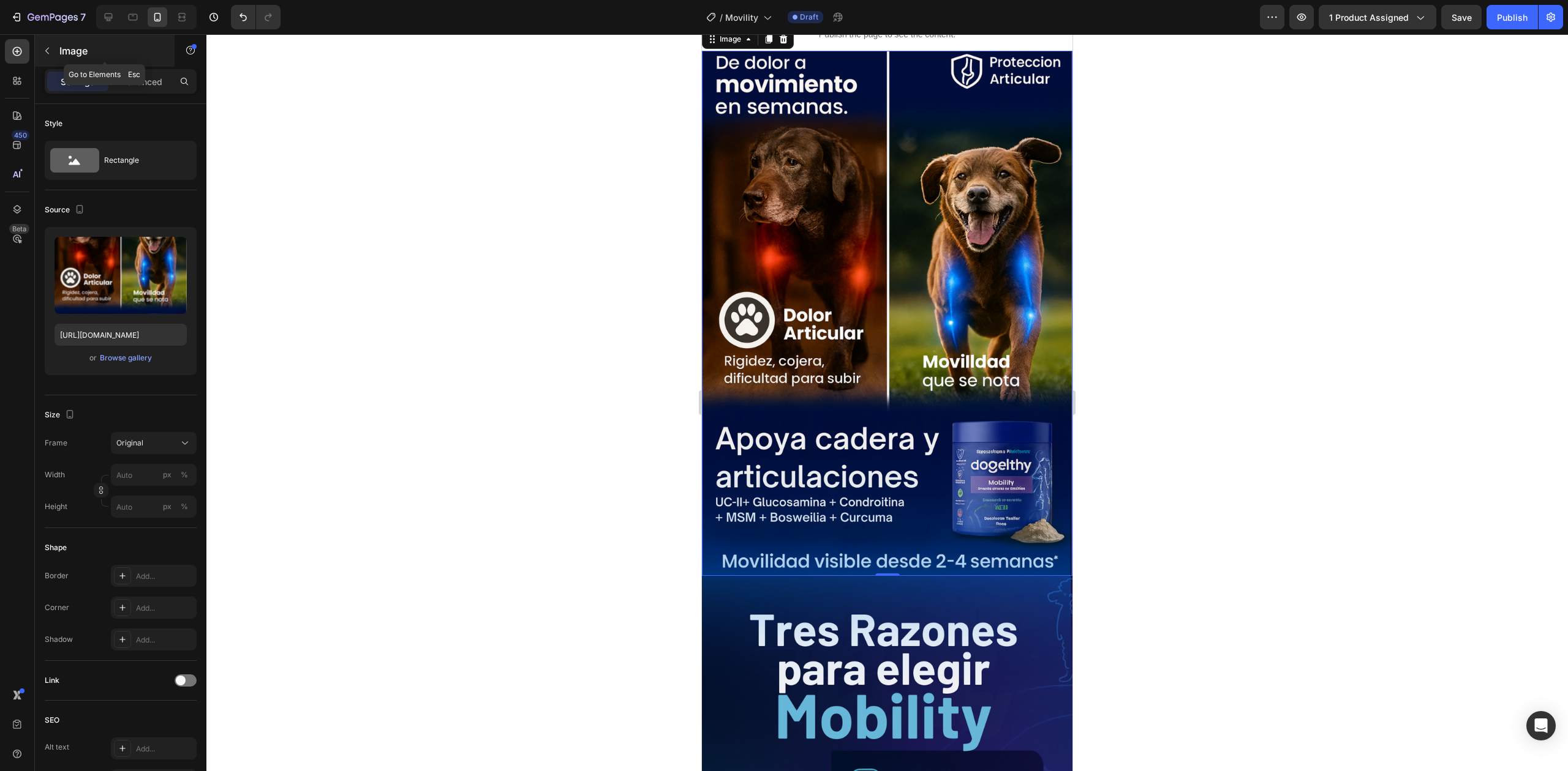
click at [47, 51] on icon "button" at bounding box center [47, 51] width 10 height 10
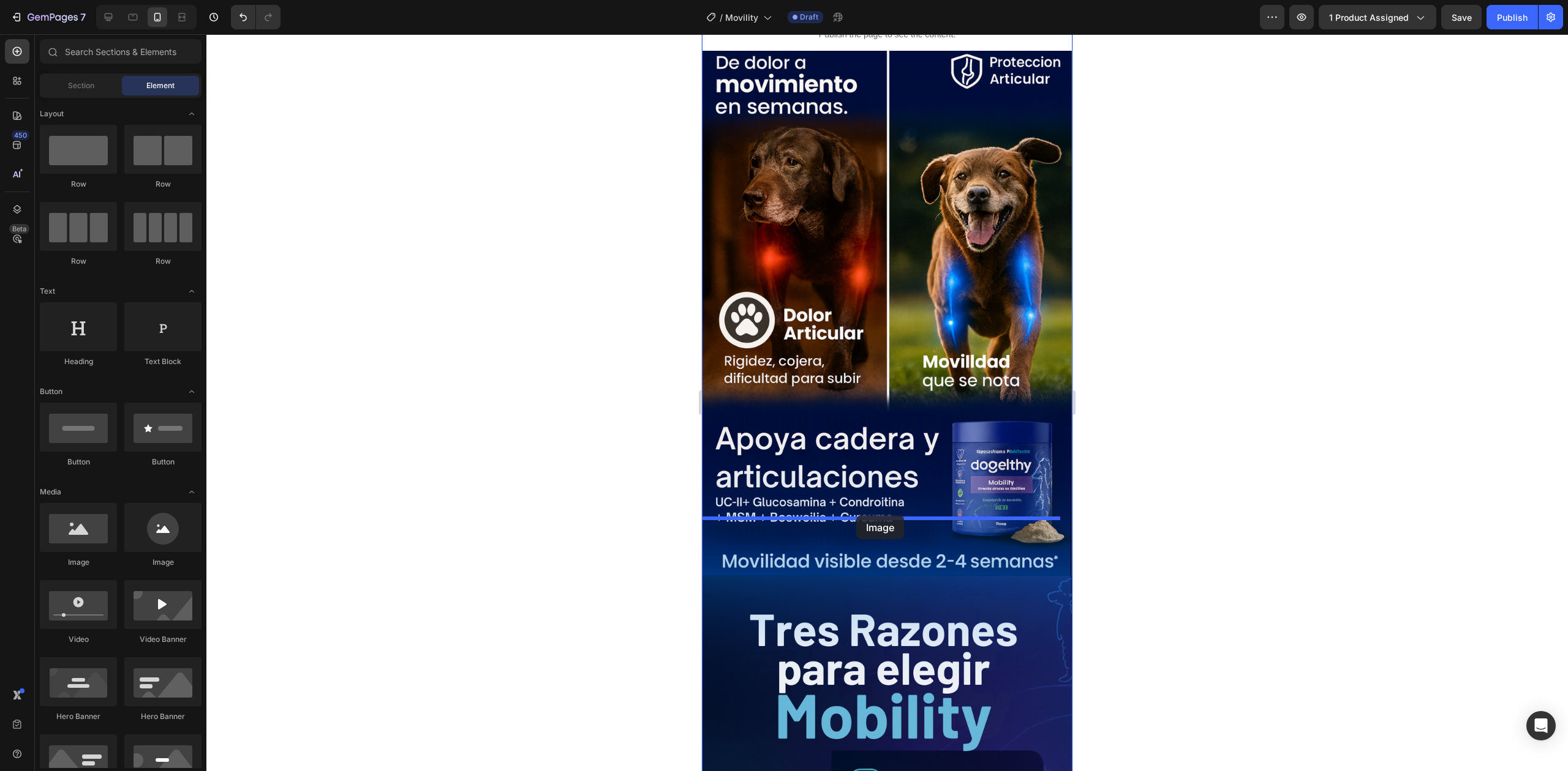
drag, startPoint x: 798, startPoint y: 556, endPoint x: 857, endPoint y: 515, distance: 71.8
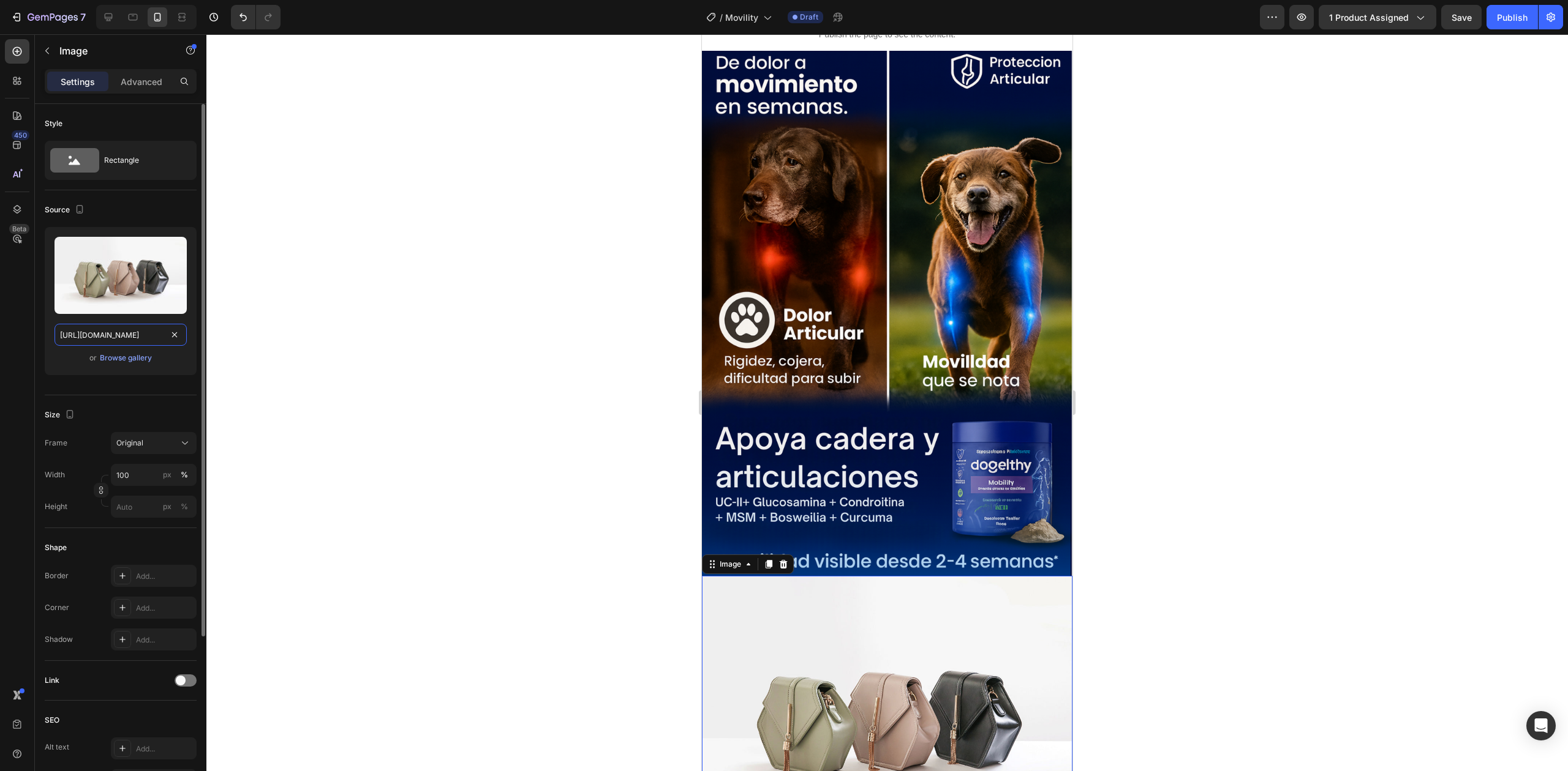
click at [138, 333] on input "[URL][DOMAIN_NAME]" at bounding box center [121, 334] width 133 height 22
paste input "0702/0140/9701/files/4-ezgif.com-video-to-gif-converter.gif?v=1756249750"
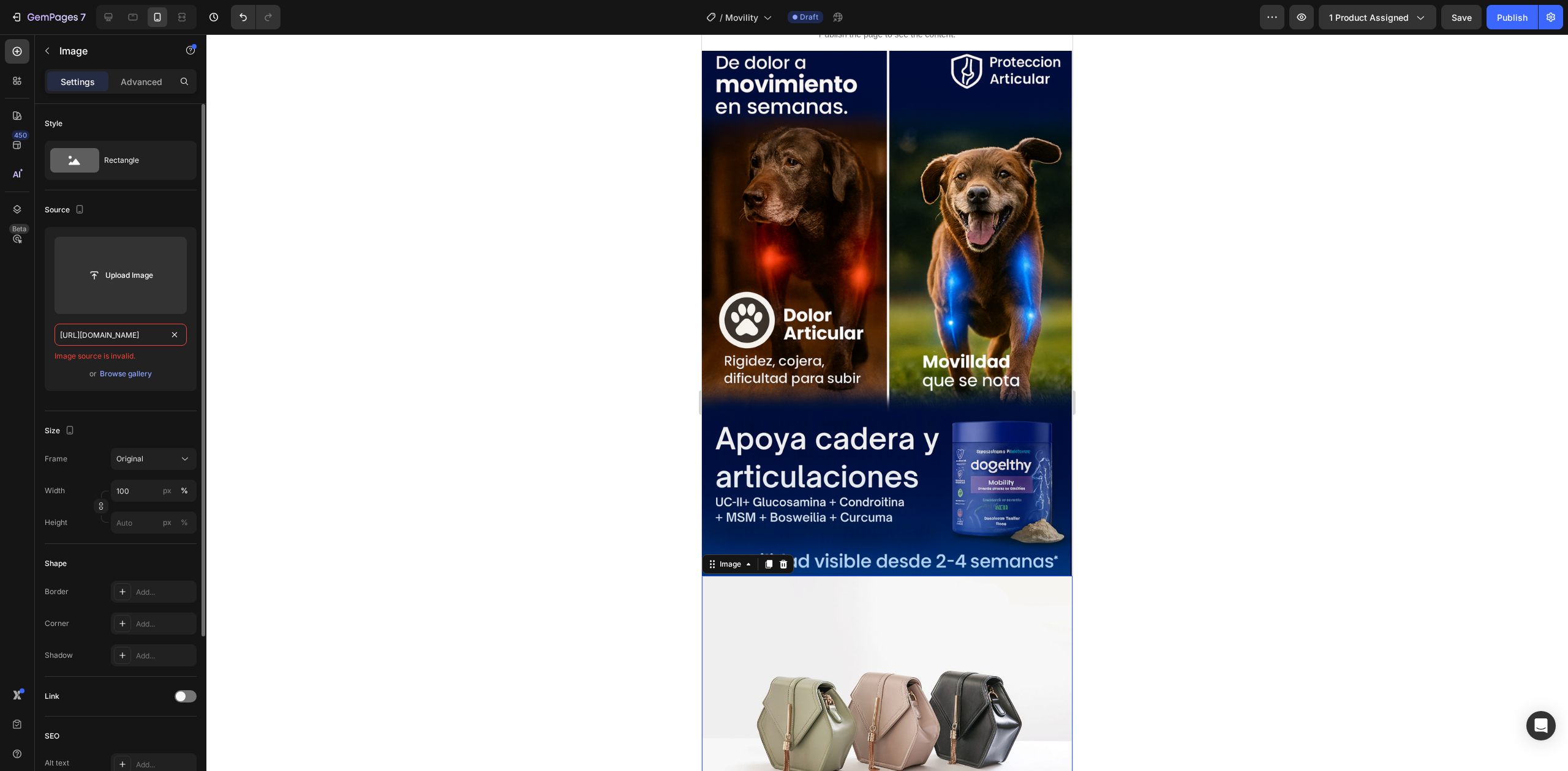
type input "[URL][DOMAIN_NAME]"
click at [153, 354] on div "Image source is invalid." at bounding box center [121, 356] width 133 height 11
click at [174, 341] on div "[URL][DOMAIN_NAME]" at bounding box center [121, 334] width 133 height 22
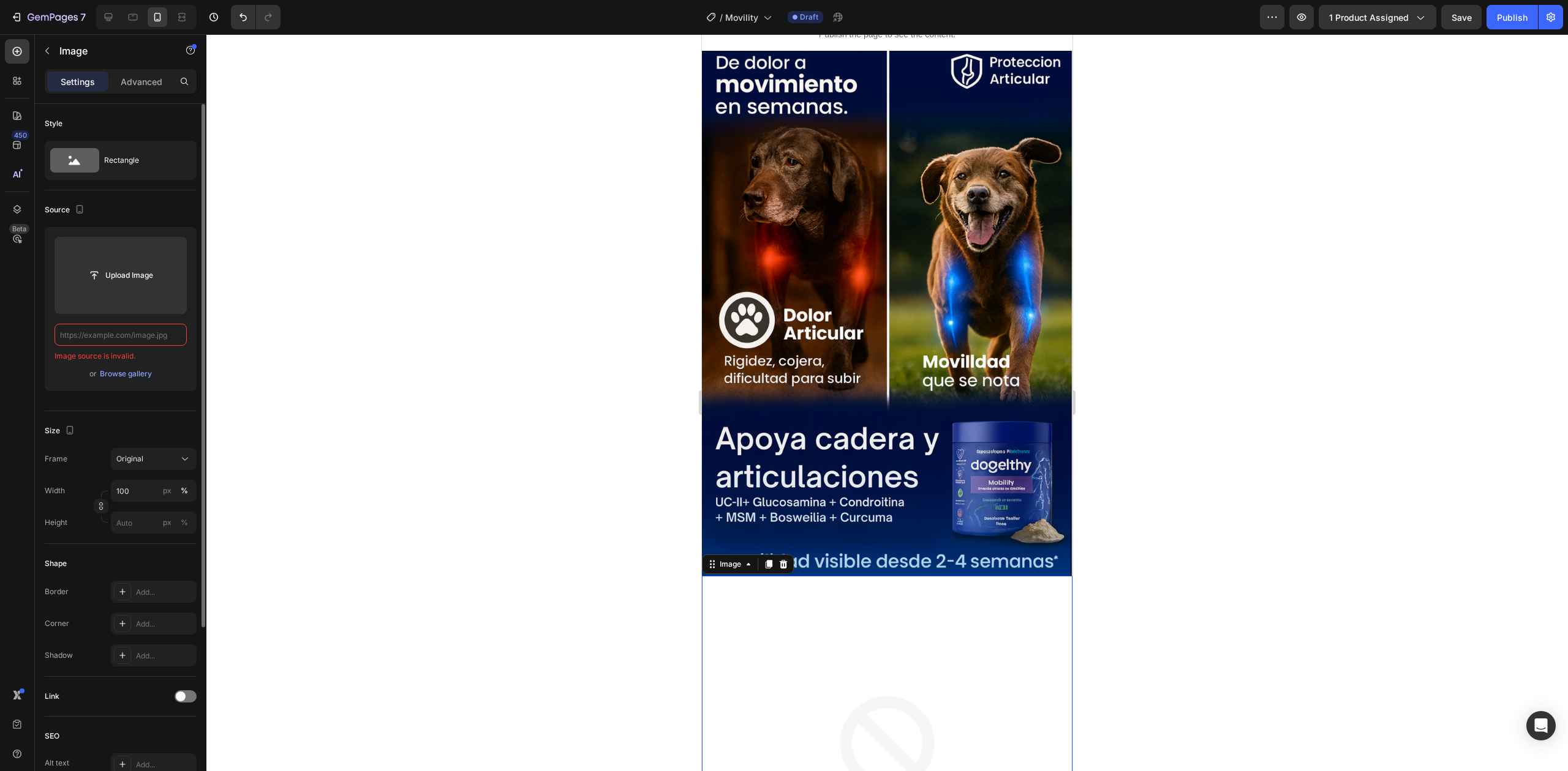
paste input "[URL][DOMAIN_NAME]"
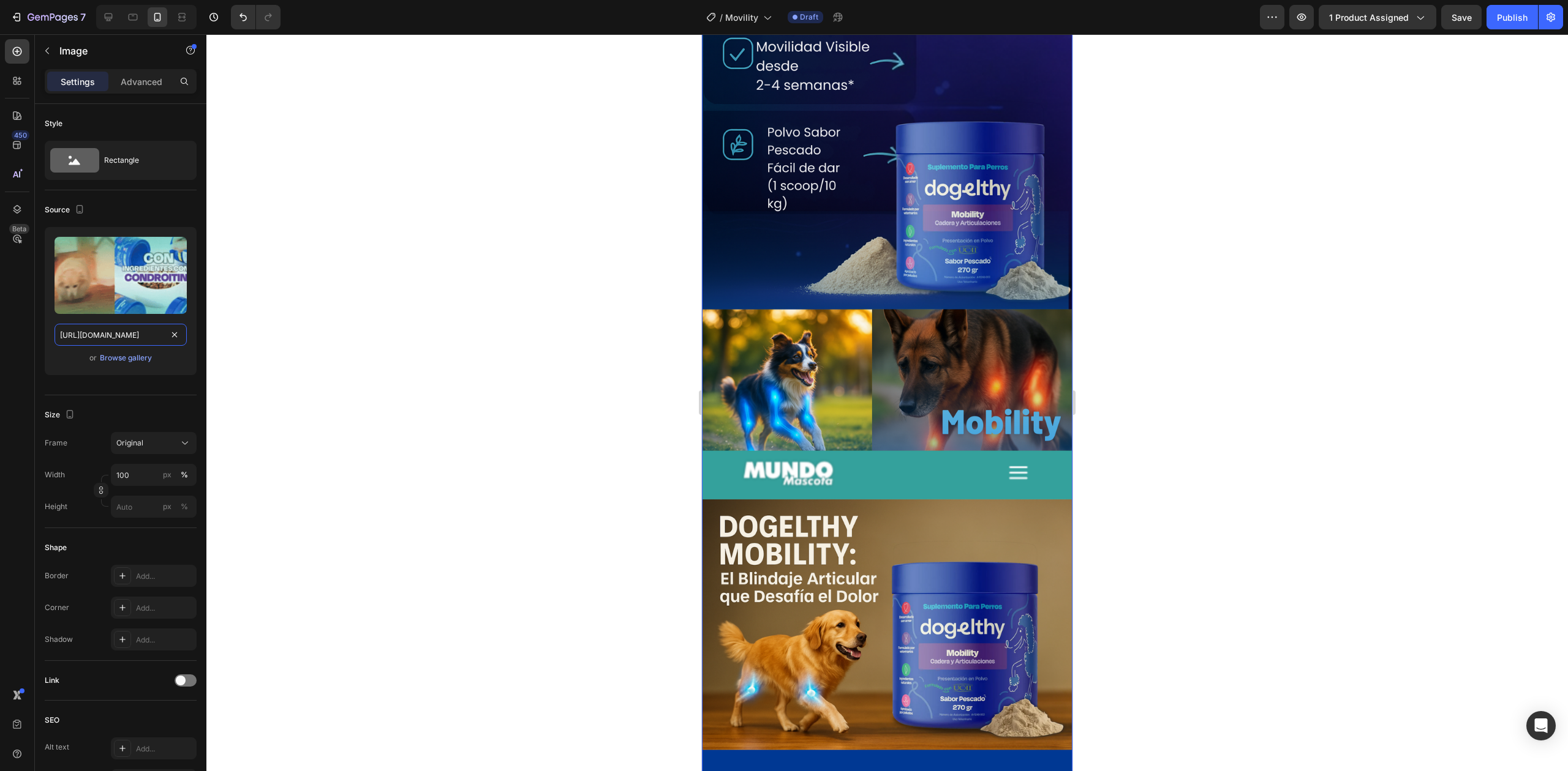
scroll to position [2326, 0]
type input "[URL][DOMAIN_NAME]"
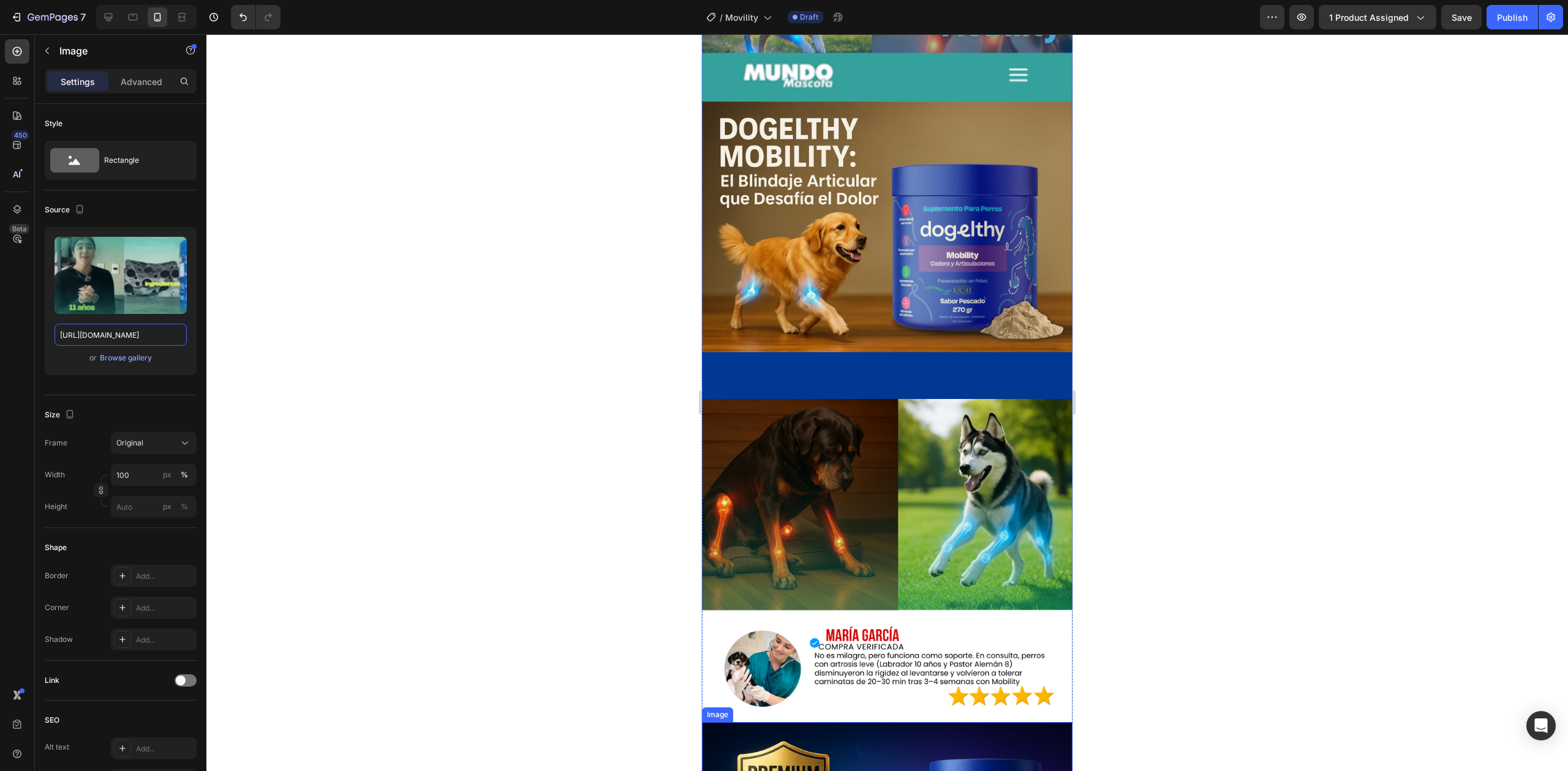
scroll to position [2722, 0]
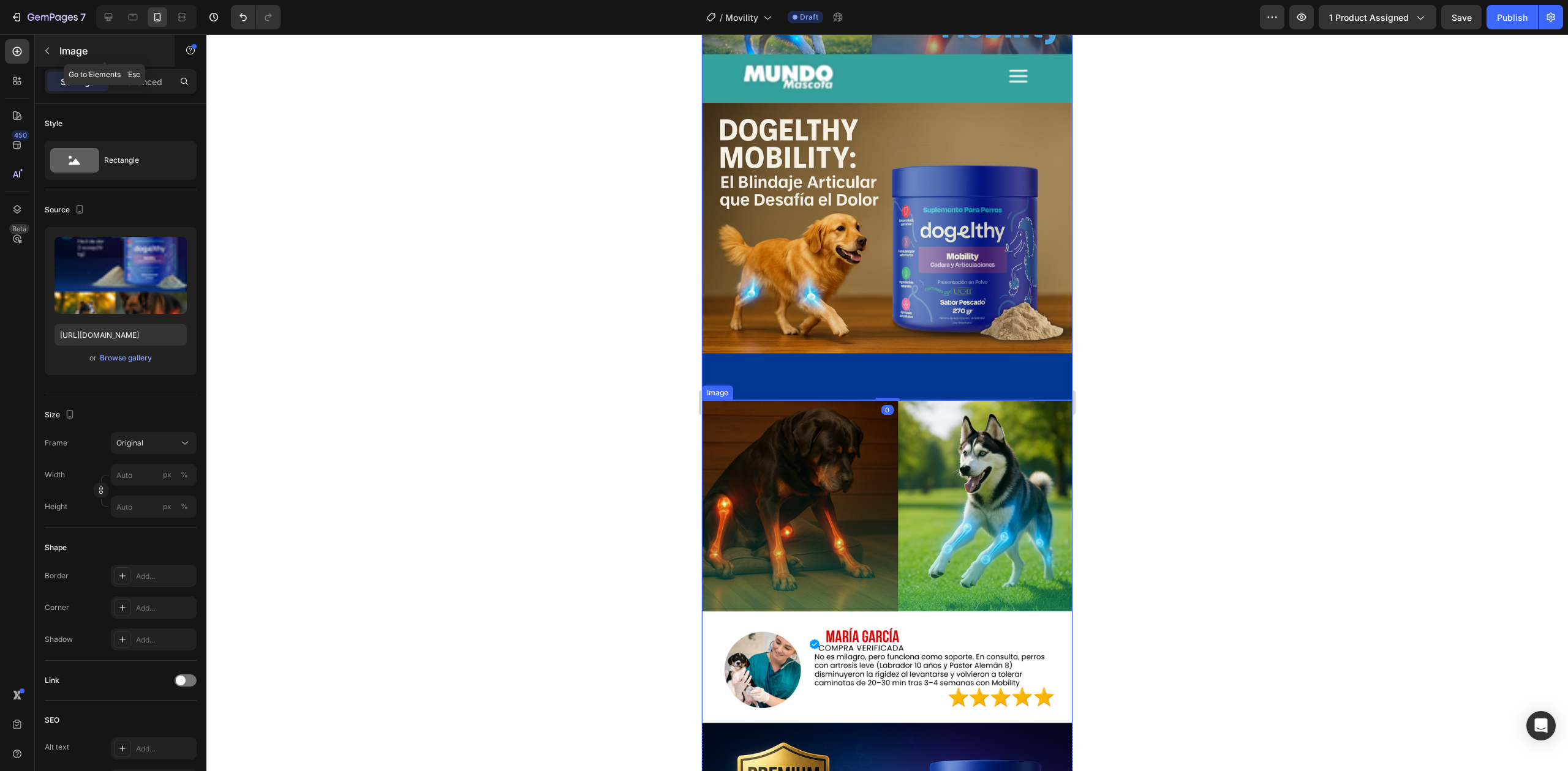
click at [50, 49] on icon "button" at bounding box center [47, 51] width 10 height 10
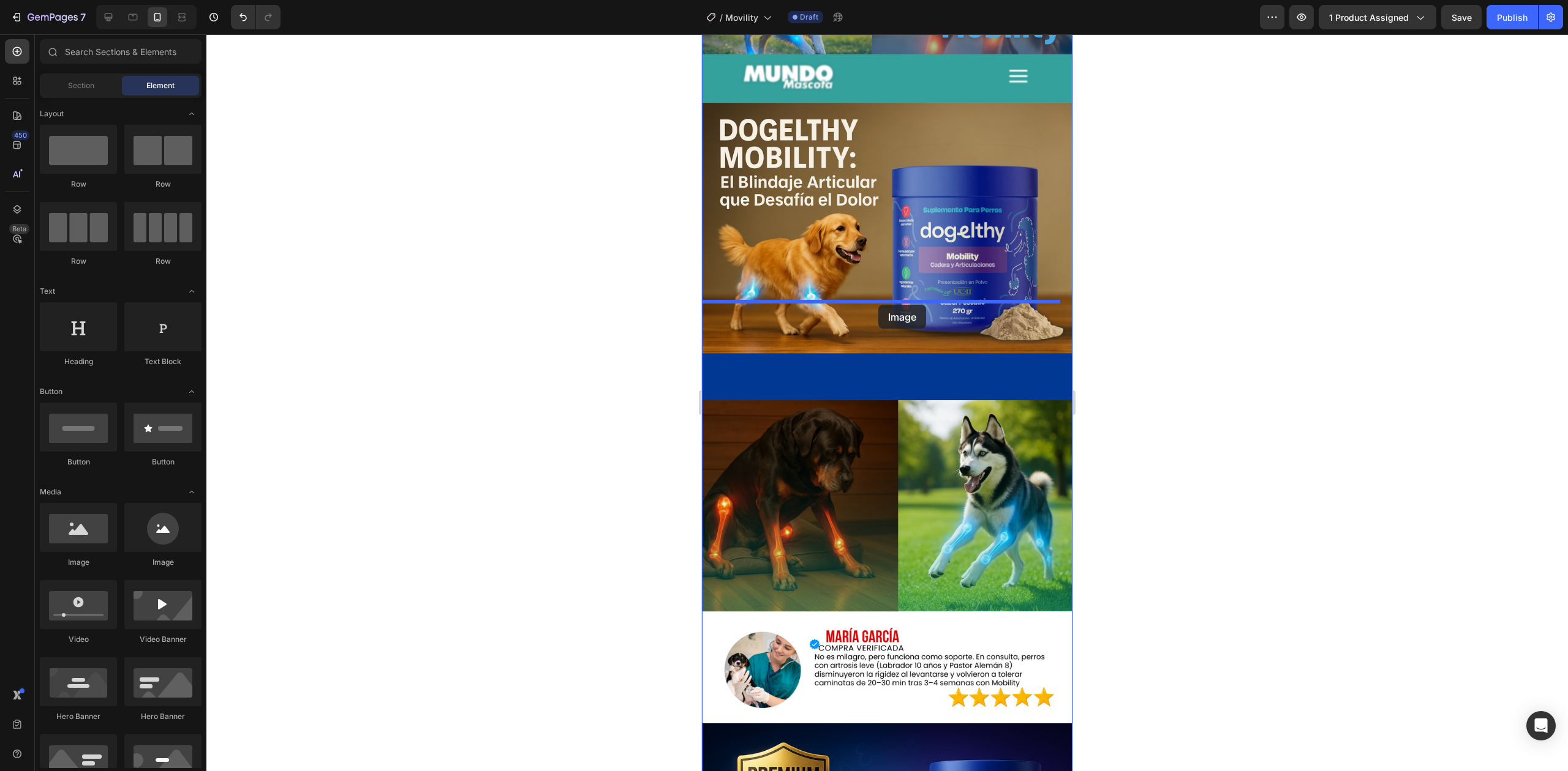
drag, startPoint x: 787, startPoint y: 579, endPoint x: 878, endPoint y: 306, distance: 287.8
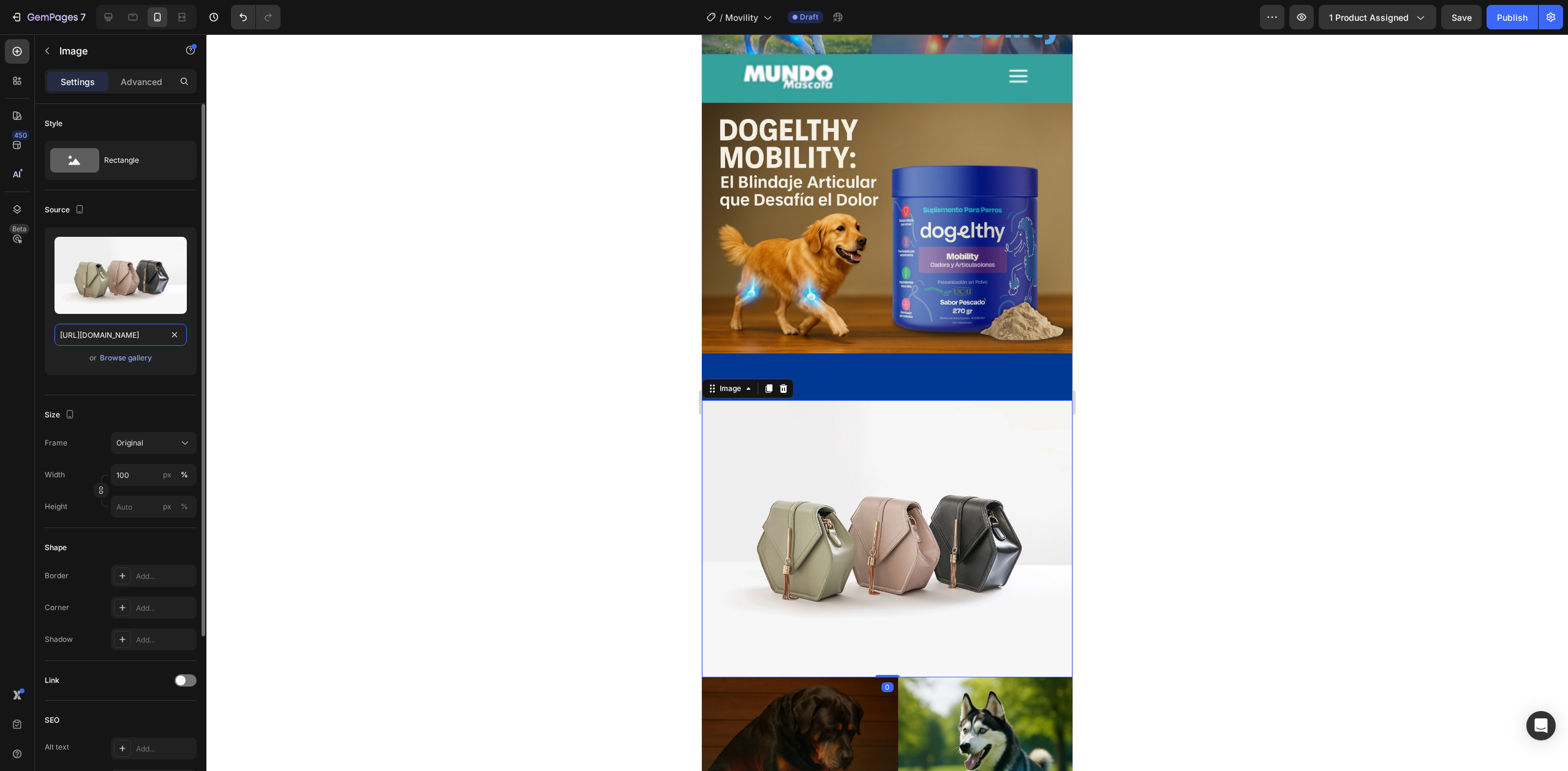
click at [106, 341] on input "[URL][DOMAIN_NAME]" at bounding box center [121, 334] width 133 height 22
paste input "0702/0140/9701/files/doghelty-ezgif.com-video-to-gif-converter_1.gif?v=17562498…"
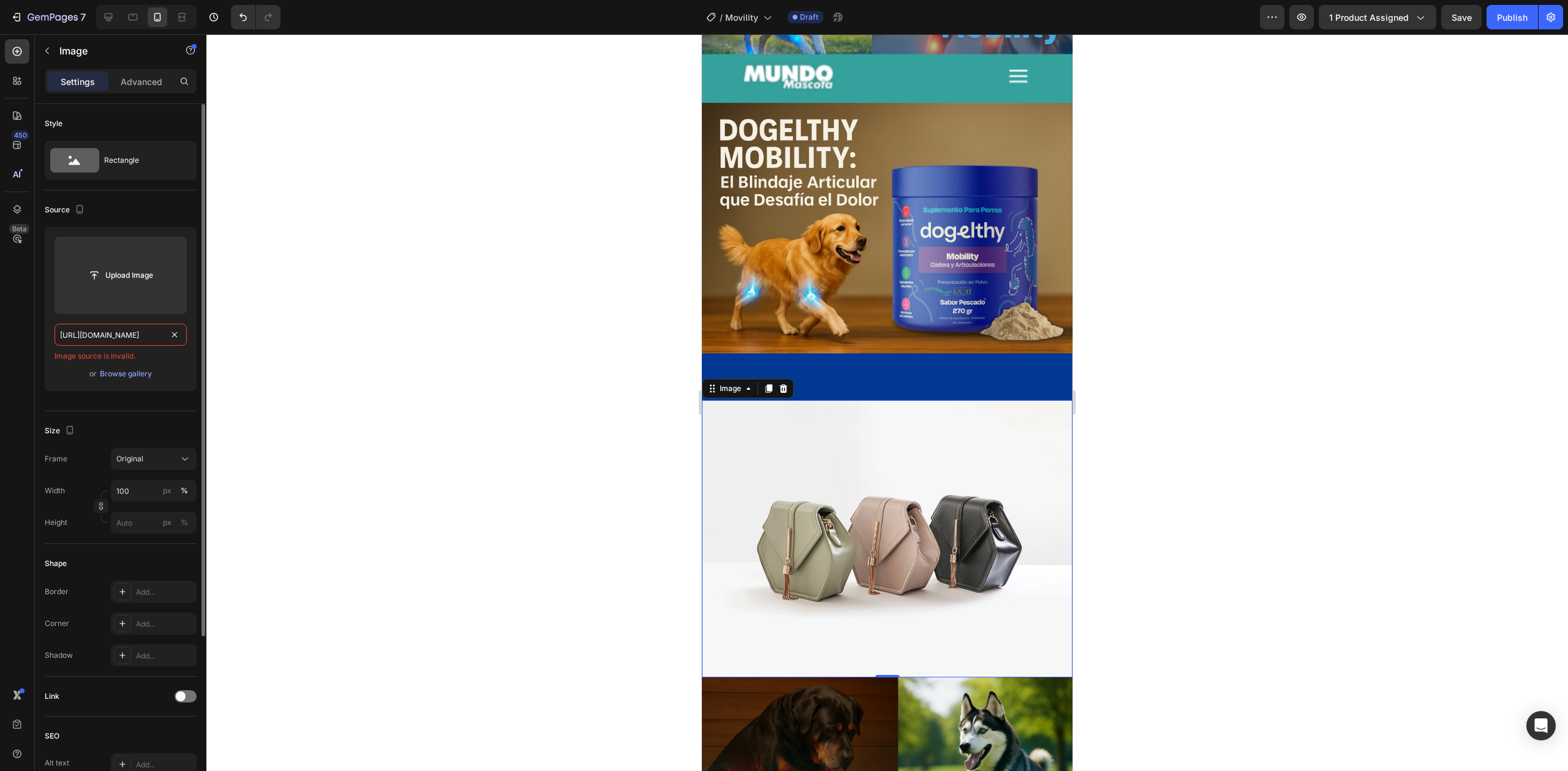
type input "[URL][DOMAIN_NAME]"
click at [177, 360] on div "Image source is invalid." at bounding box center [121, 356] width 133 height 11
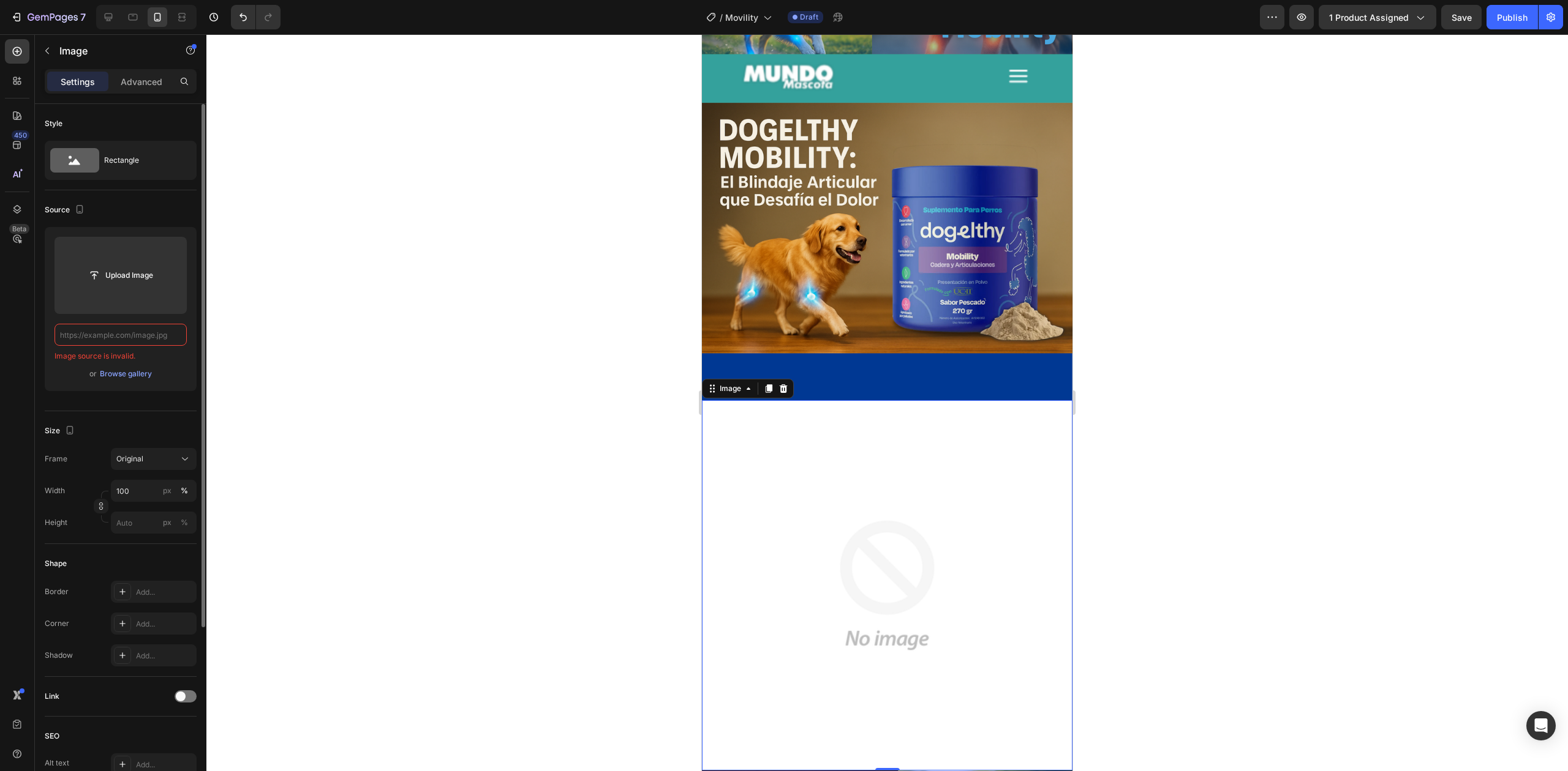
paste input "[URL][DOMAIN_NAME]"
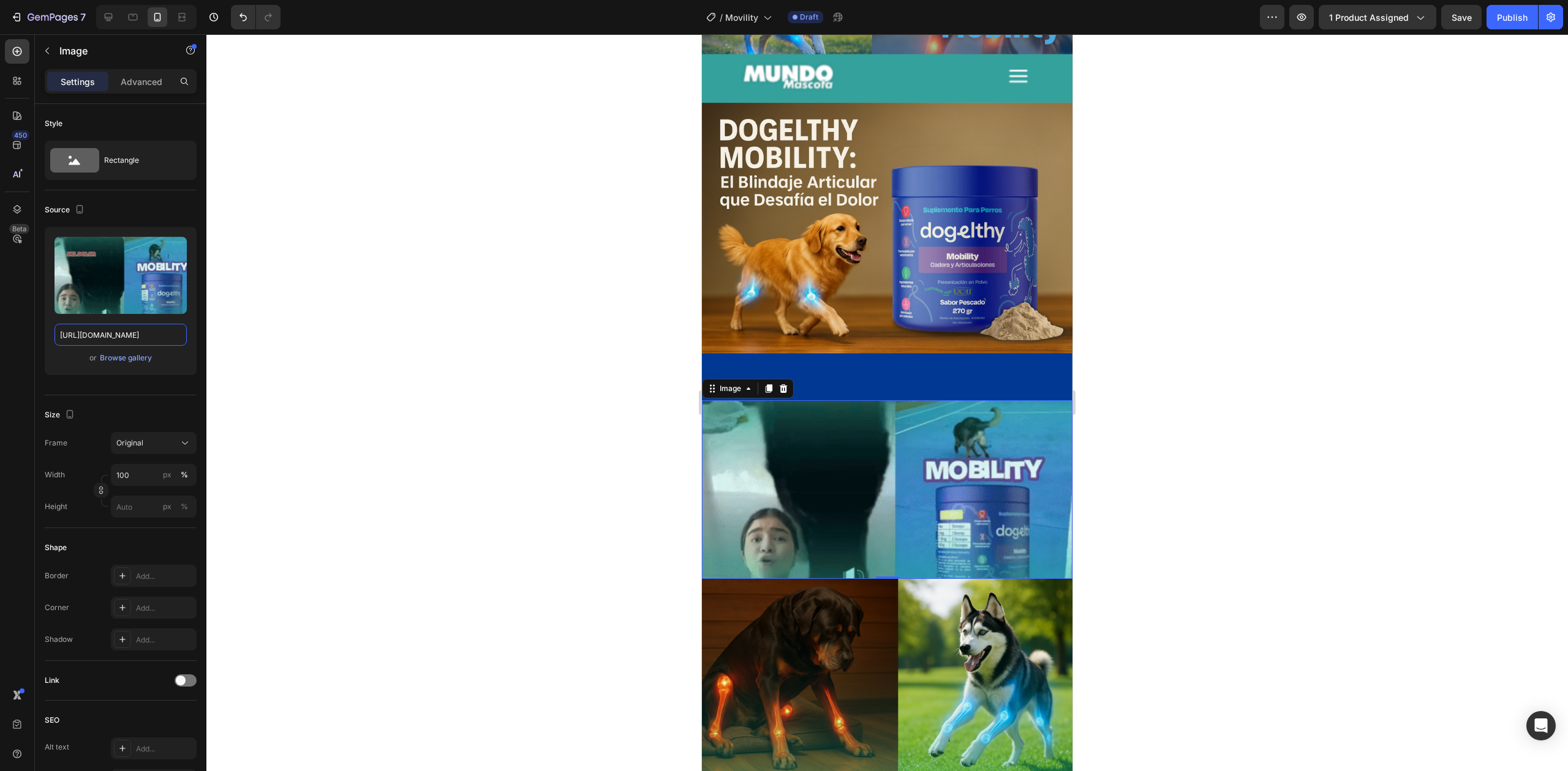
type input "[URL][DOMAIN_NAME]"
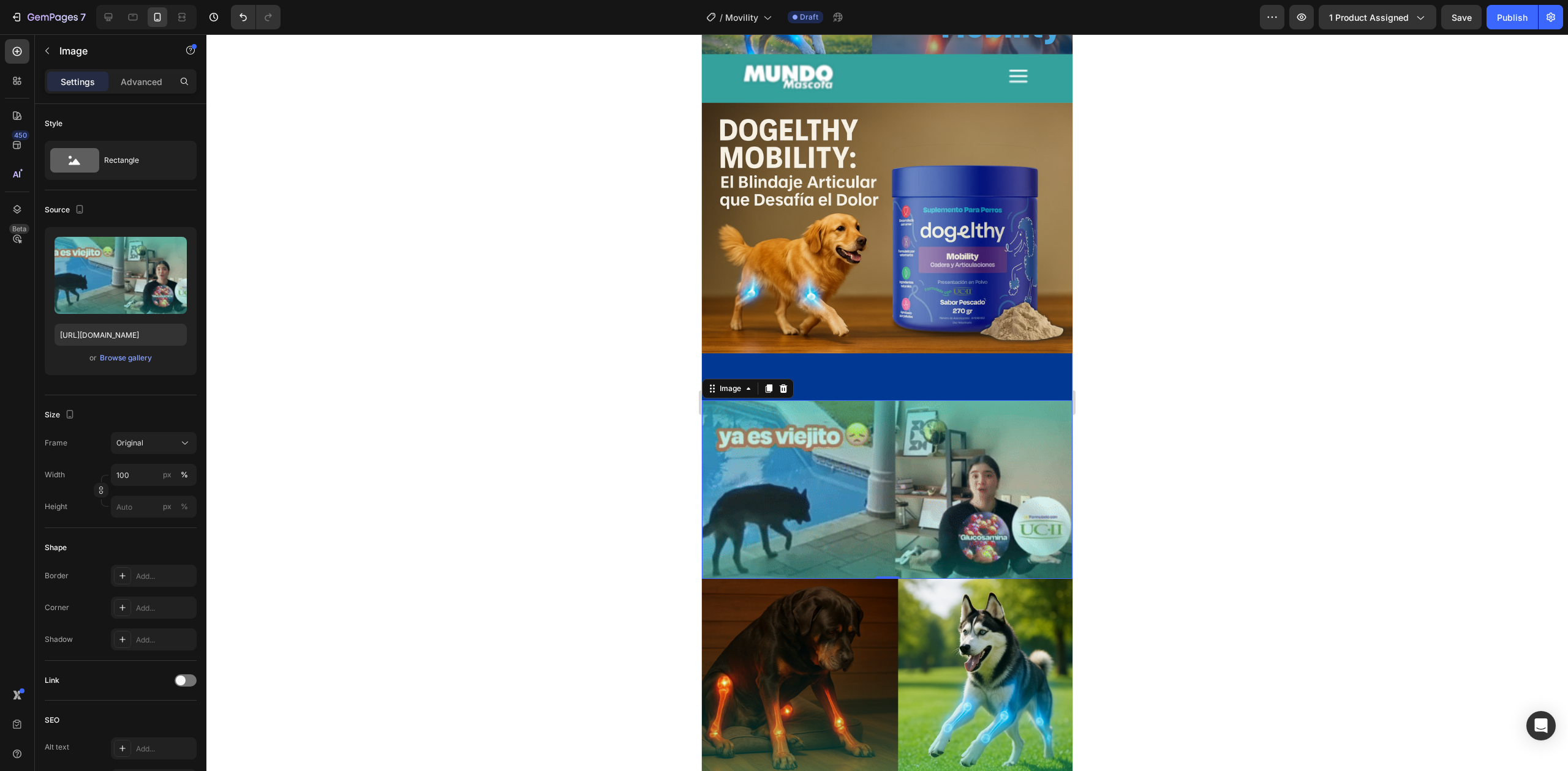
scroll to position [0, 0]
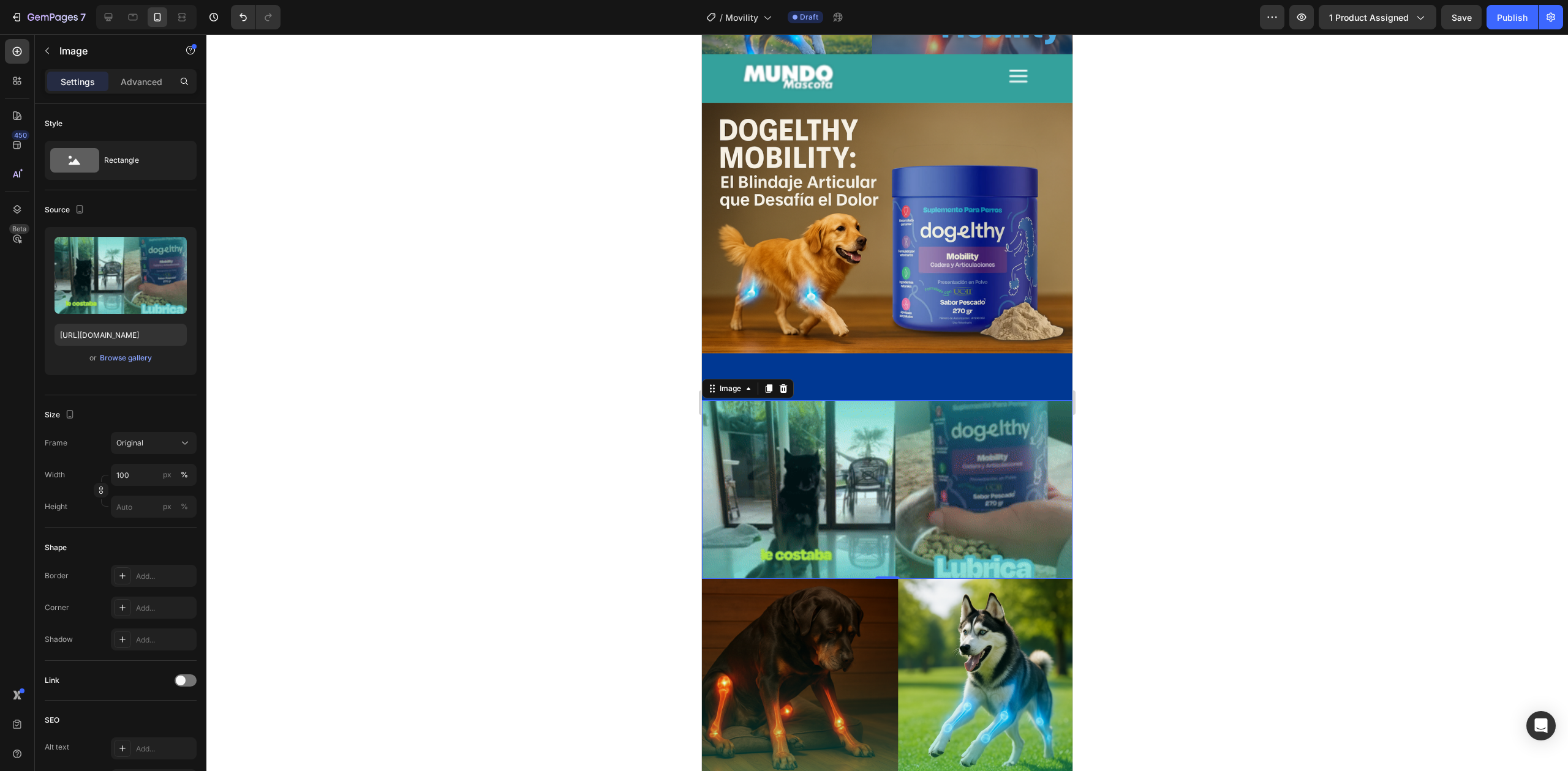
click at [593, 480] on div at bounding box center [887, 403] width 1362 height 737
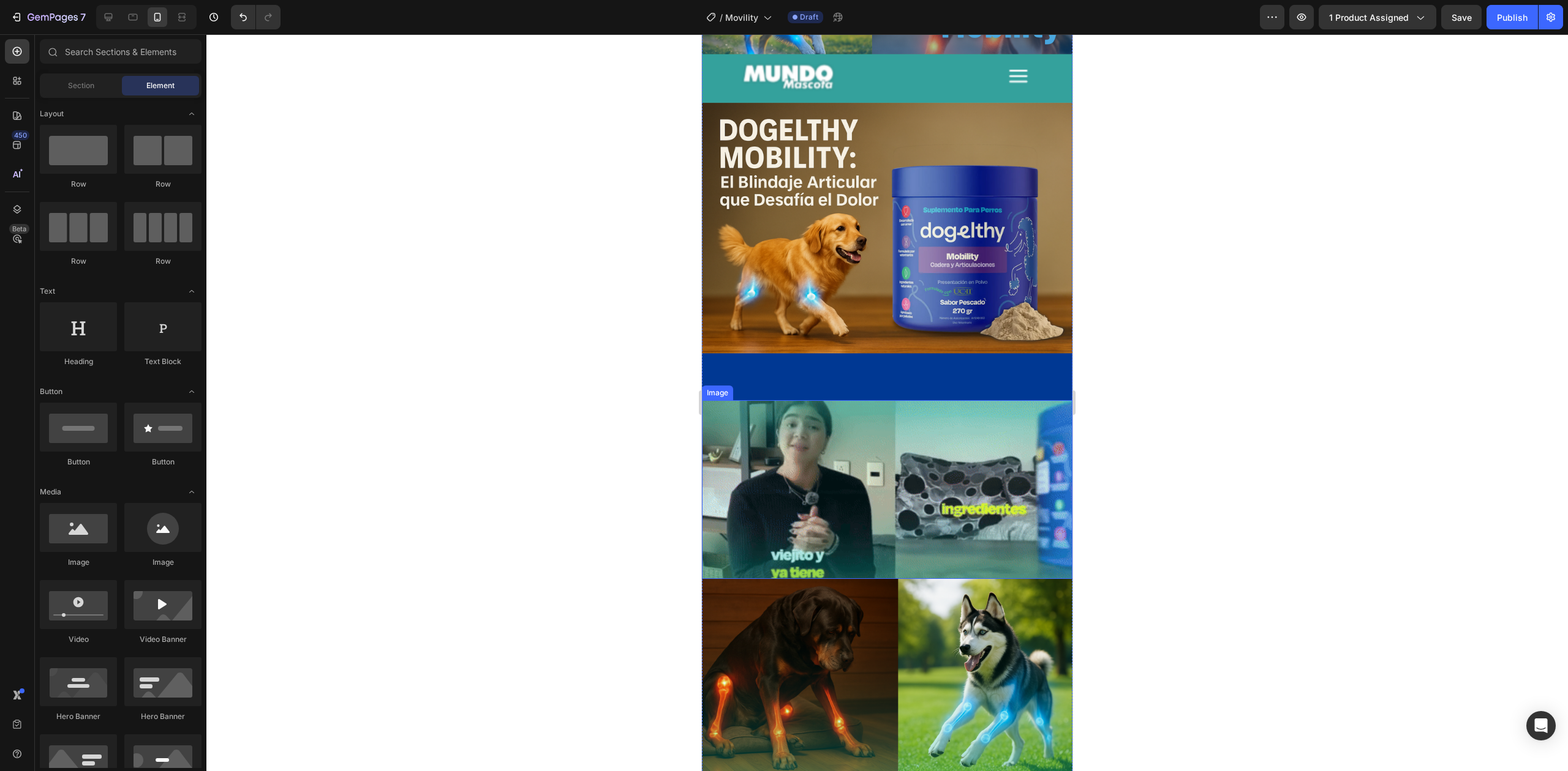
click at [871, 400] on img at bounding box center [887, 489] width 371 height 179
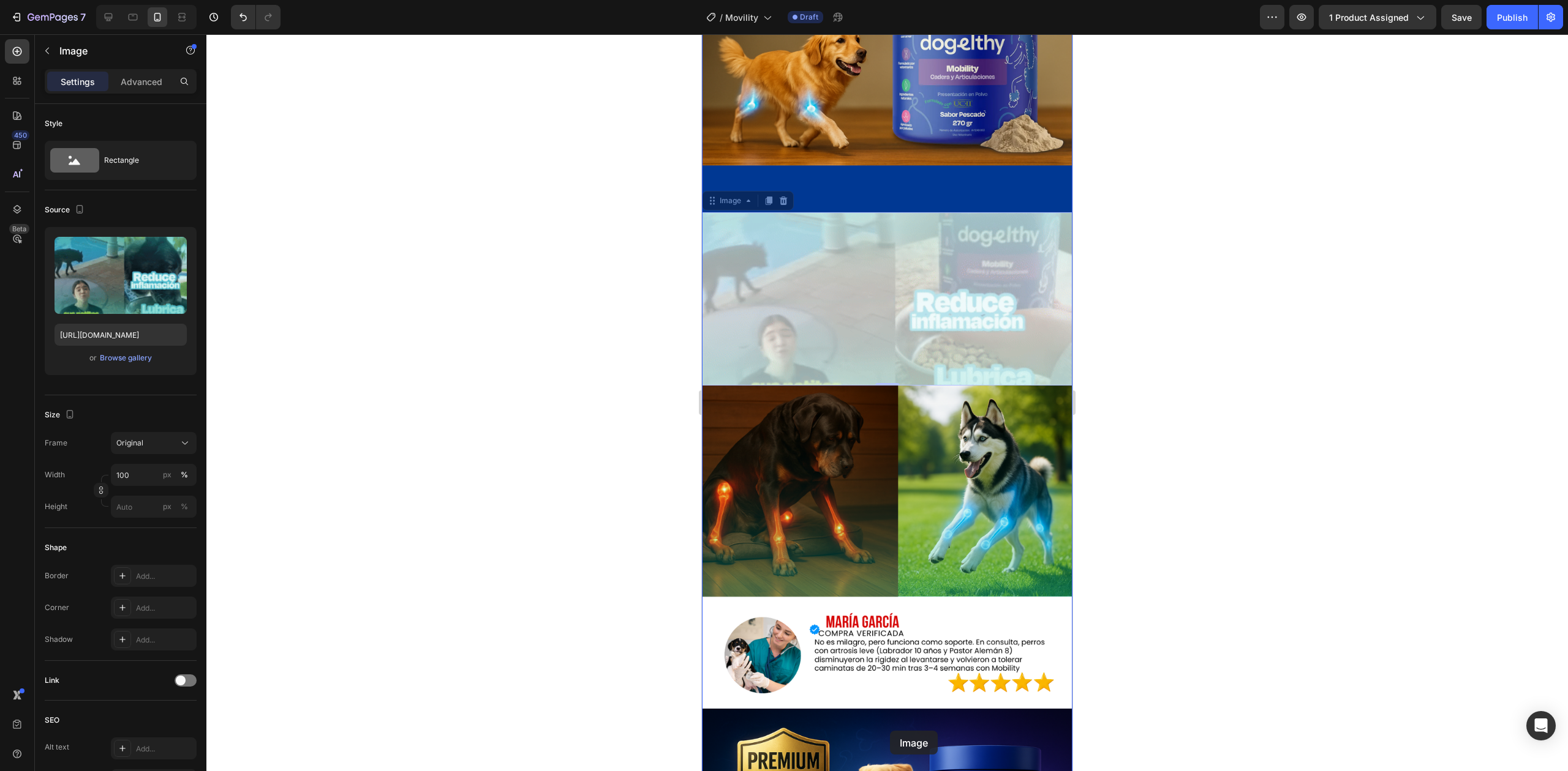
scroll to position [2988, 0]
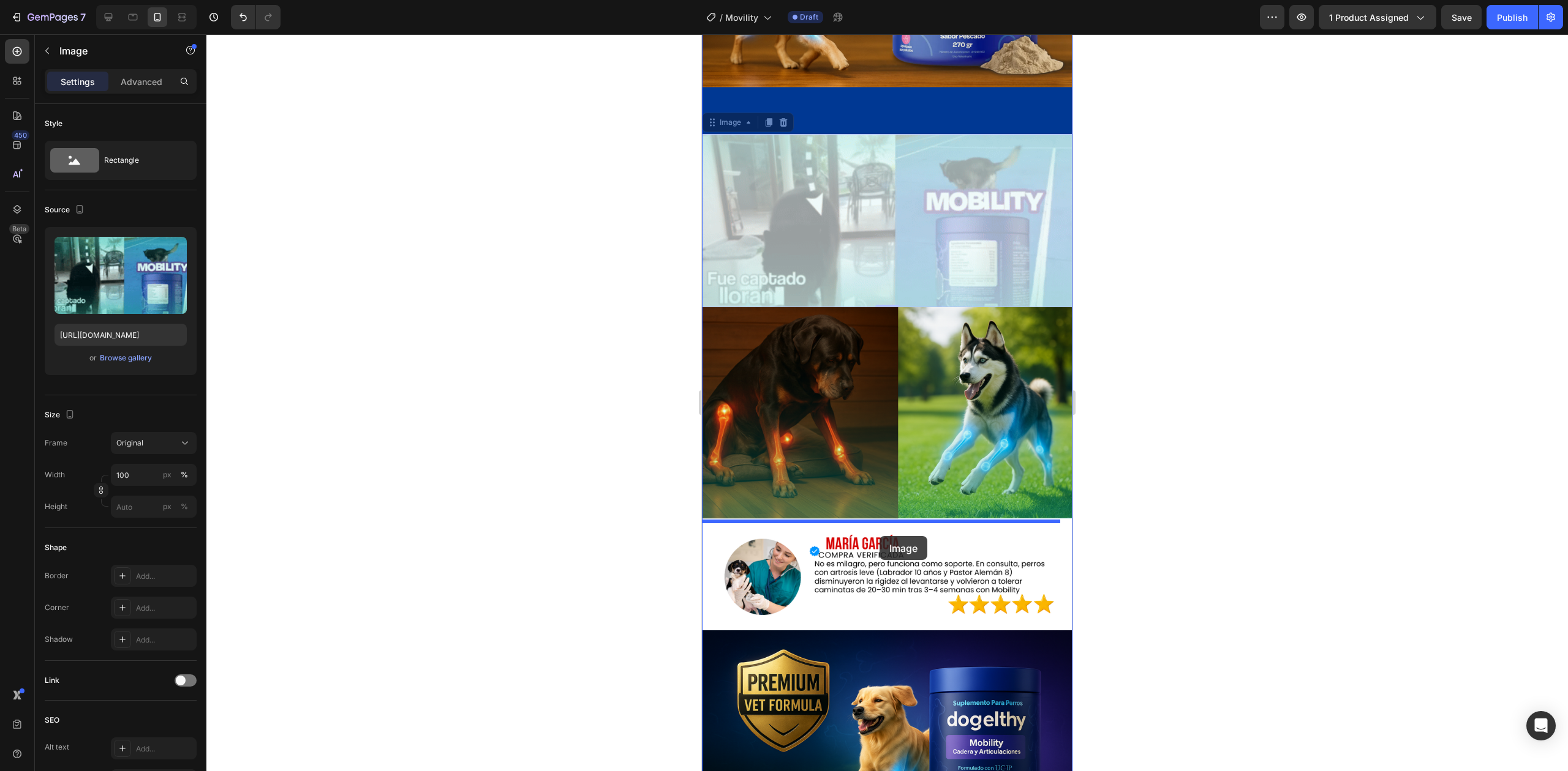
drag, startPoint x: 890, startPoint y: 358, endPoint x: 878, endPoint y: 529, distance: 171.4
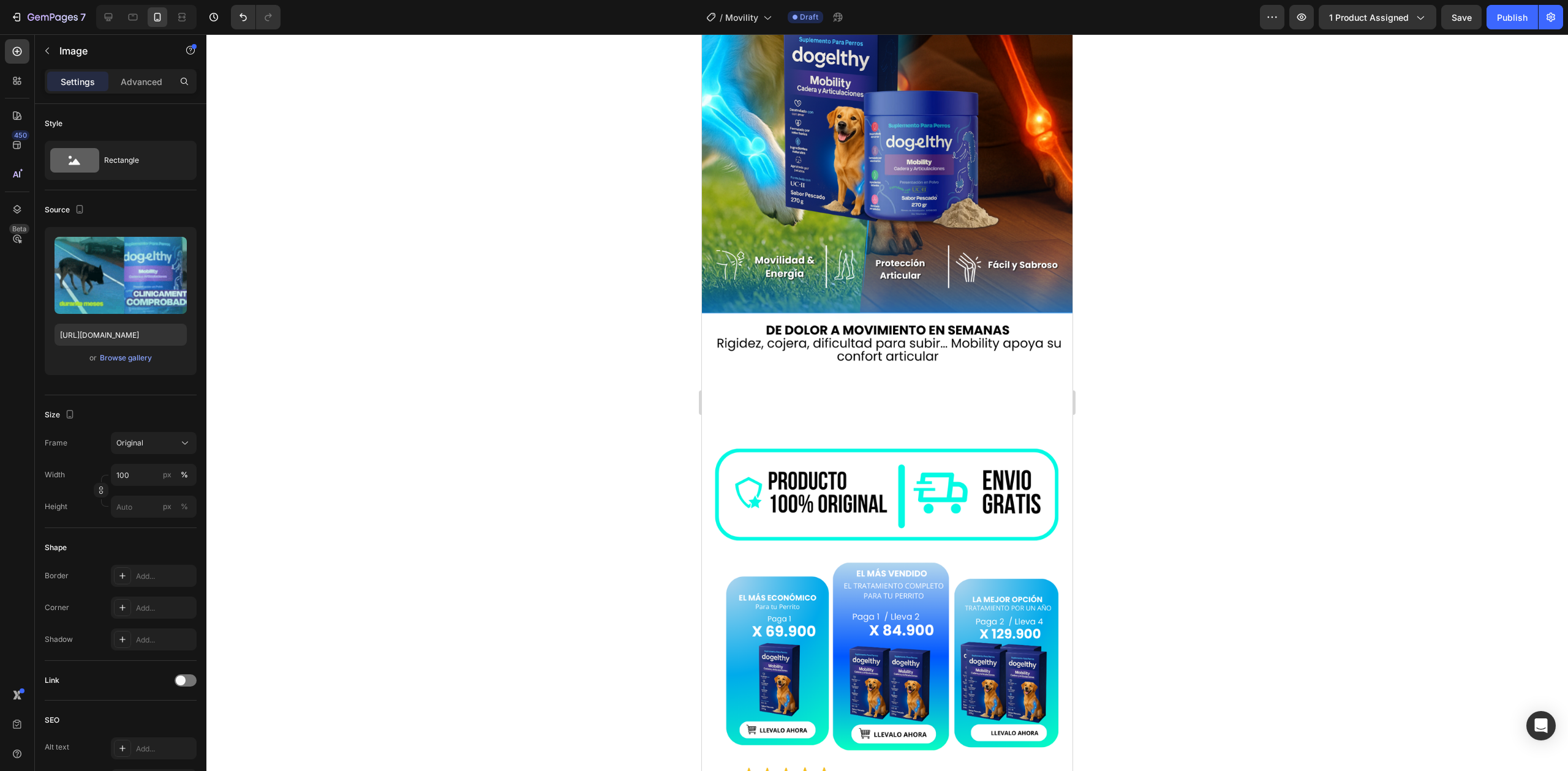
scroll to position [0, 0]
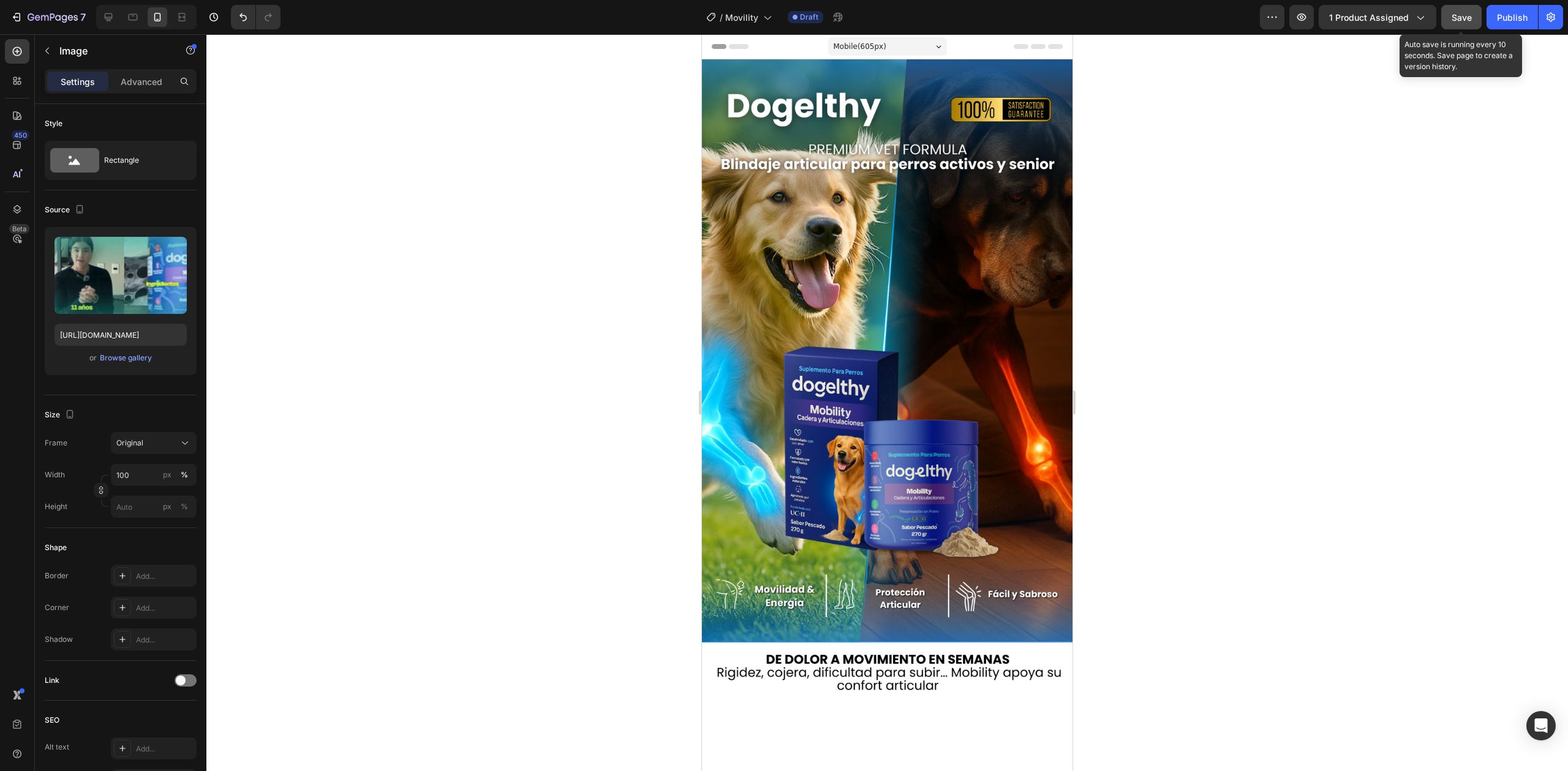
click at [1461, 18] on span "Save" at bounding box center [1461, 18] width 20 height 11
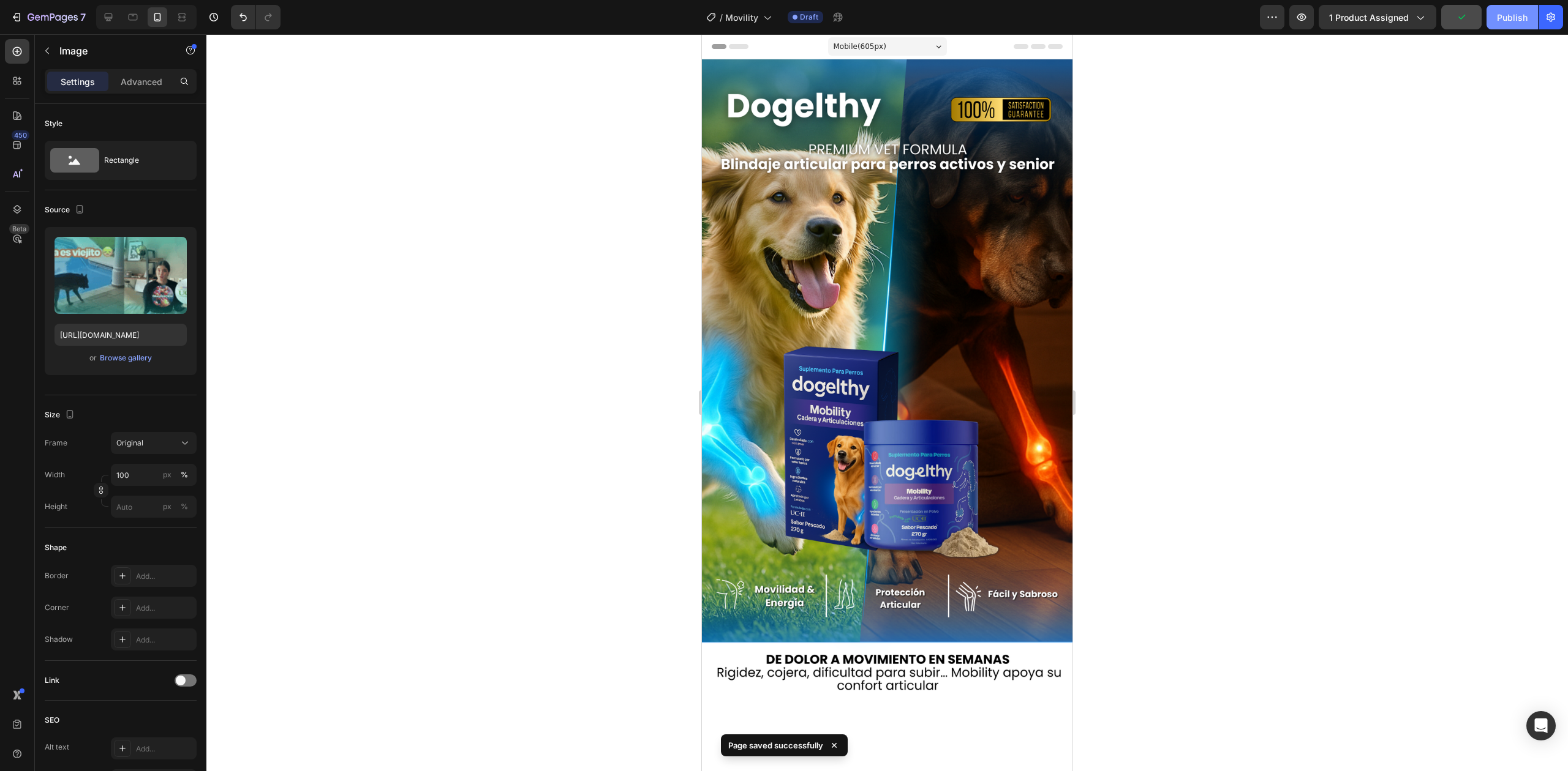
click at [1517, 20] on div "Publish" at bounding box center [1512, 18] width 30 height 13
